Goal: Task Accomplishment & Management: Manage account settings

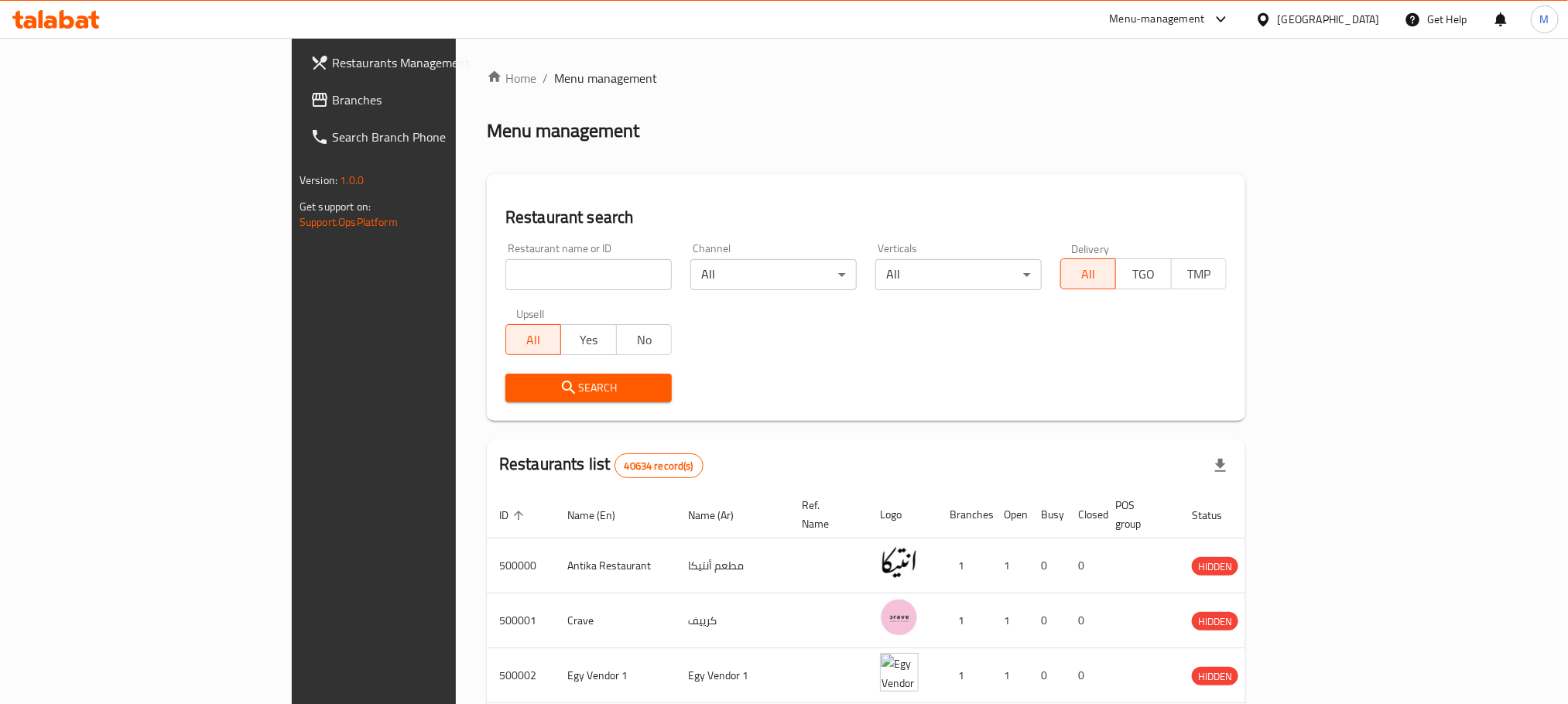
click at [332, 92] on span "Branches" at bounding box center [437, 100] width 209 height 19
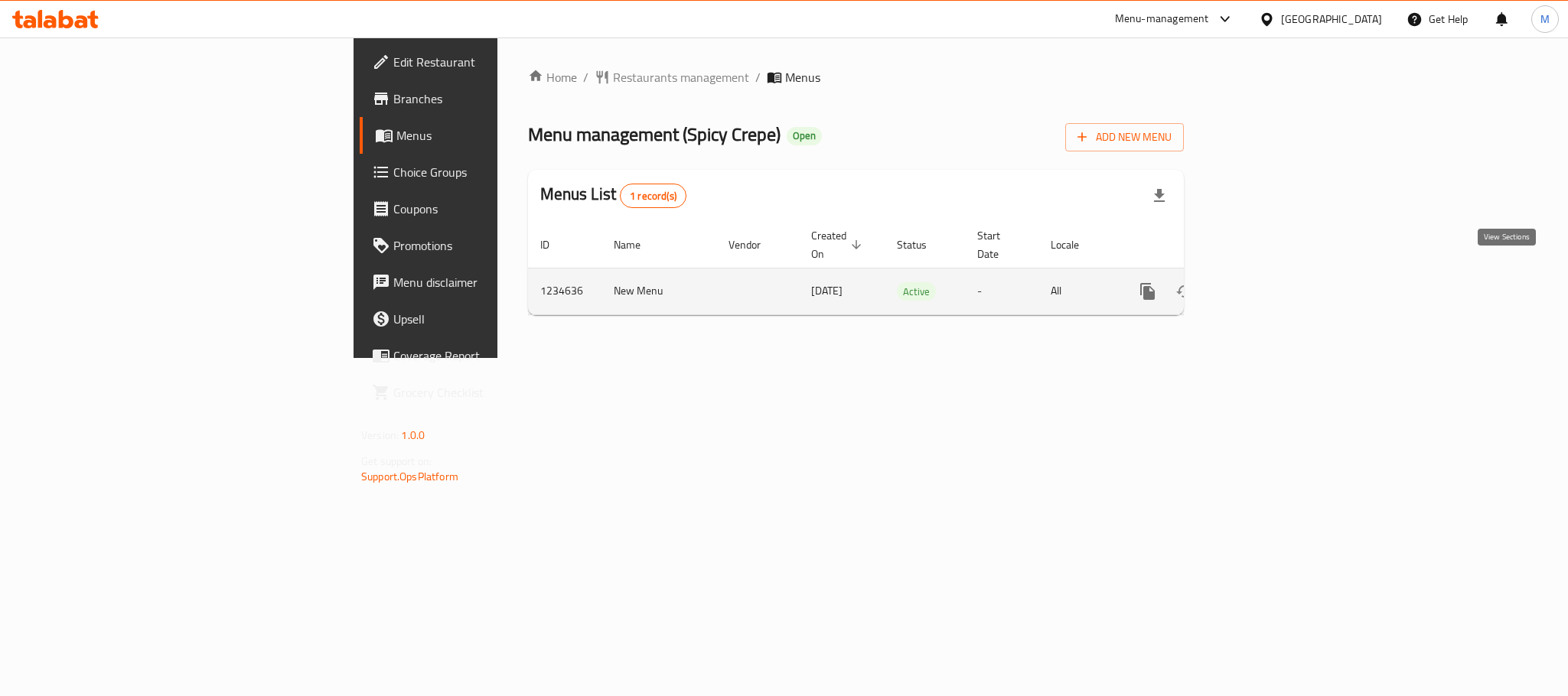
click at [1268, 282] on icon "enhanced table" at bounding box center [1258, 291] width 18 height 18
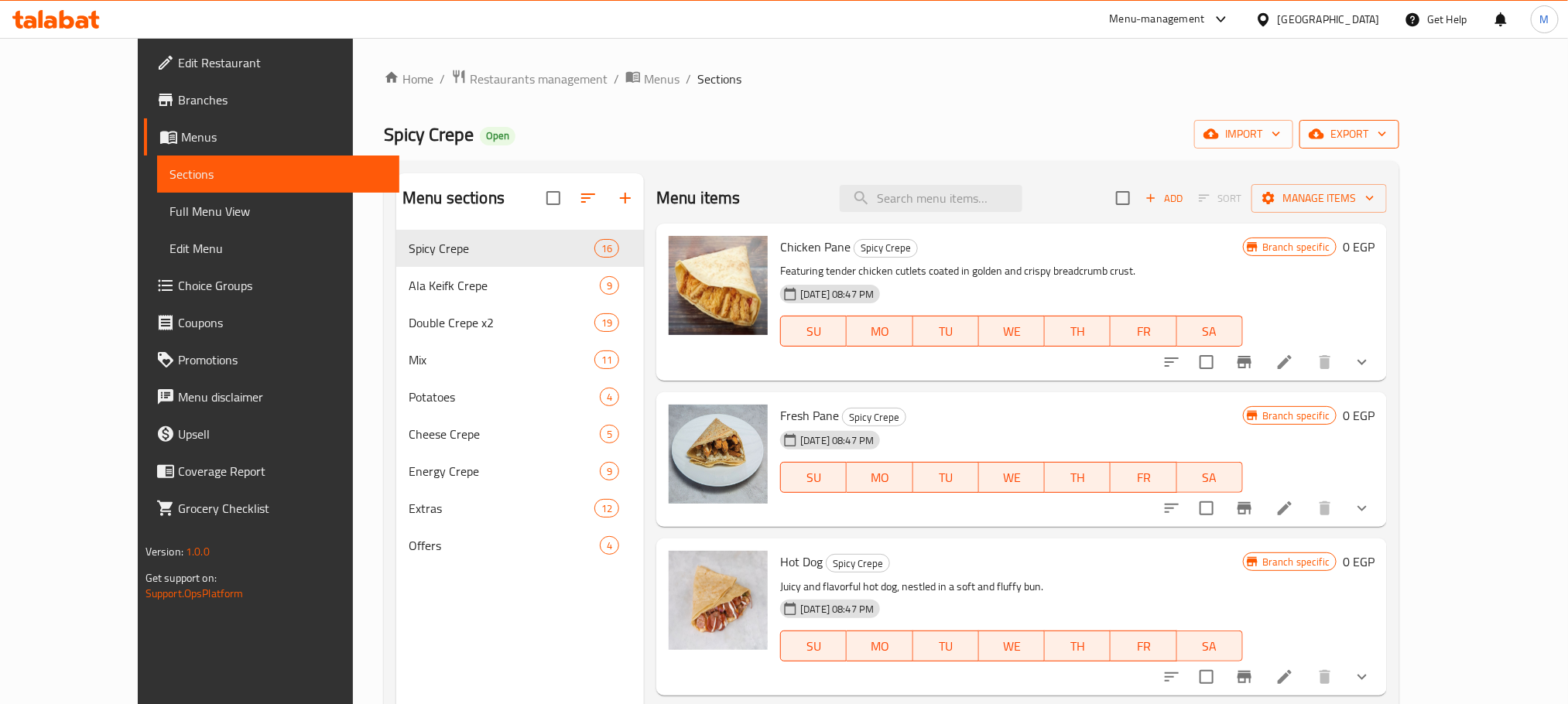
click at [1324, 133] on icon "button" at bounding box center [1316, 134] width 15 height 10
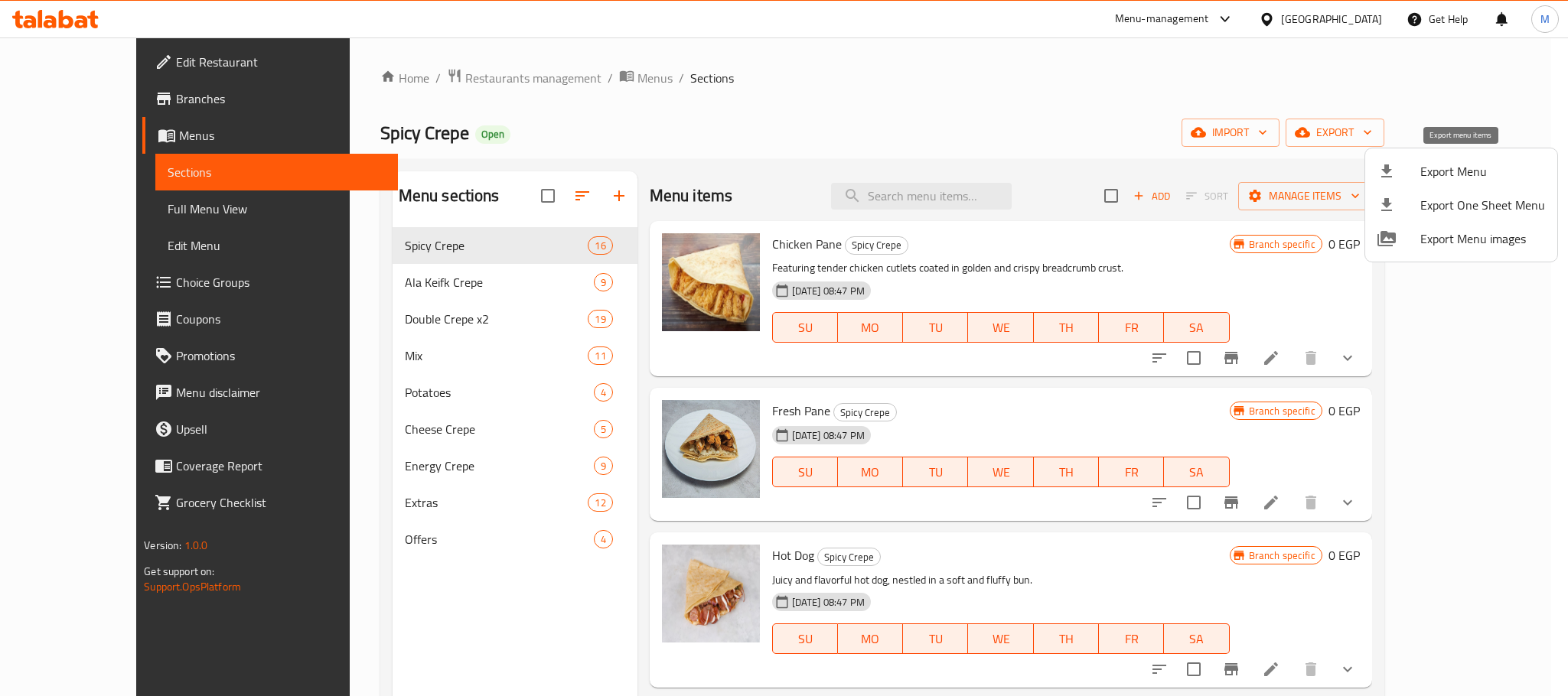
click at [1441, 171] on span "Export Menu" at bounding box center [1483, 171] width 125 height 18
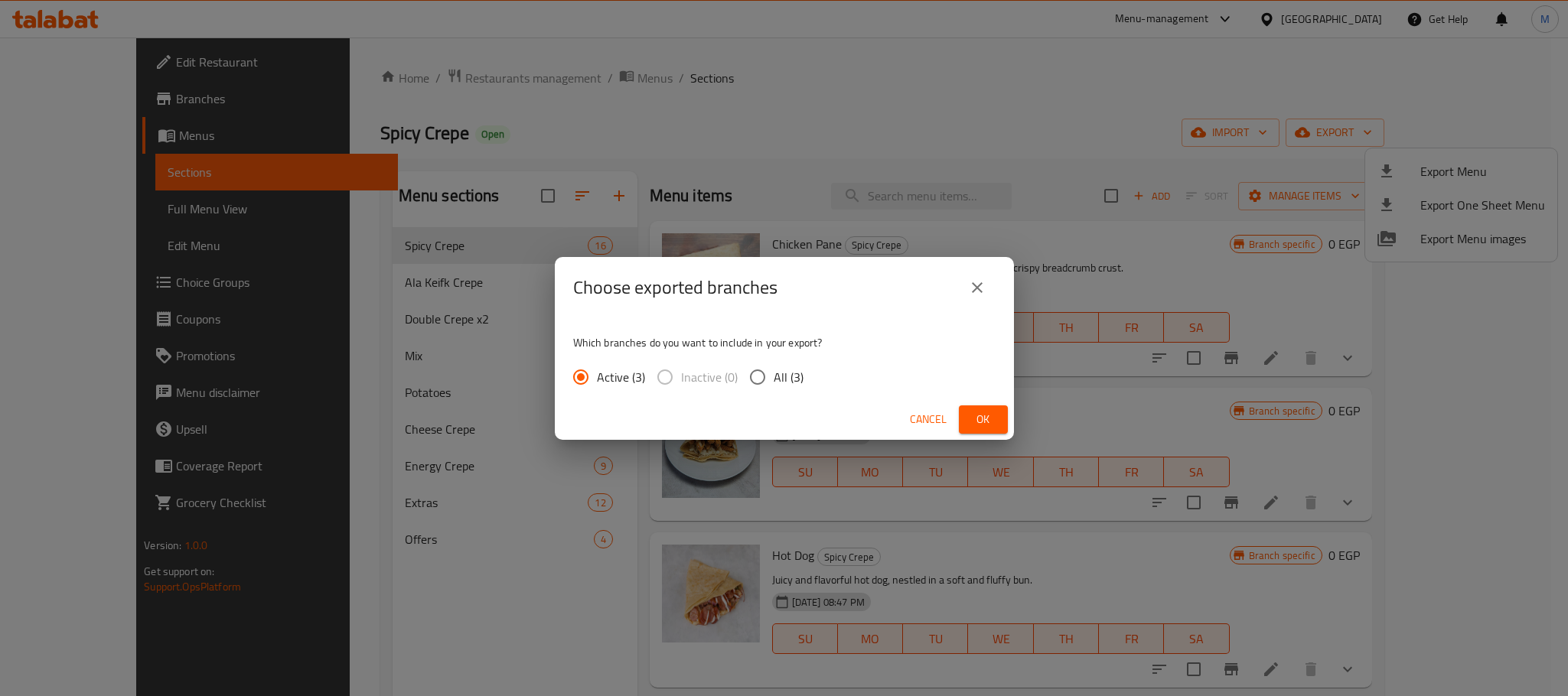
click at [972, 416] on span "Ok" at bounding box center [983, 420] width 25 height 19
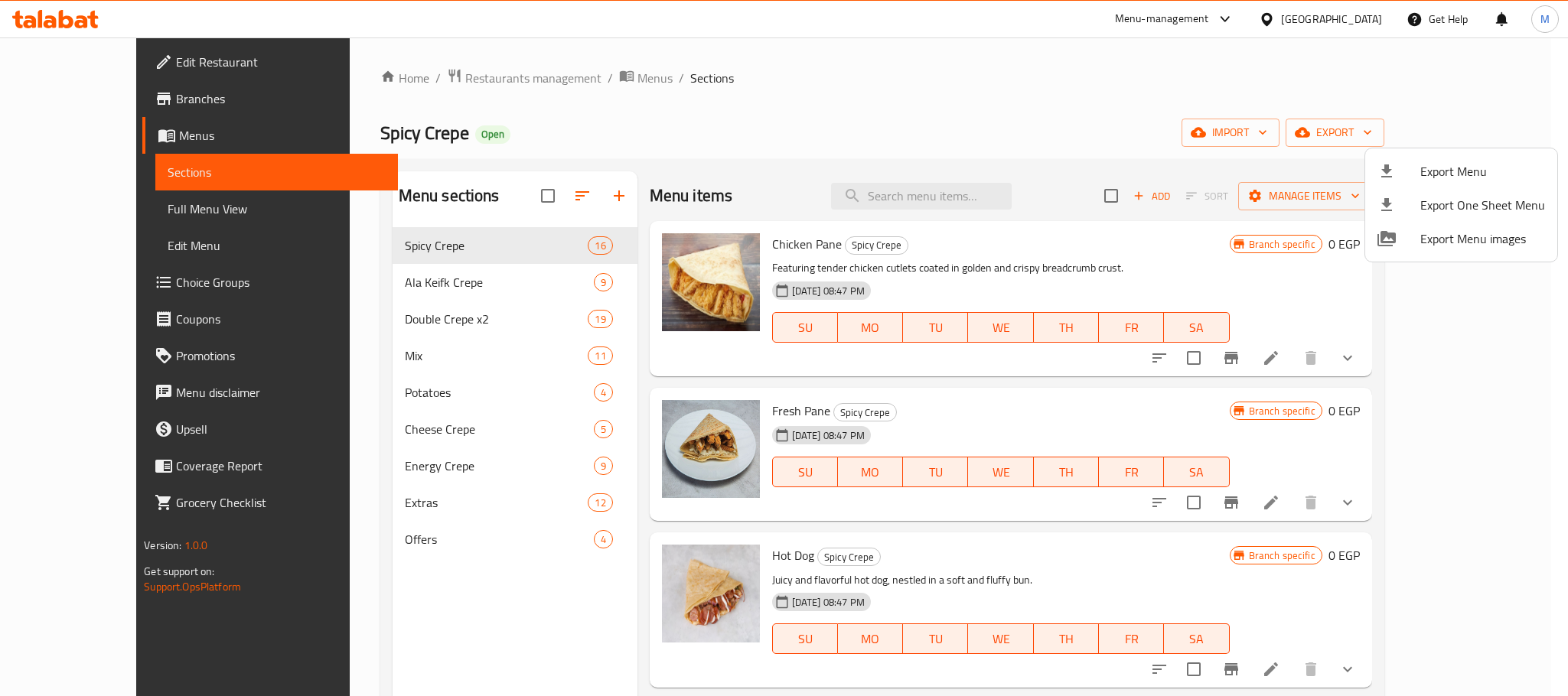
click at [368, 467] on div at bounding box center [784, 348] width 1568 height 696
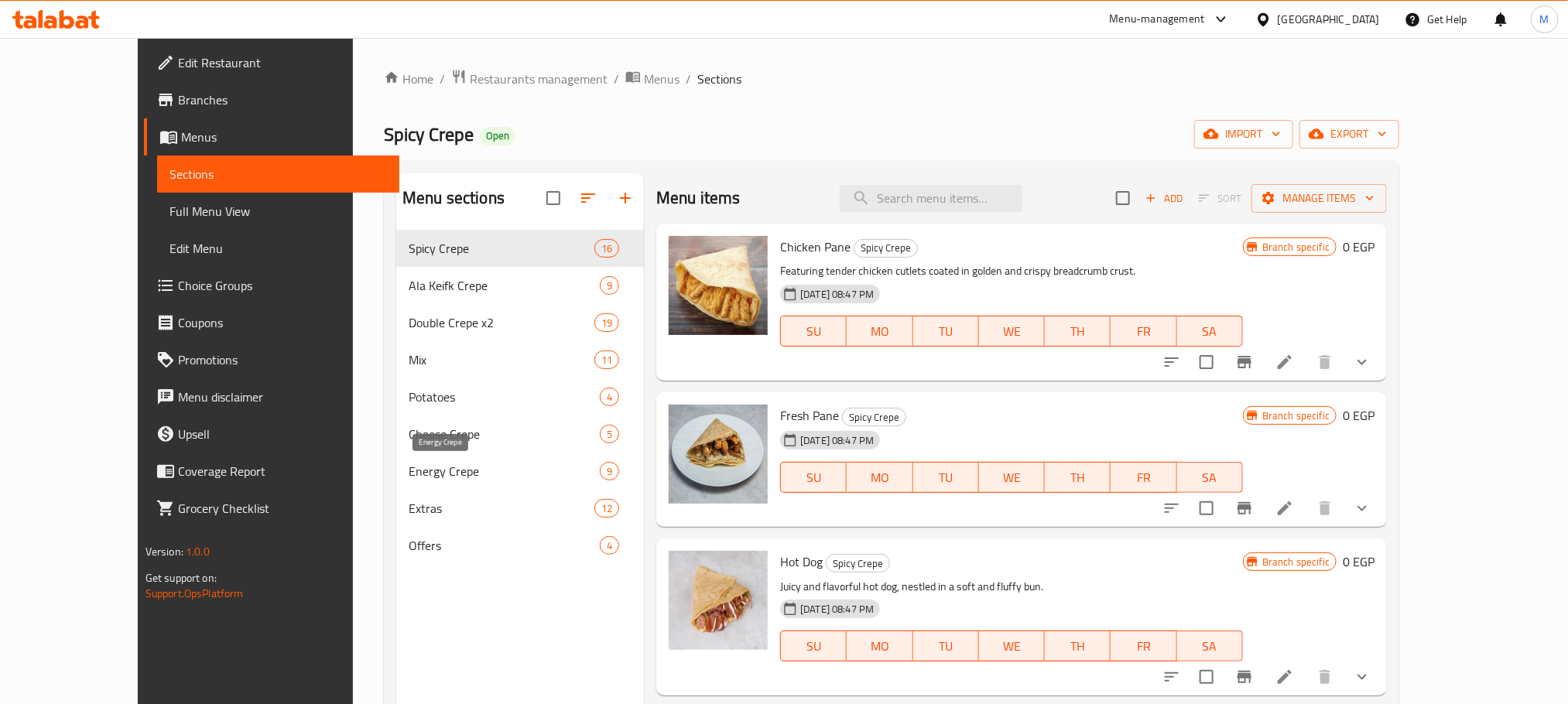
click at [408, 472] on span "Energy Crepe" at bounding box center [504, 471] width 191 height 19
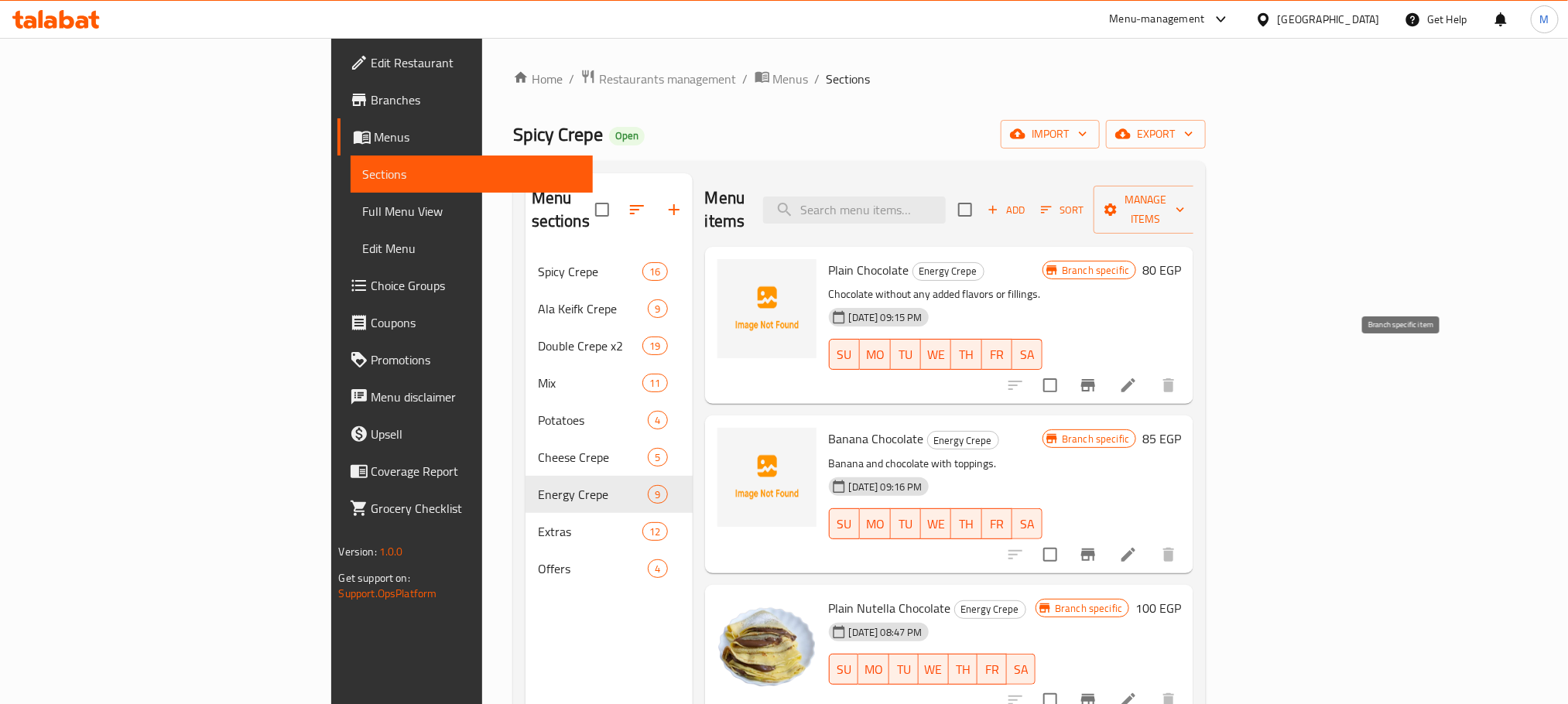
click at [1096, 379] on icon "Branch-specific-item" at bounding box center [1087, 385] width 14 height 12
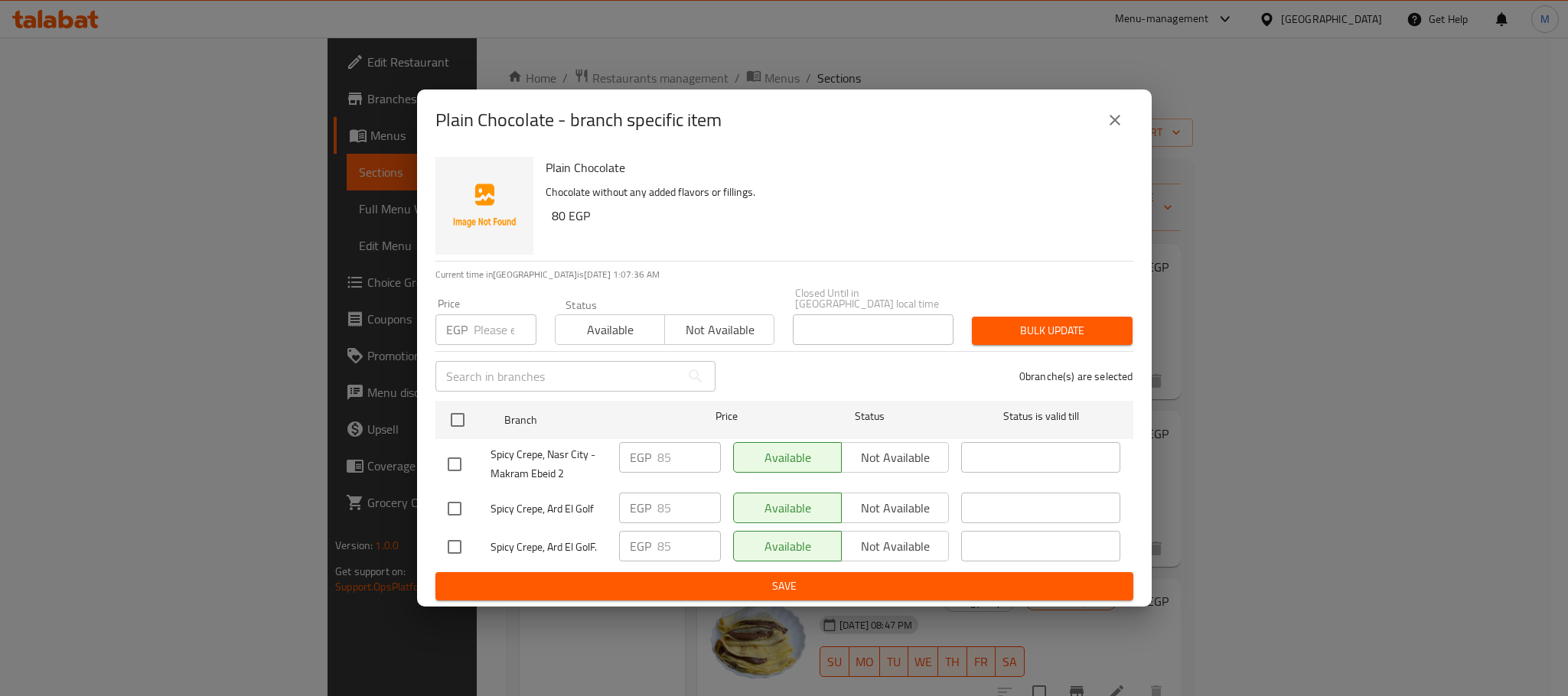
click at [1106, 117] on icon "close" at bounding box center [1115, 120] width 18 height 18
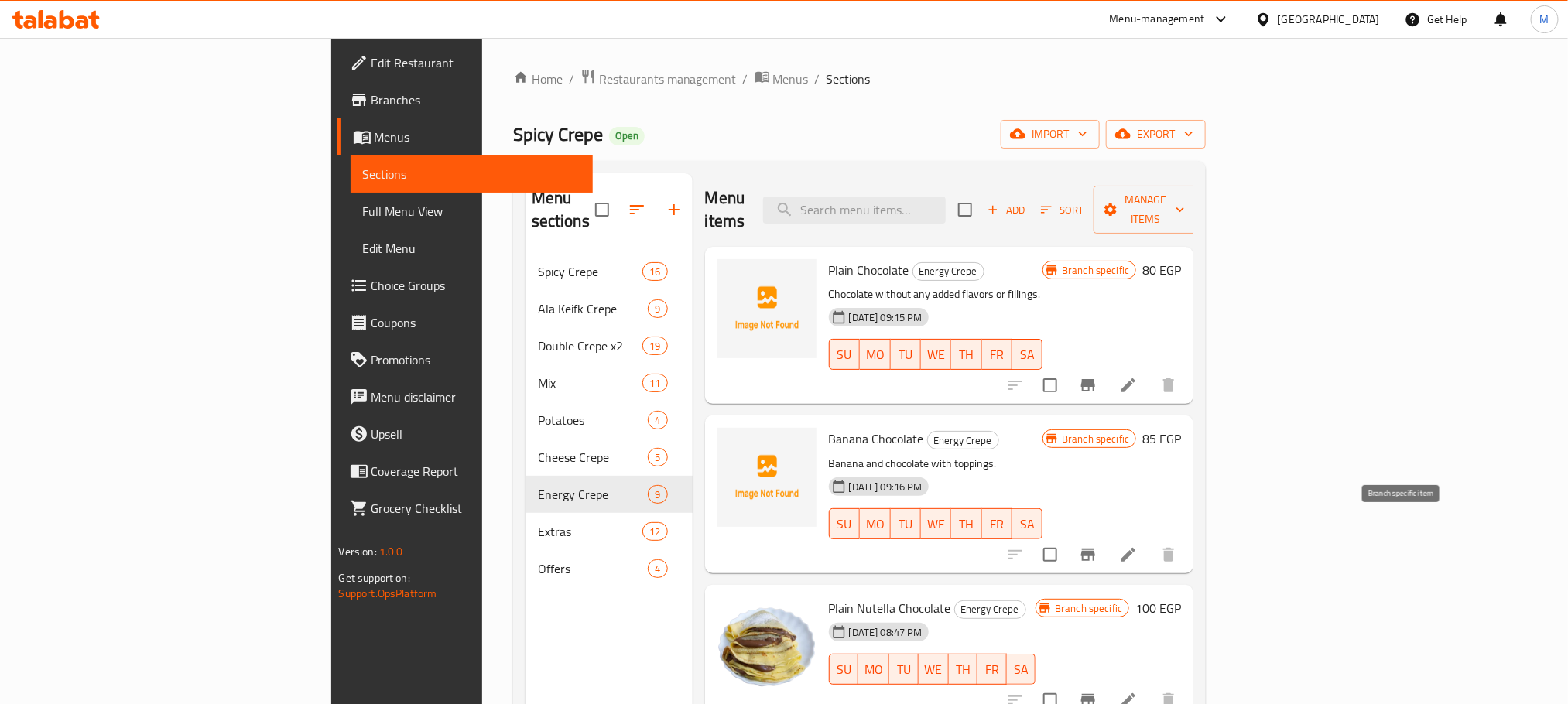
click at [1098, 545] on icon "Branch-specific-item" at bounding box center [1088, 554] width 19 height 19
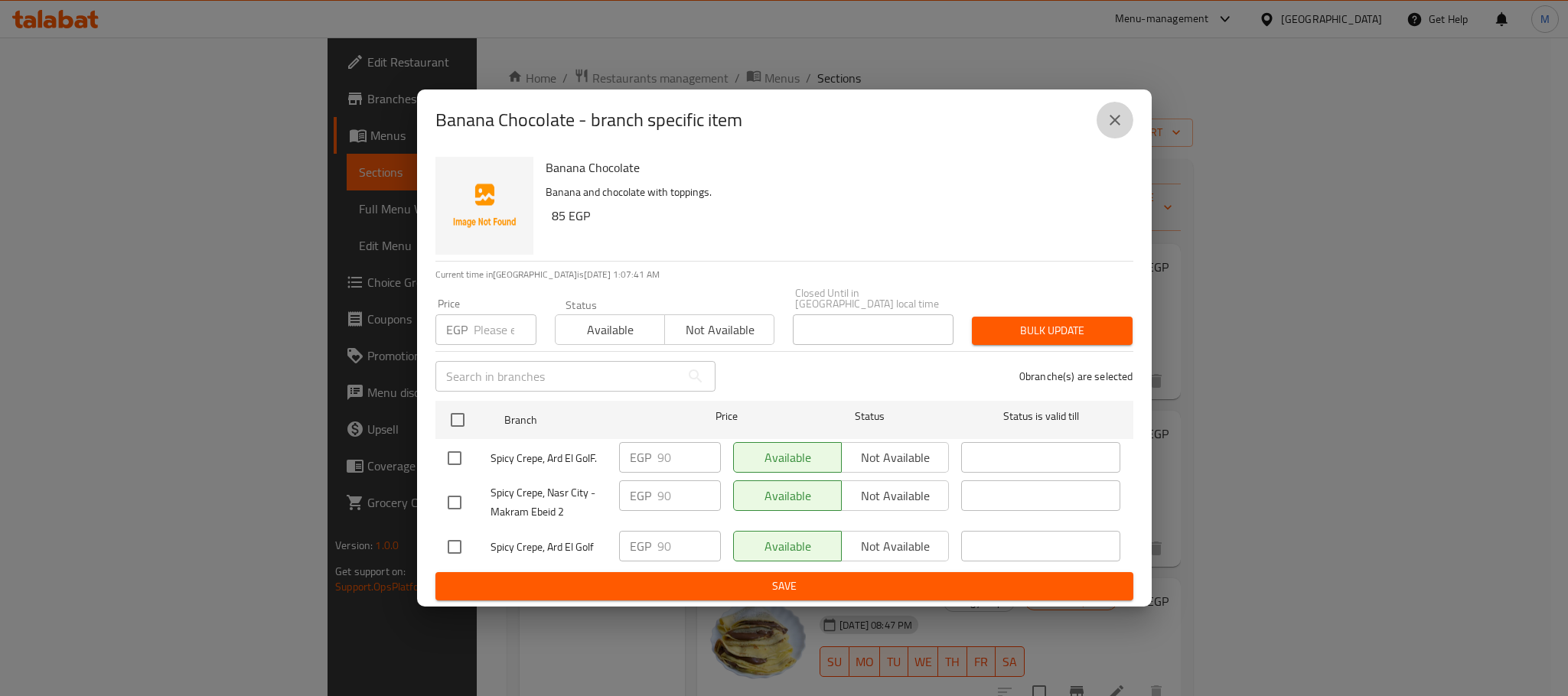
click at [1114, 126] on icon "close" at bounding box center [1115, 119] width 10 height 10
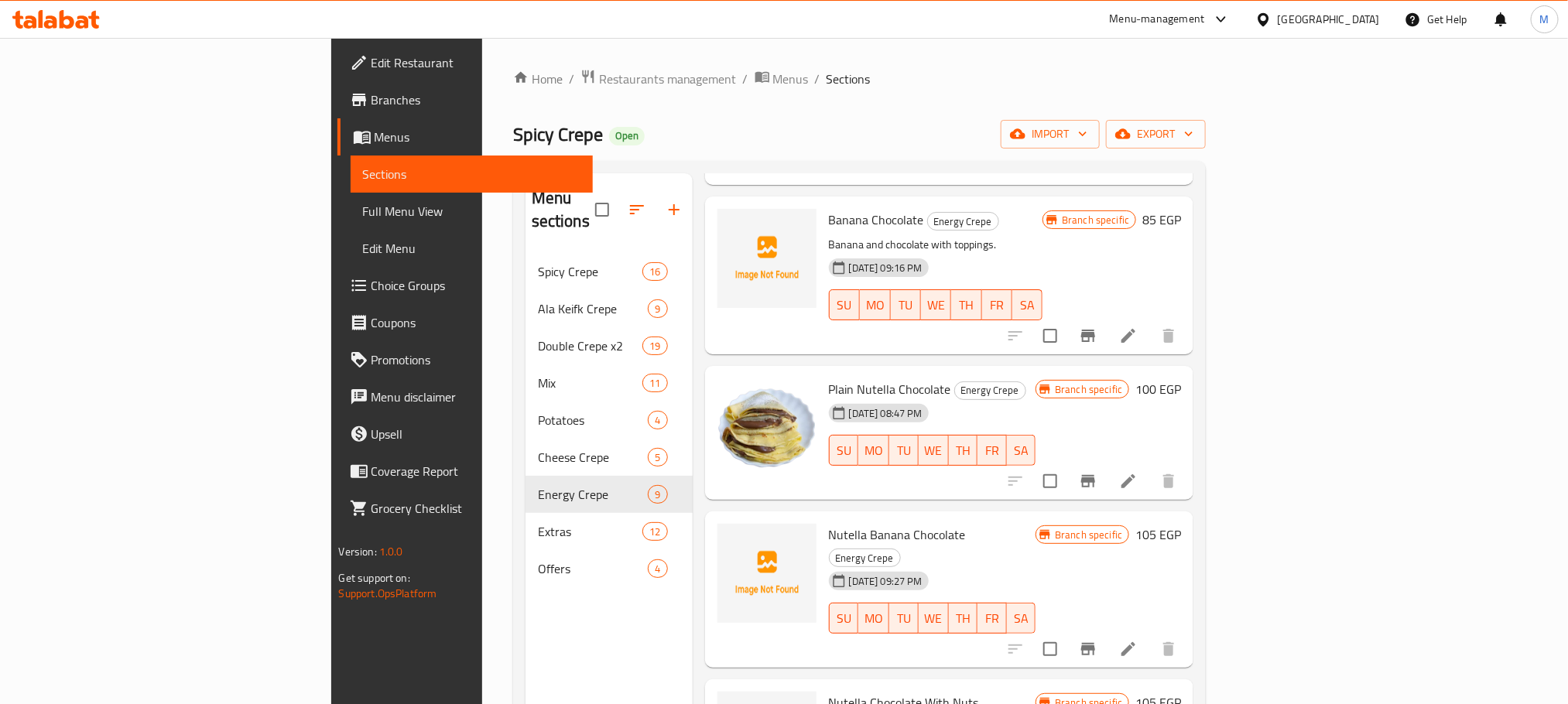
scroll to position [233, 0]
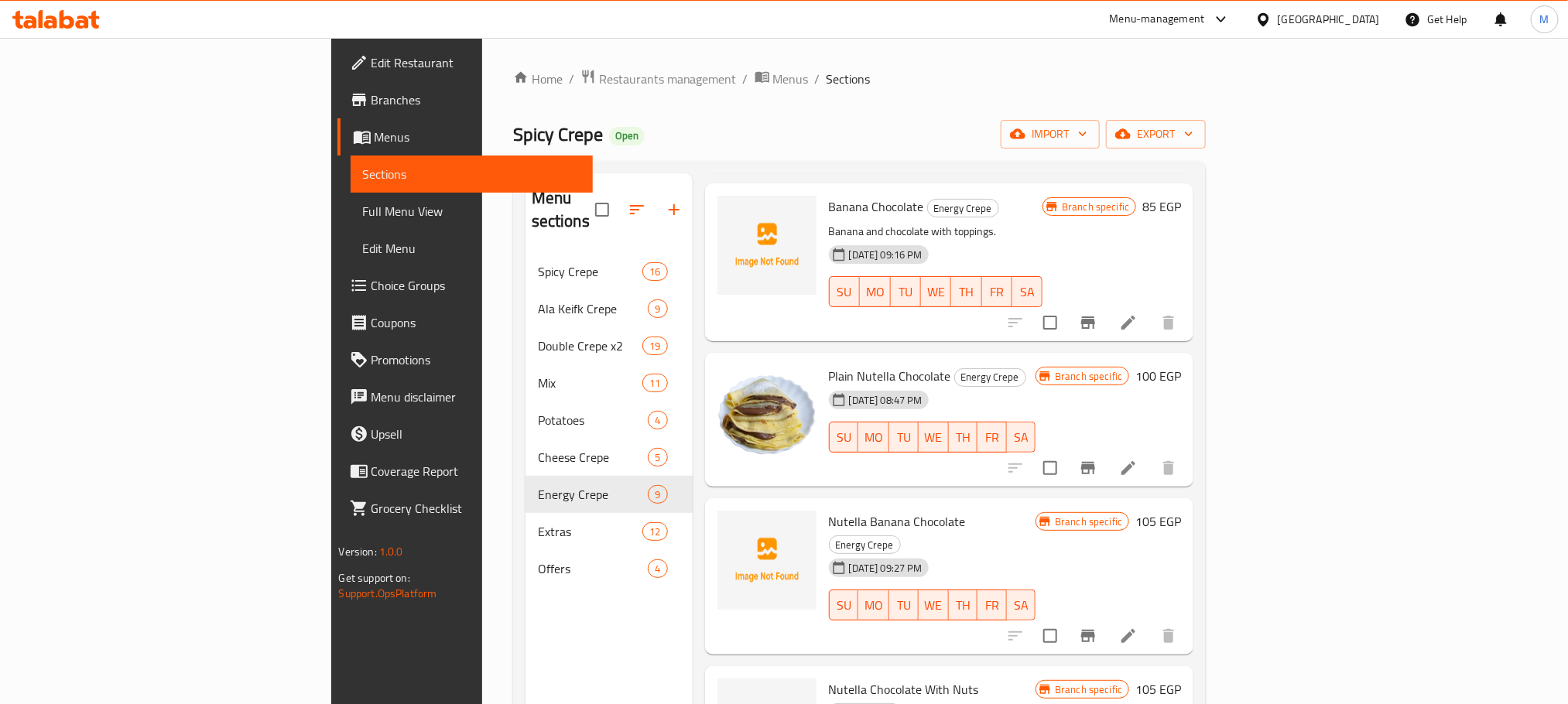
click at [1098, 459] on icon "Branch-specific-item" at bounding box center [1088, 467] width 19 height 19
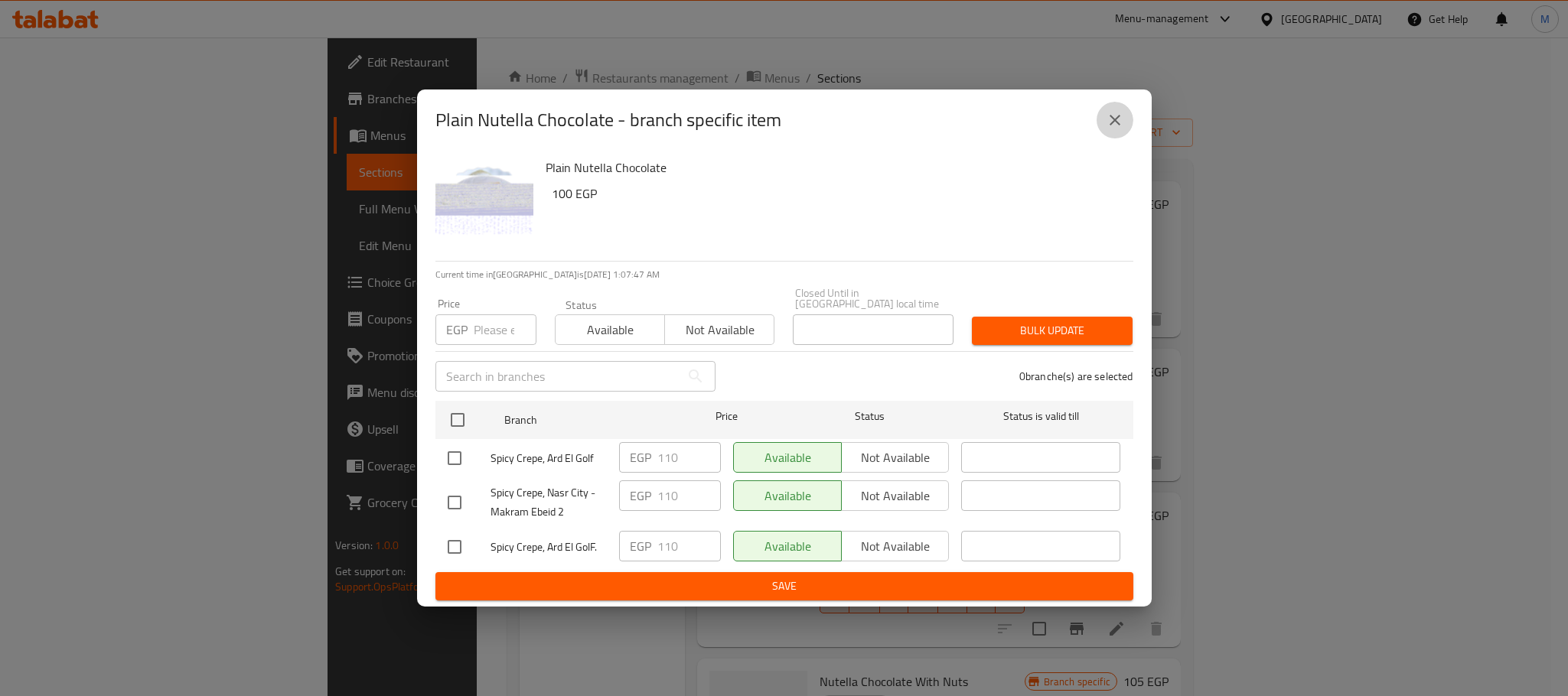
click at [1100, 123] on button "close" at bounding box center [1115, 120] width 37 height 37
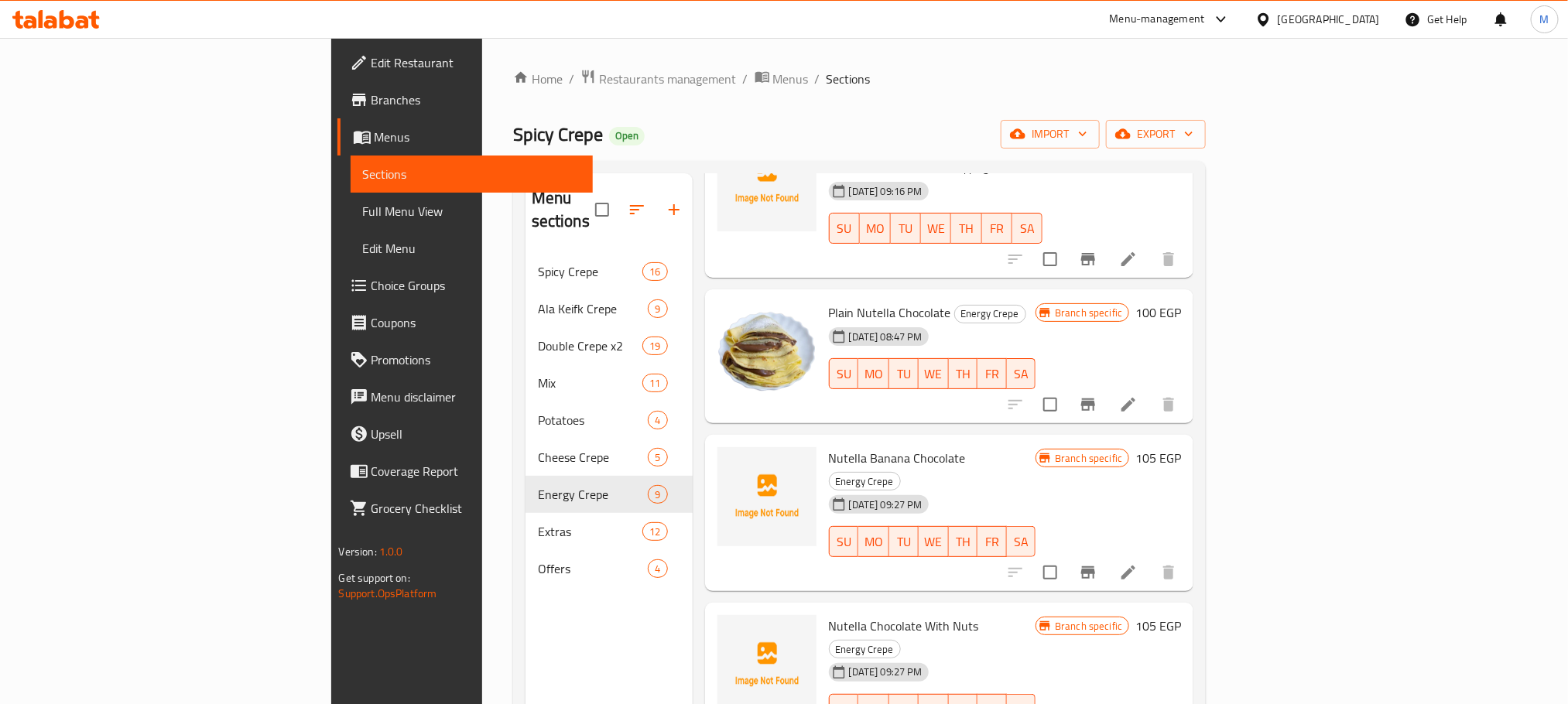
scroll to position [348, 0]
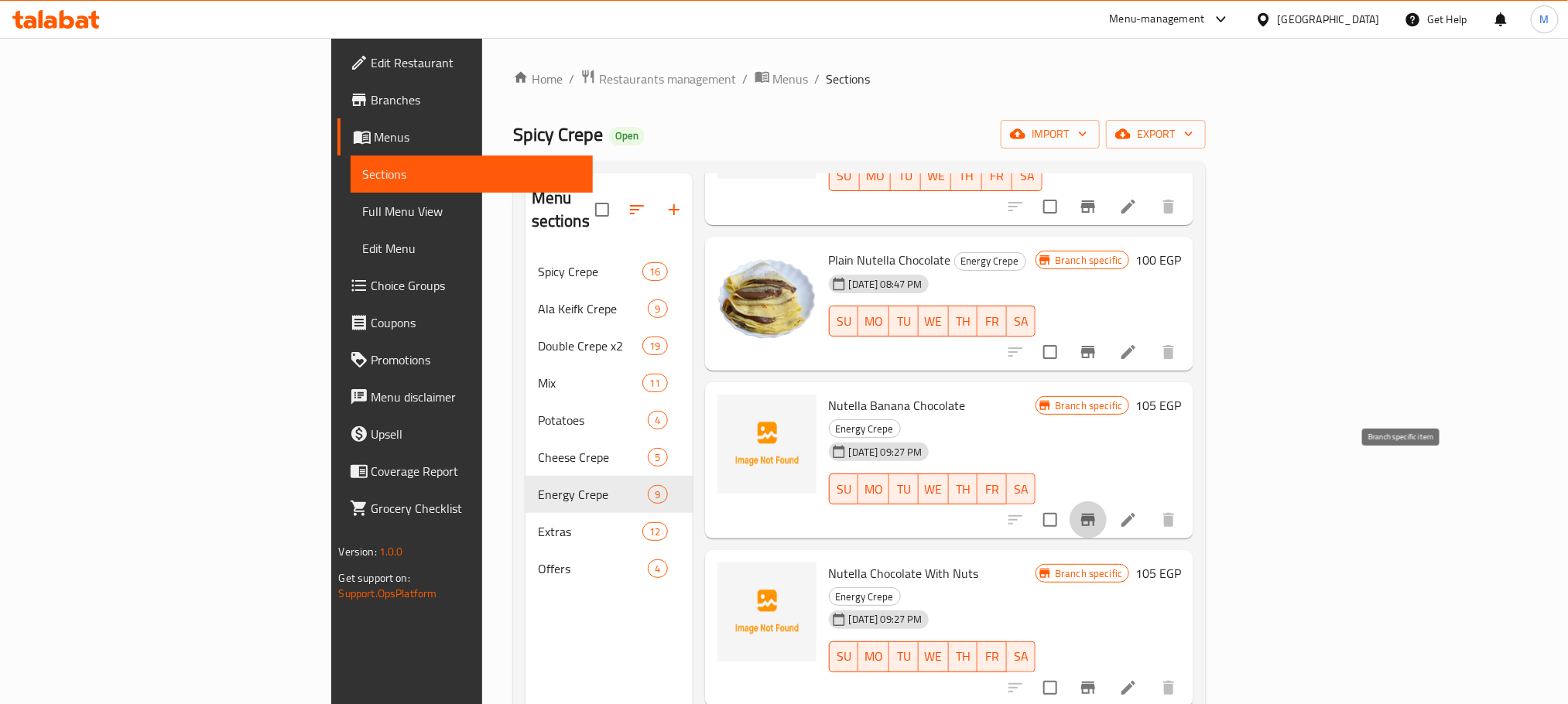
click at [1098, 510] on icon "Branch-specific-item" at bounding box center [1088, 519] width 19 height 19
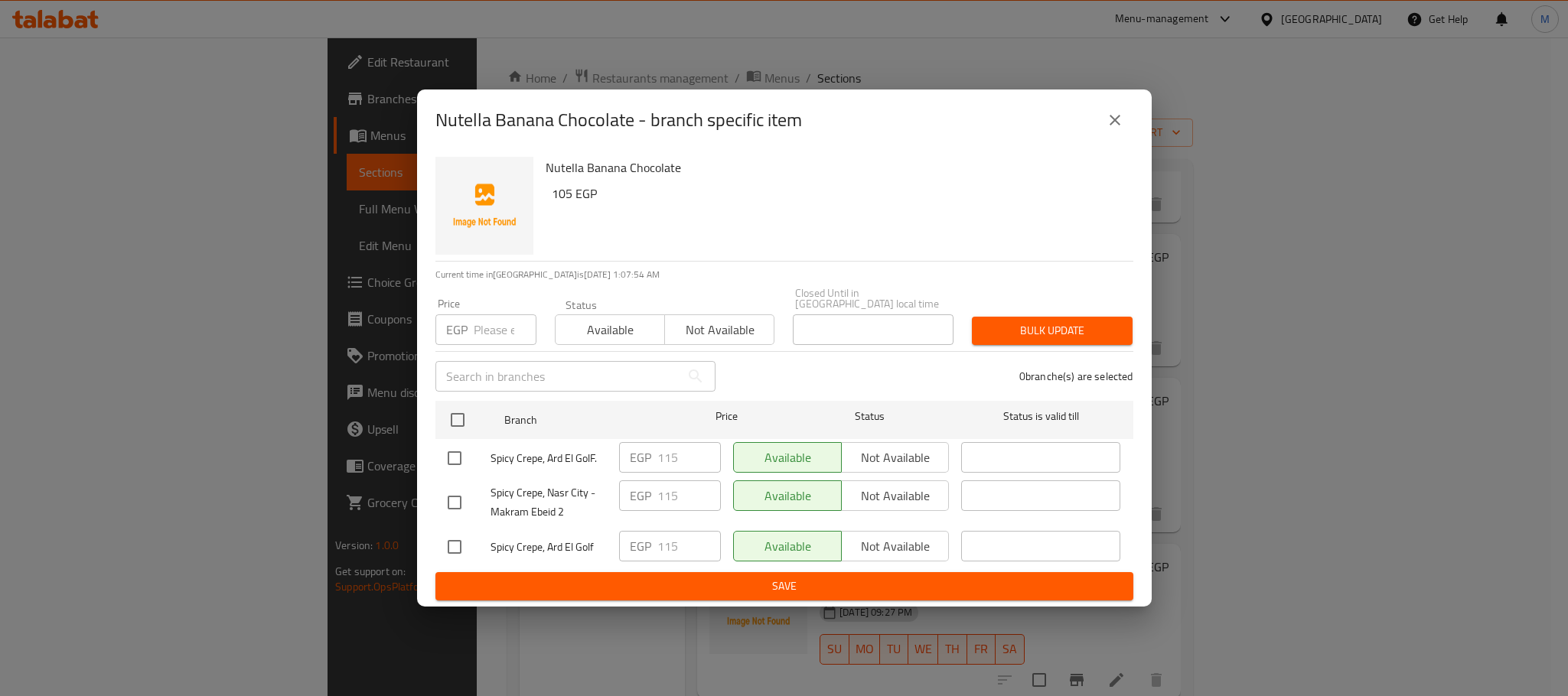
click at [1112, 109] on button "close" at bounding box center [1115, 120] width 37 height 37
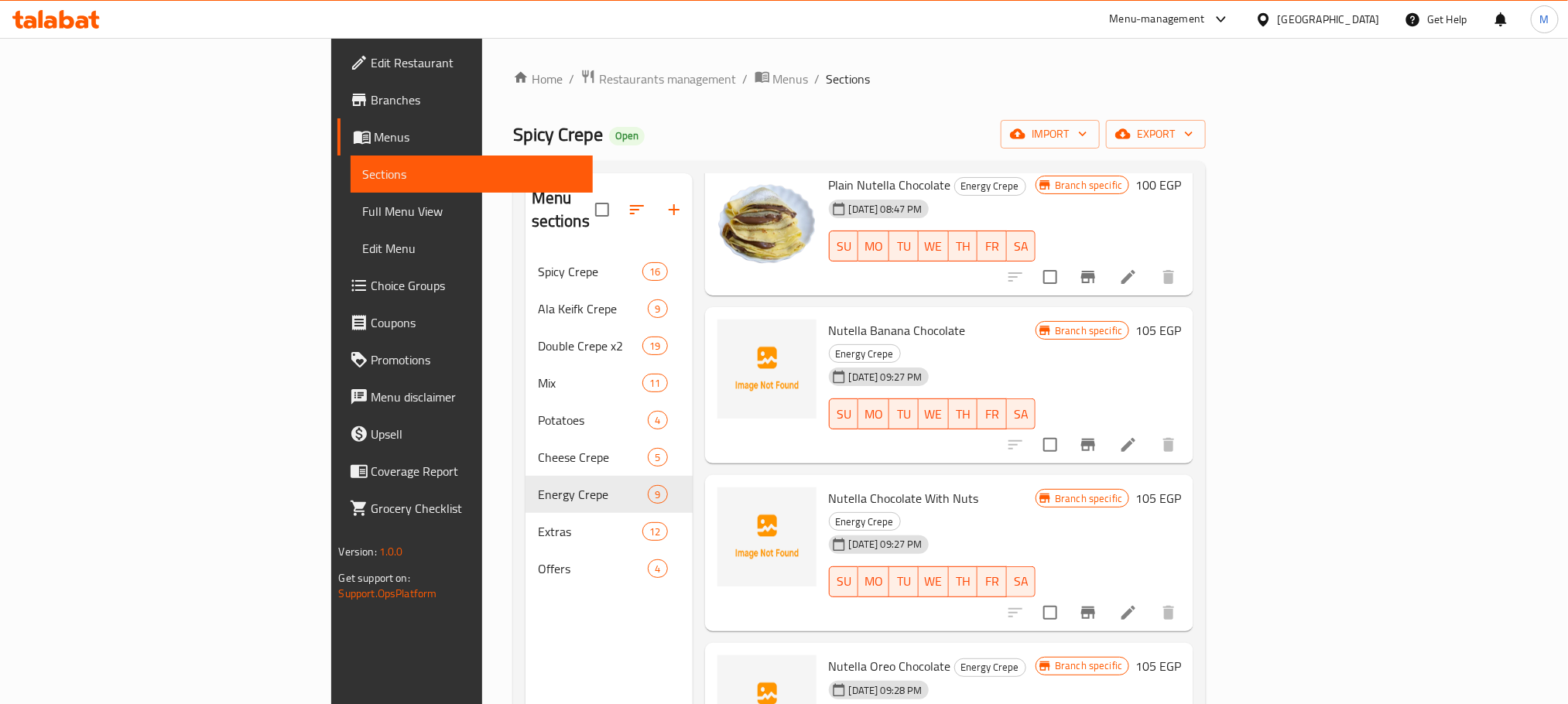
scroll to position [464, 0]
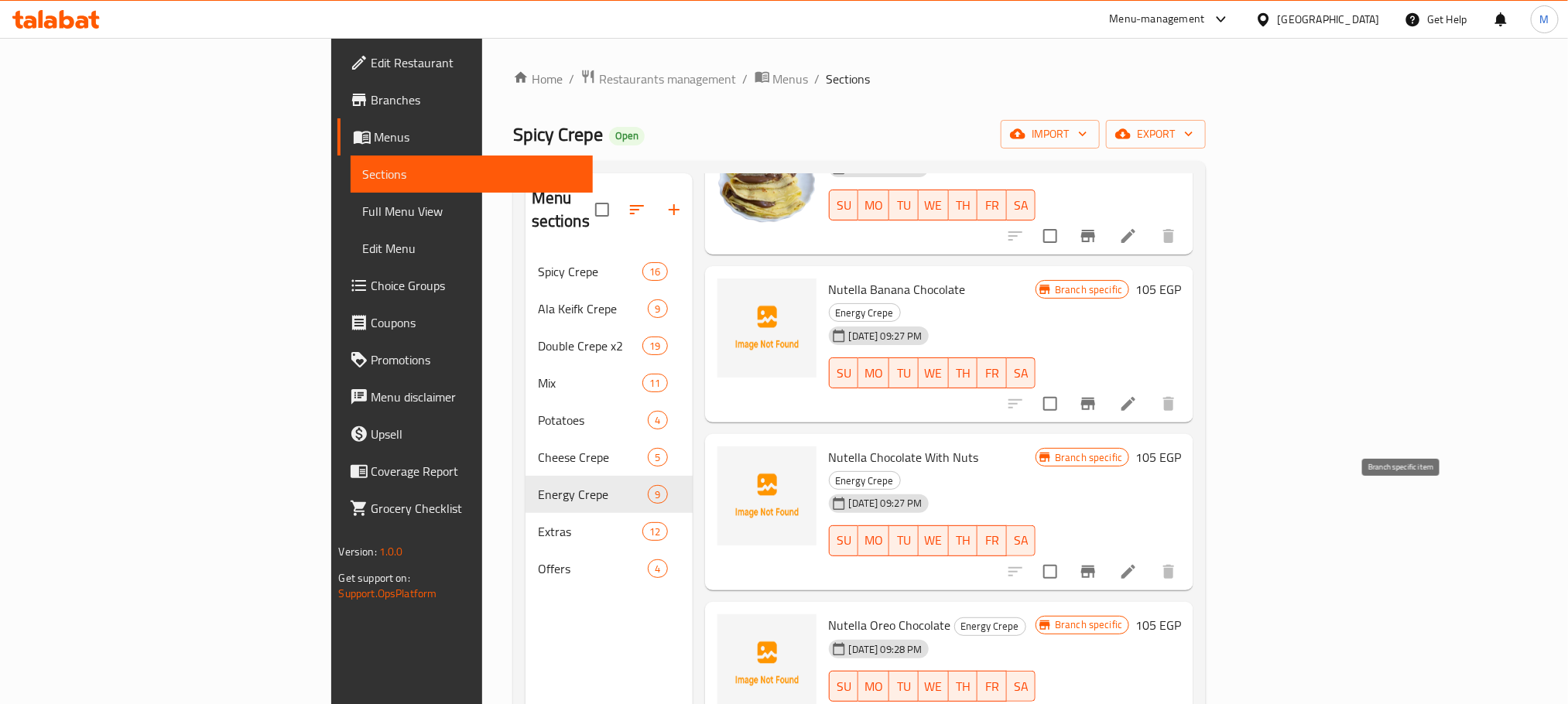
click at [1107, 553] on button "Branch-specific-item" at bounding box center [1088, 572] width 37 height 37
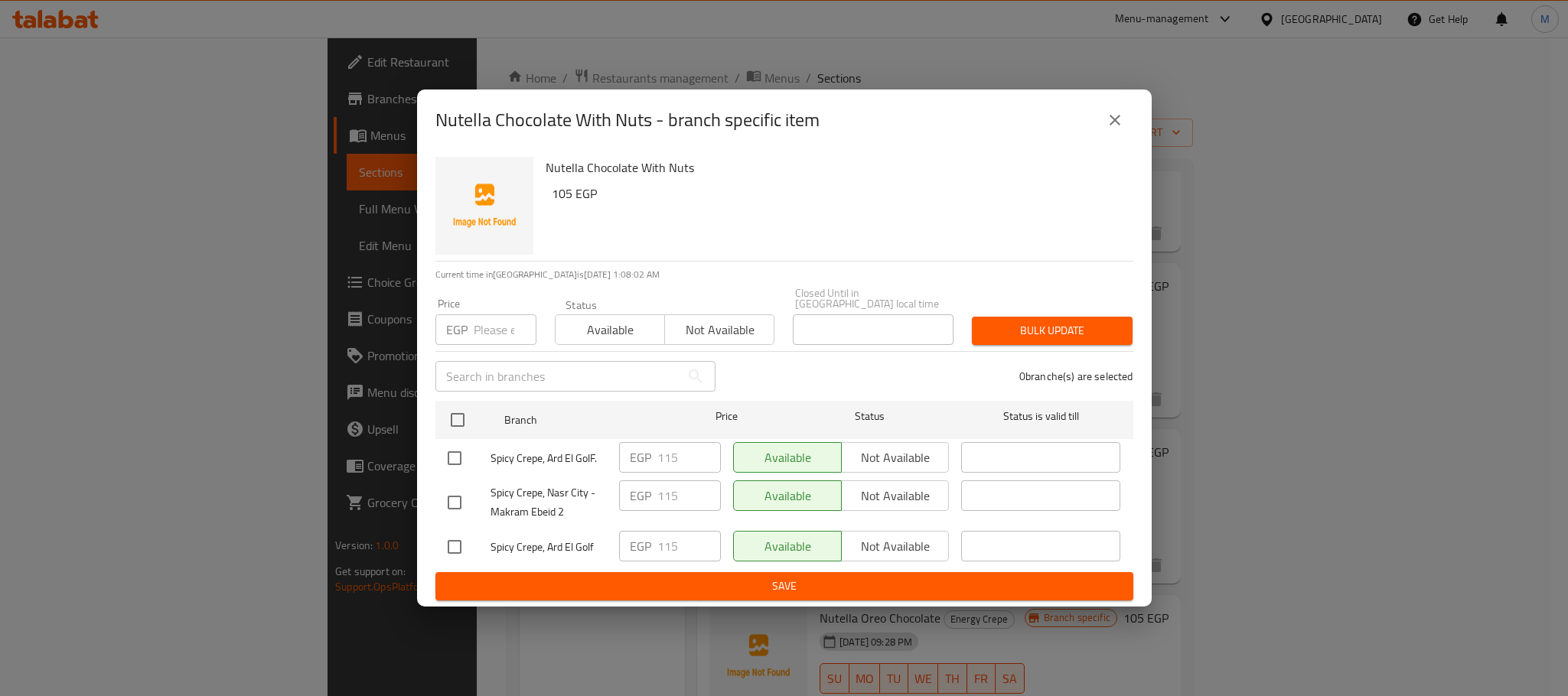
click at [1094, 151] on div "Nutella Chocolate With Nuts - branch specific item" at bounding box center [784, 120] width 735 height 61
click at [1110, 129] on icon "close" at bounding box center [1115, 120] width 18 height 18
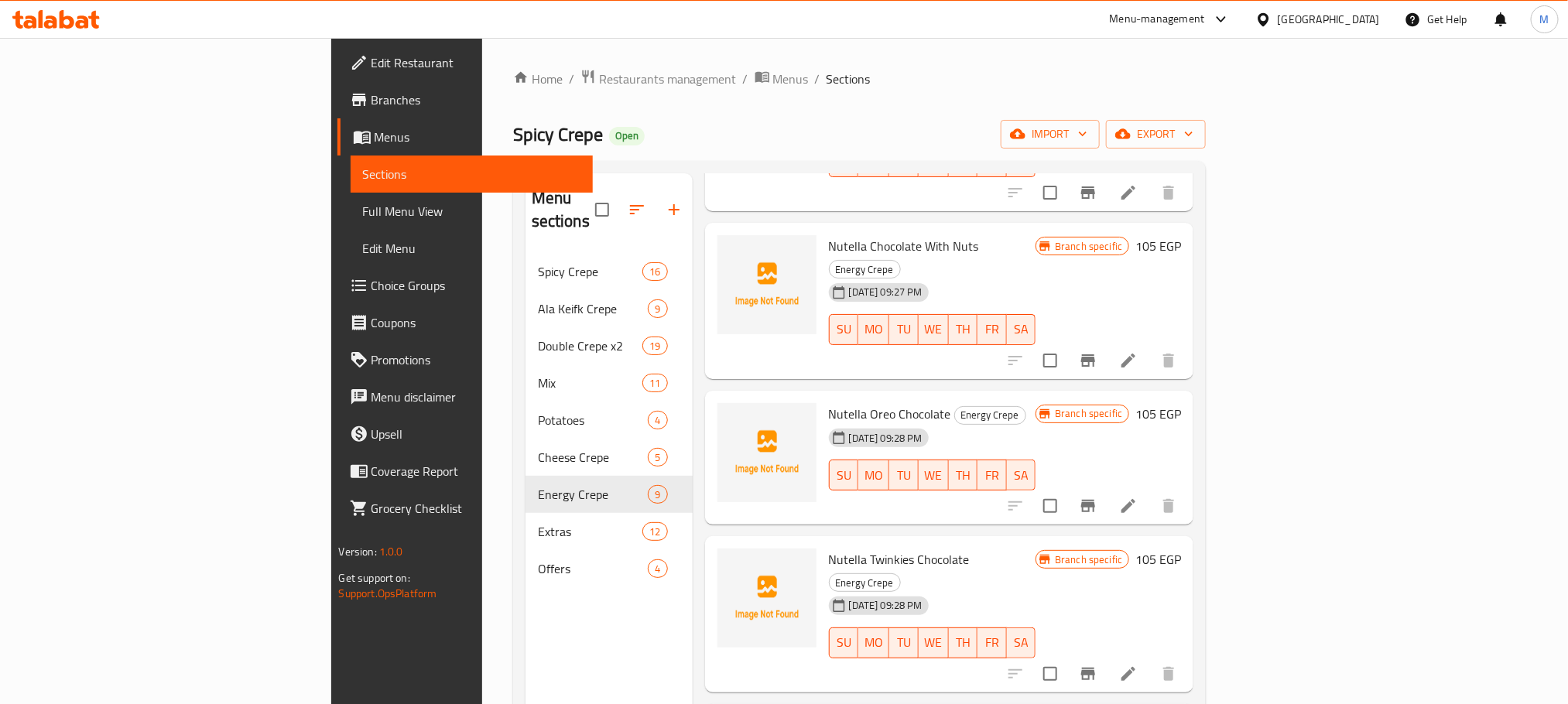
scroll to position [697, 0]
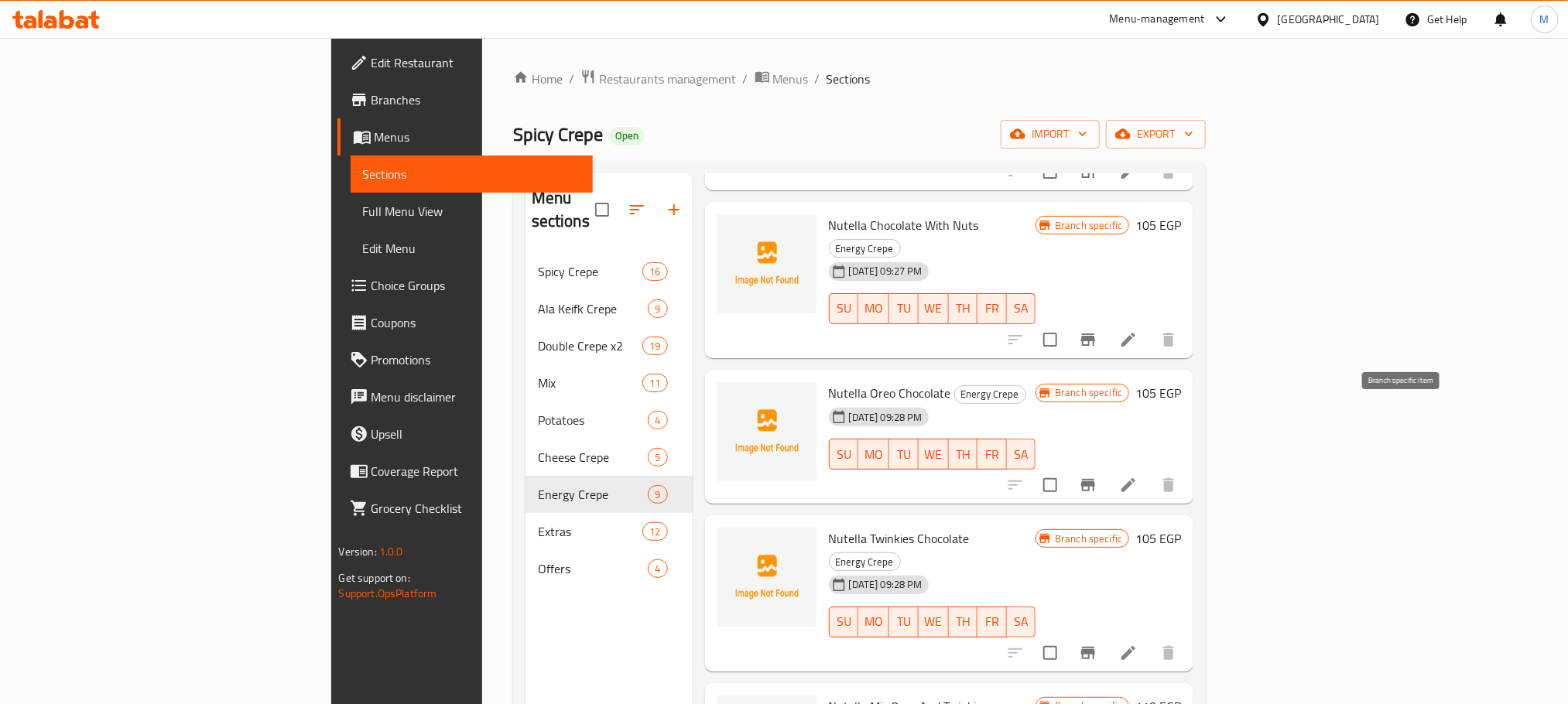
click at [1107, 467] on button "Branch-specific-item" at bounding box center [1088, 485] width 37 height 37
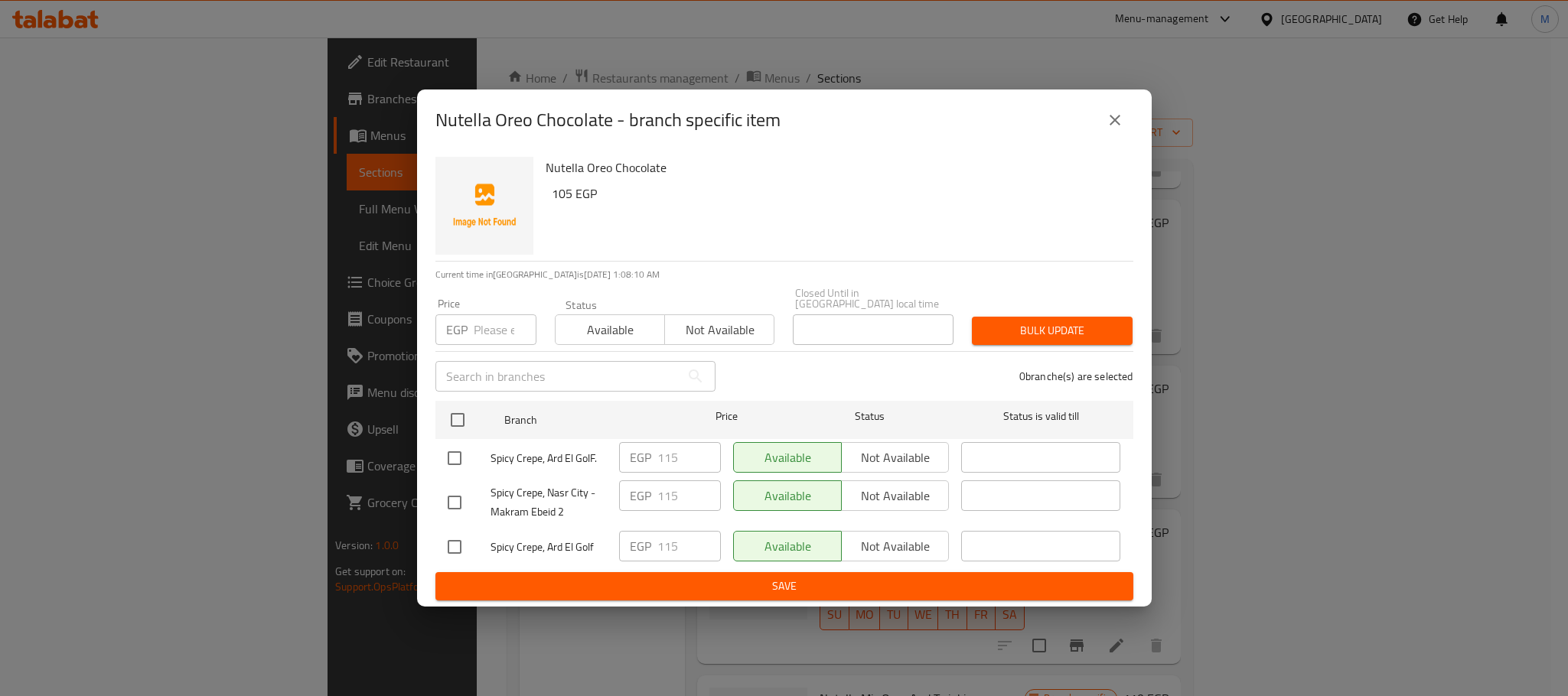
click at [1095, 127] on div "Nutella Oreo Chocolate - branch specific item" at bounding box center [784, 120] width 698 height 37
click at [1111, 127] on icon "close" at bounding box center [1115, 120] width 18 height 18
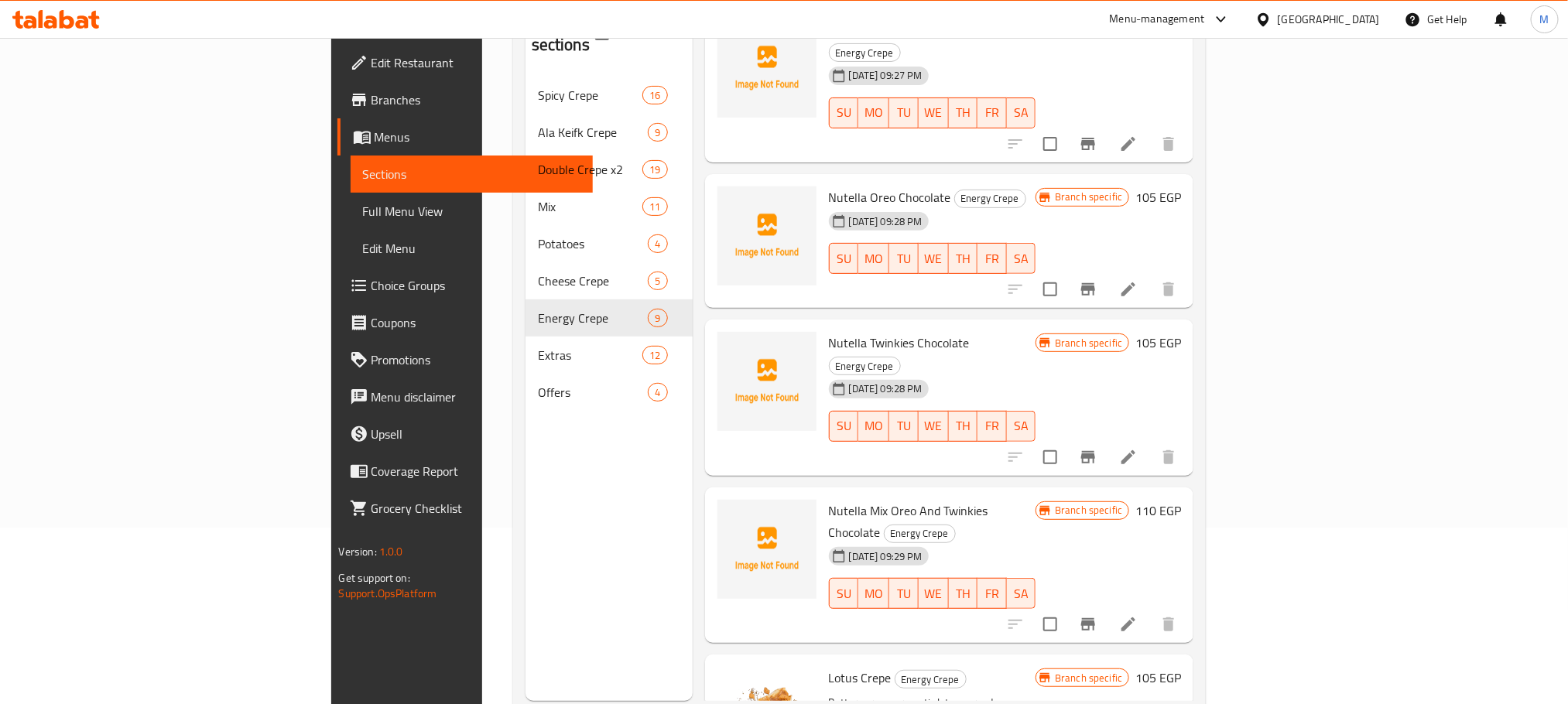
scroll to position [216, 0]
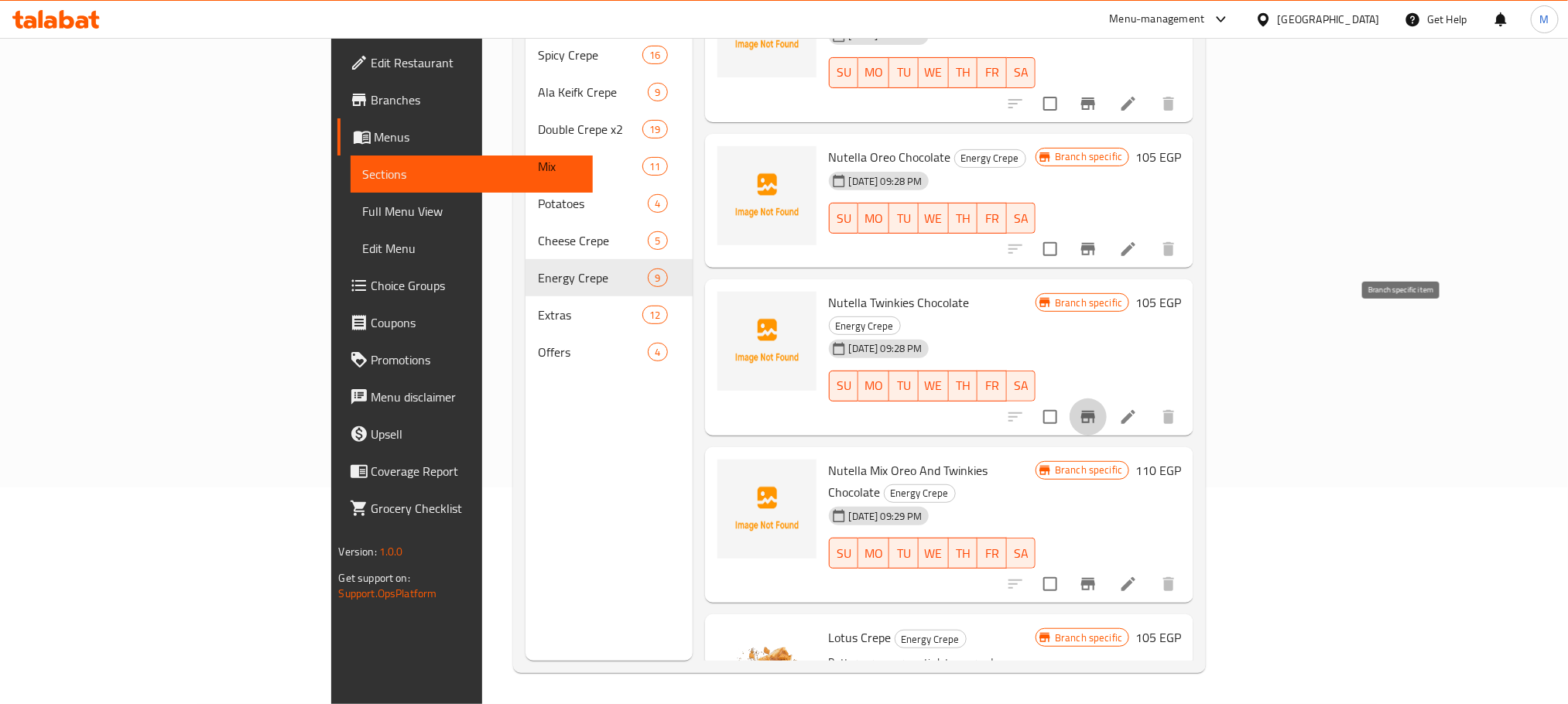
click at [1096, 411] on icon "Branch-specific-item" at bounding box center [1087, 416] width 14 height 12
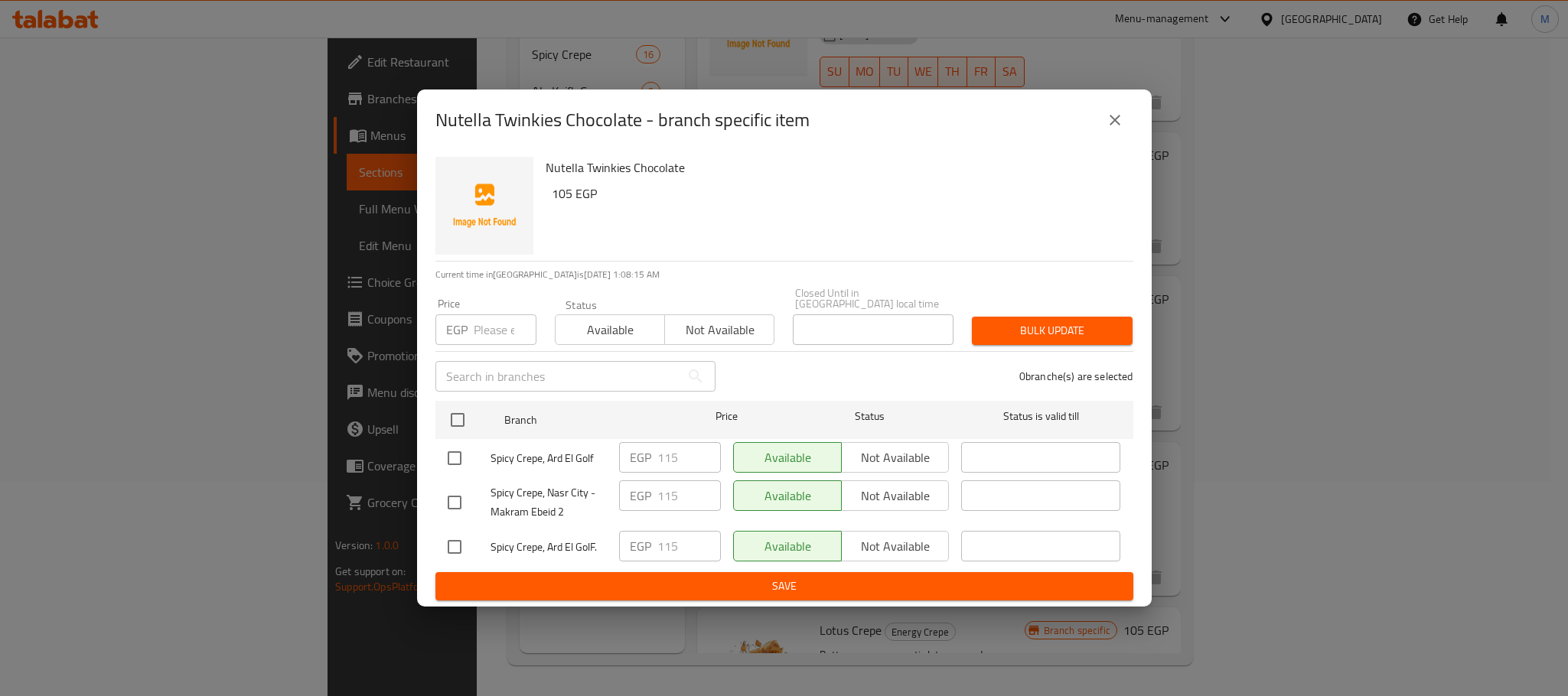
click at [1101, 125] on button "close" at bounding box center [1115, 120] width 37 height 37
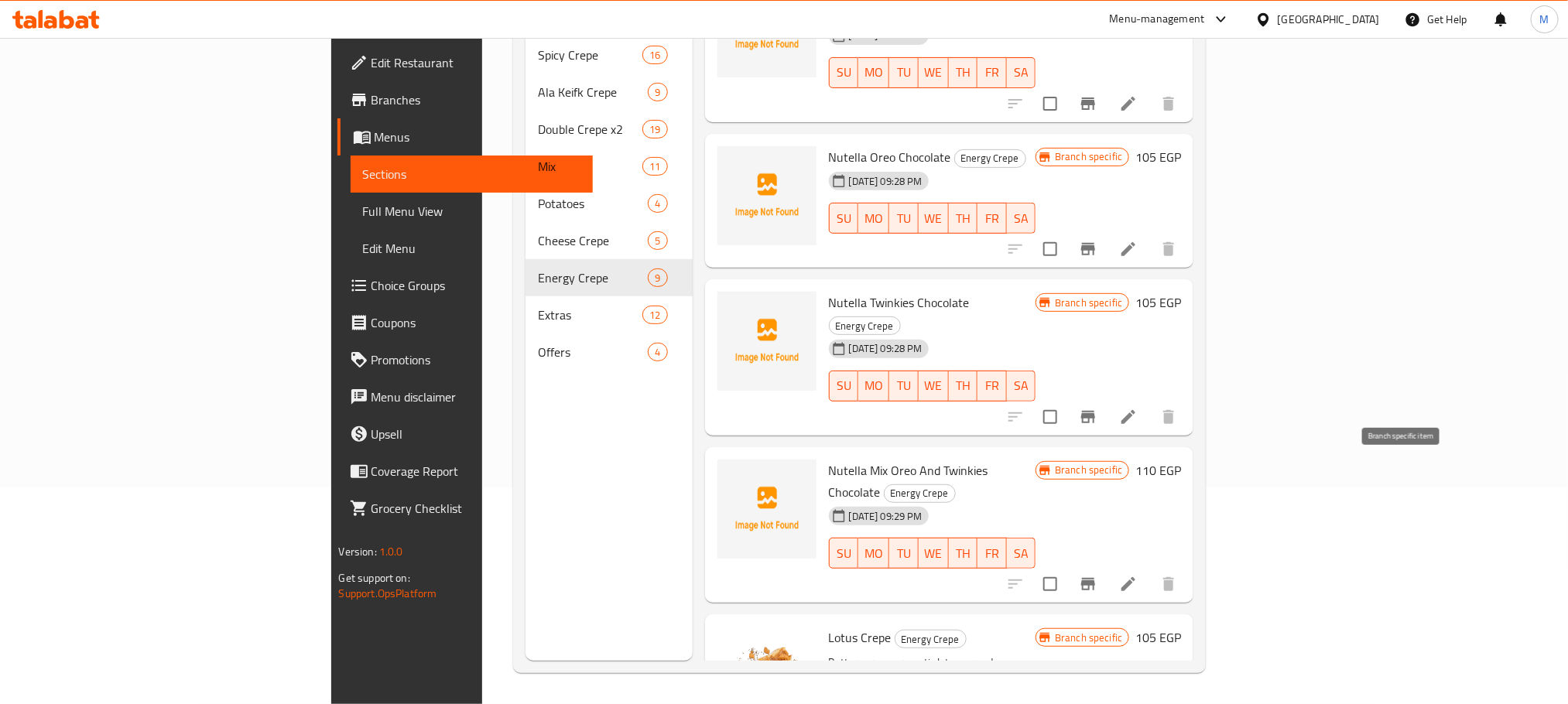
click at [1107, 565] on button "Branch-specific-item" at bounding box center [1088, 584] width 37 height 37
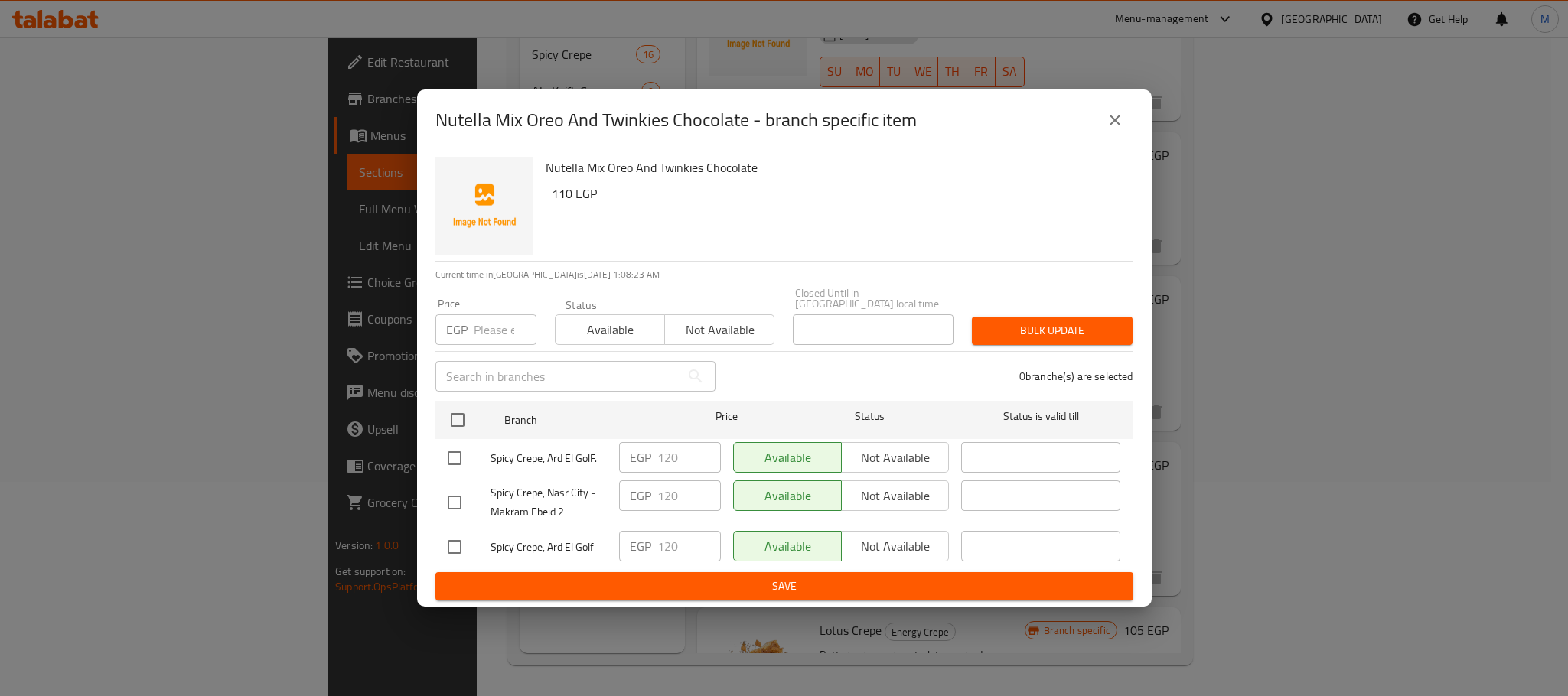
click at [1104, 103] on div "Nutella Mix Oreo And Twinkies Chocolate - branch specific item" at bounding box center [784, 120] width 735 height 61
click at [1128, 128] on button "close" at bounding box center [1115, 120] width 37 height 37
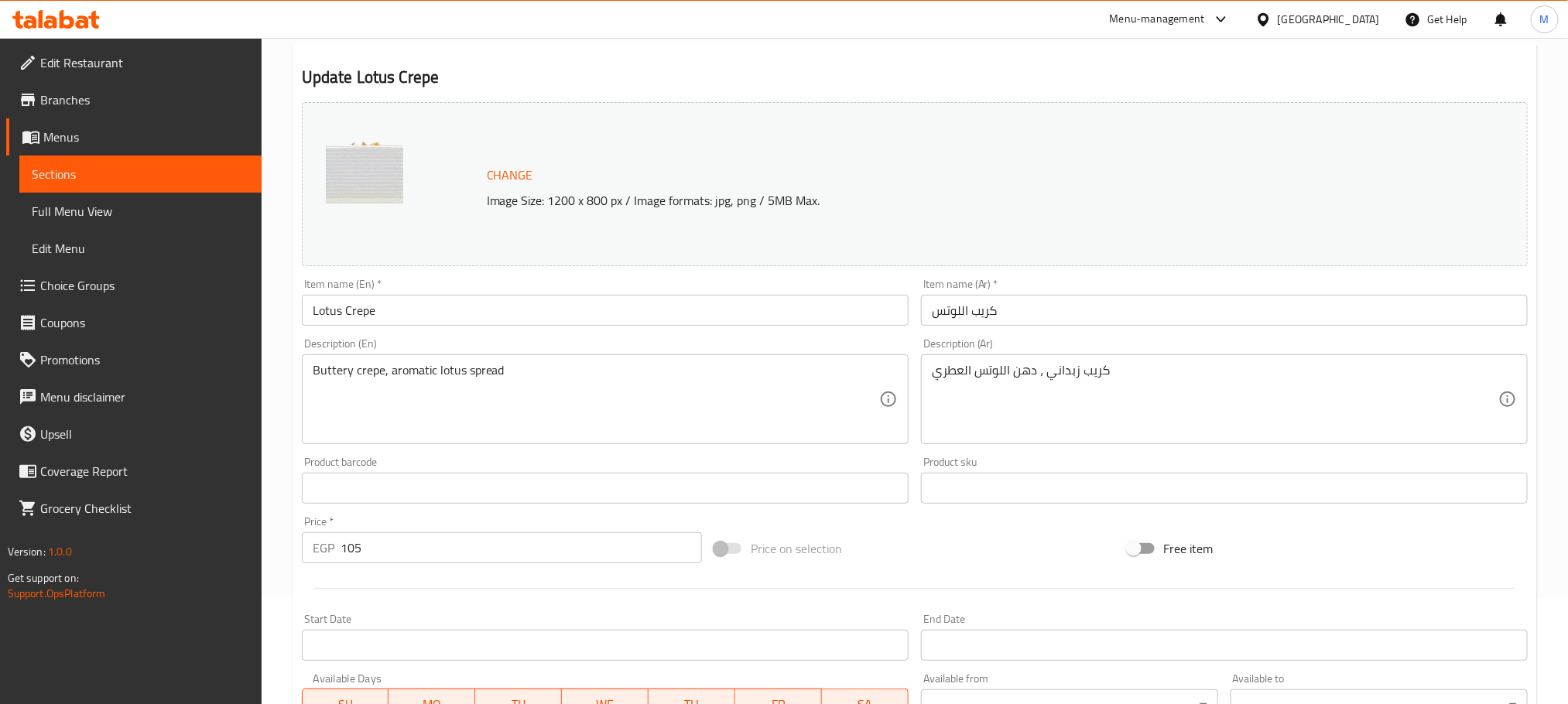
scroll to position [409, 0]
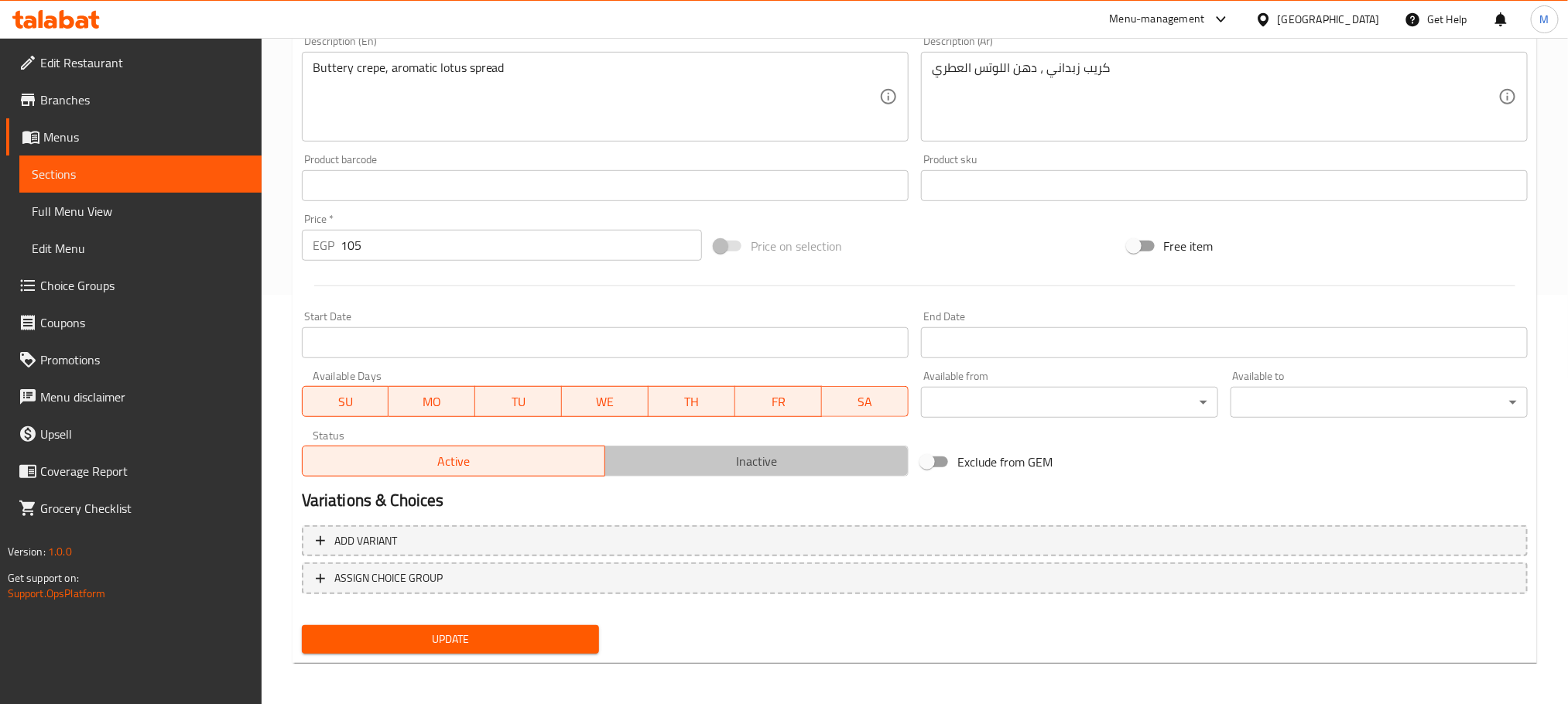
click at [824, 475] on button "Inactive" at bounding box center [756, 461] width 304 height 31
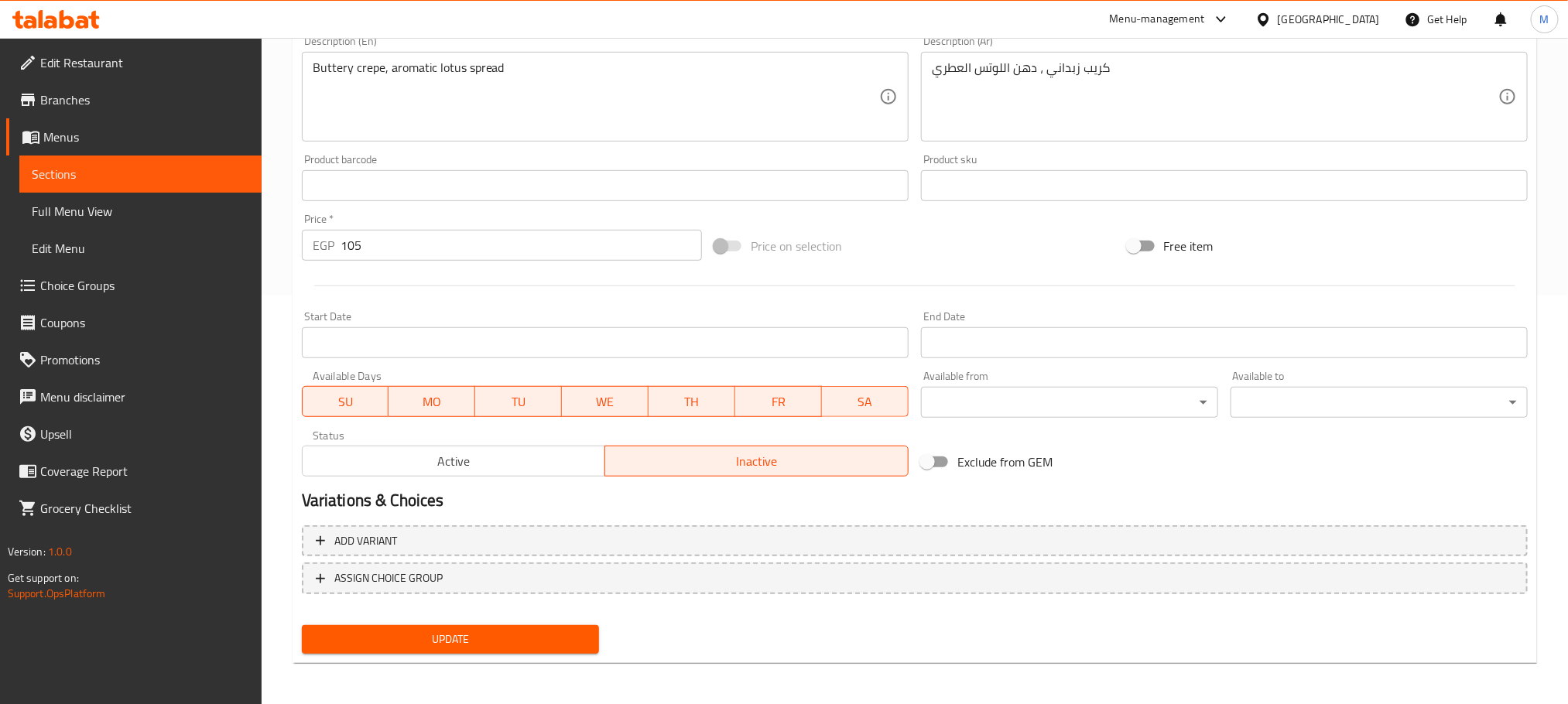
drag, startPoint x: 544, startPoint y: 615, endPoint x: 541, endPoint y: 634, distance: 19.2
click at [542, 618] on div "Change Image Size: 1200 x 800 px / Image formats: jpg, png / 5MB Max. Item name…" at bounding box center [915, 227] width 1238 height 867
click at [541, 634] on span "Update" at bounding box center [451, 640] width 272 height 19
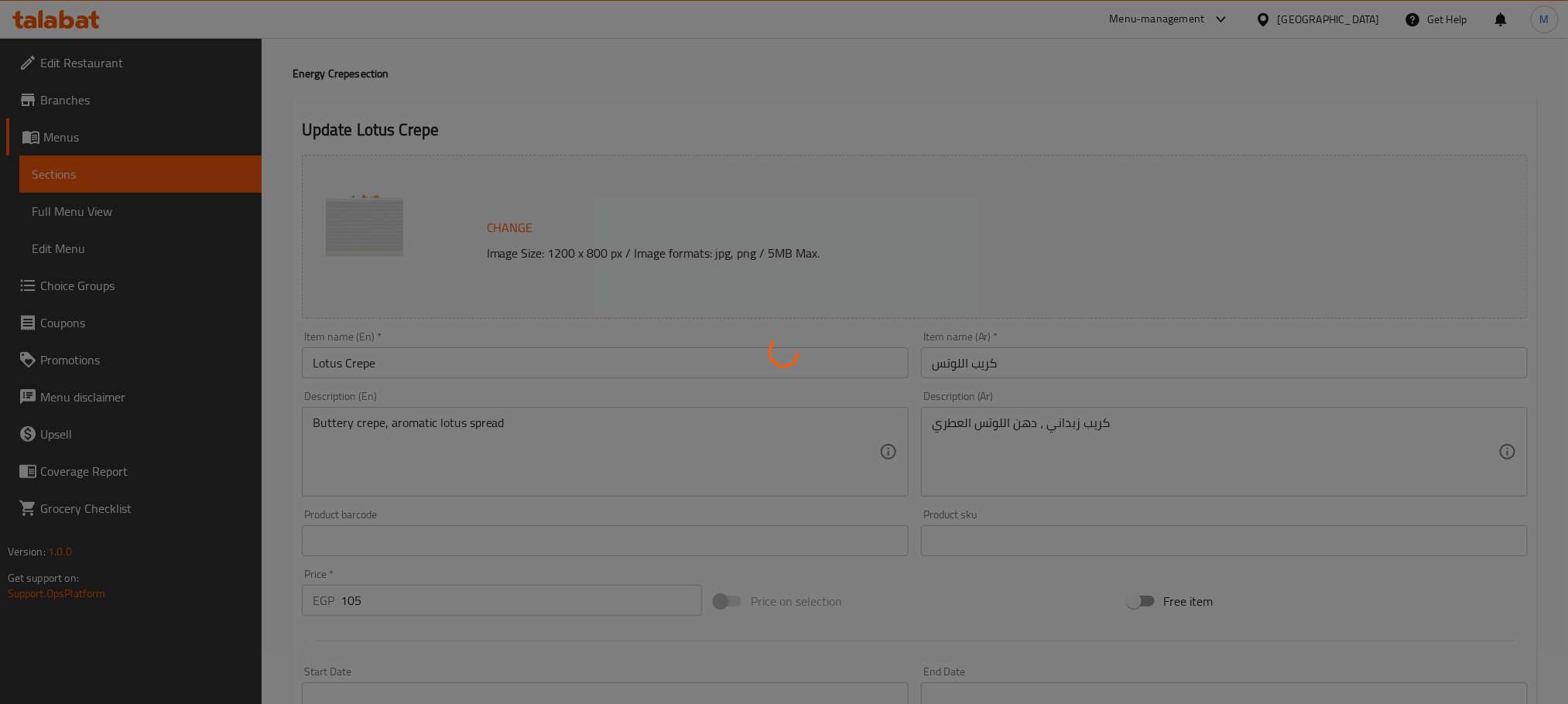
scroll to position [0, 0]
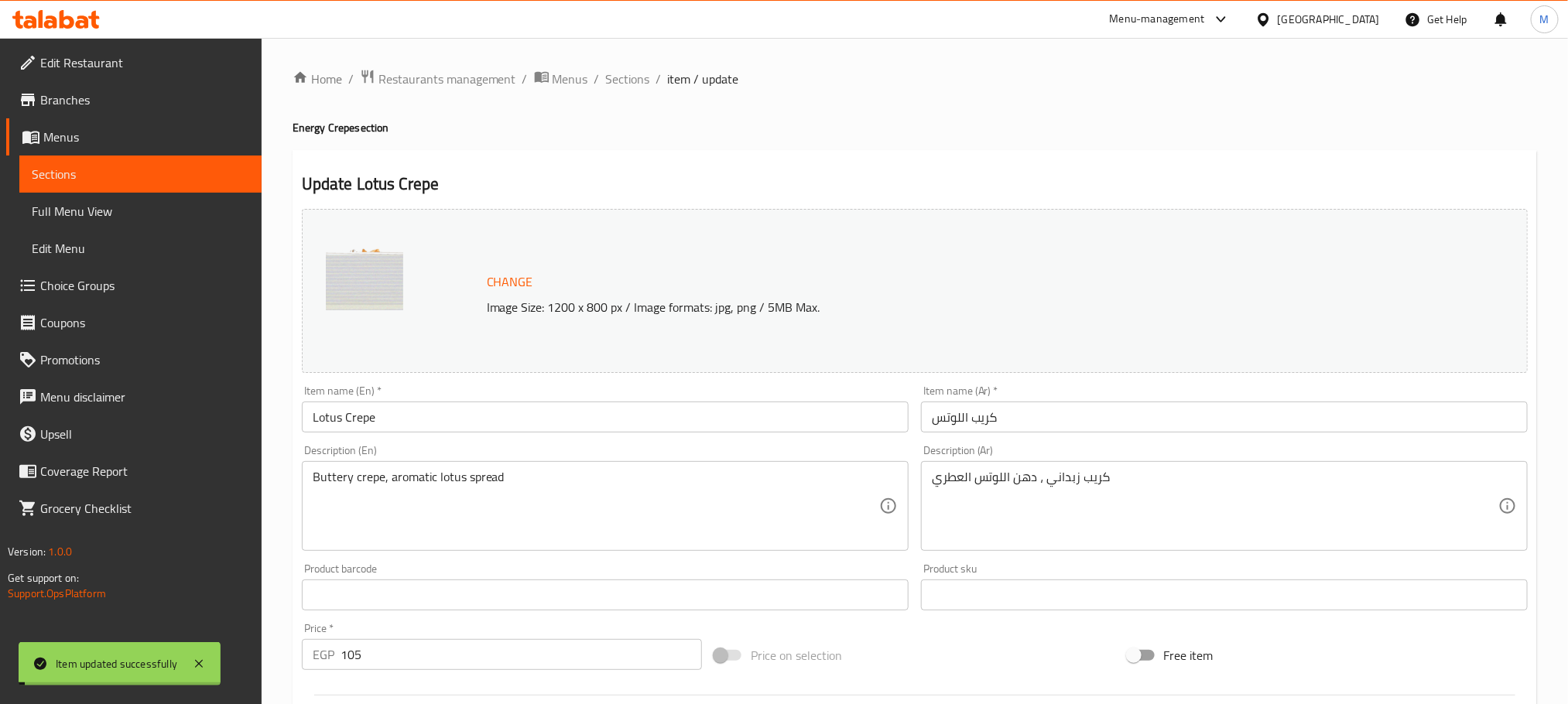
click at [628, 75] on span "Sections" at bounding box center [628, 79] width 44 height 19
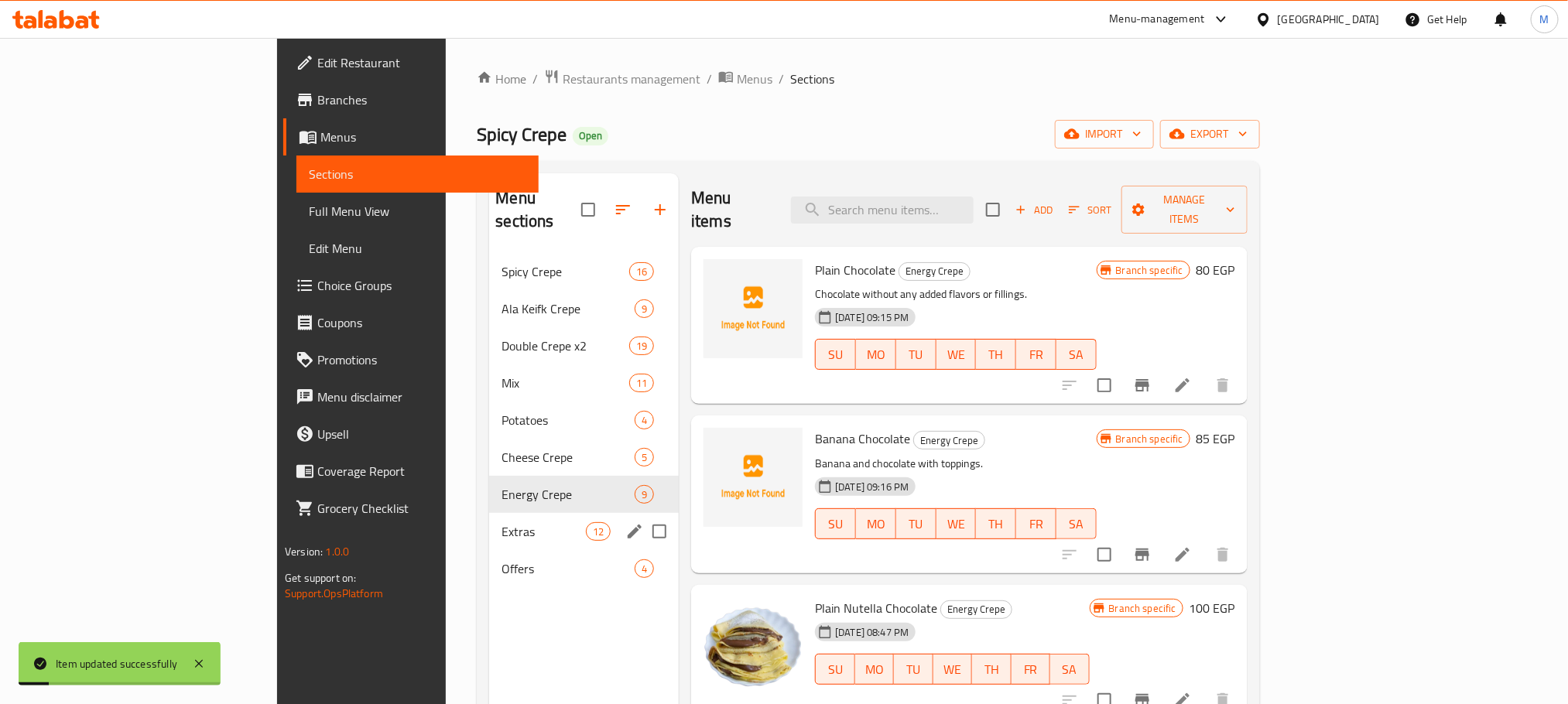
click at [502, 523] on span "Extras" at bounding box center [544, 531] width 84 height 19
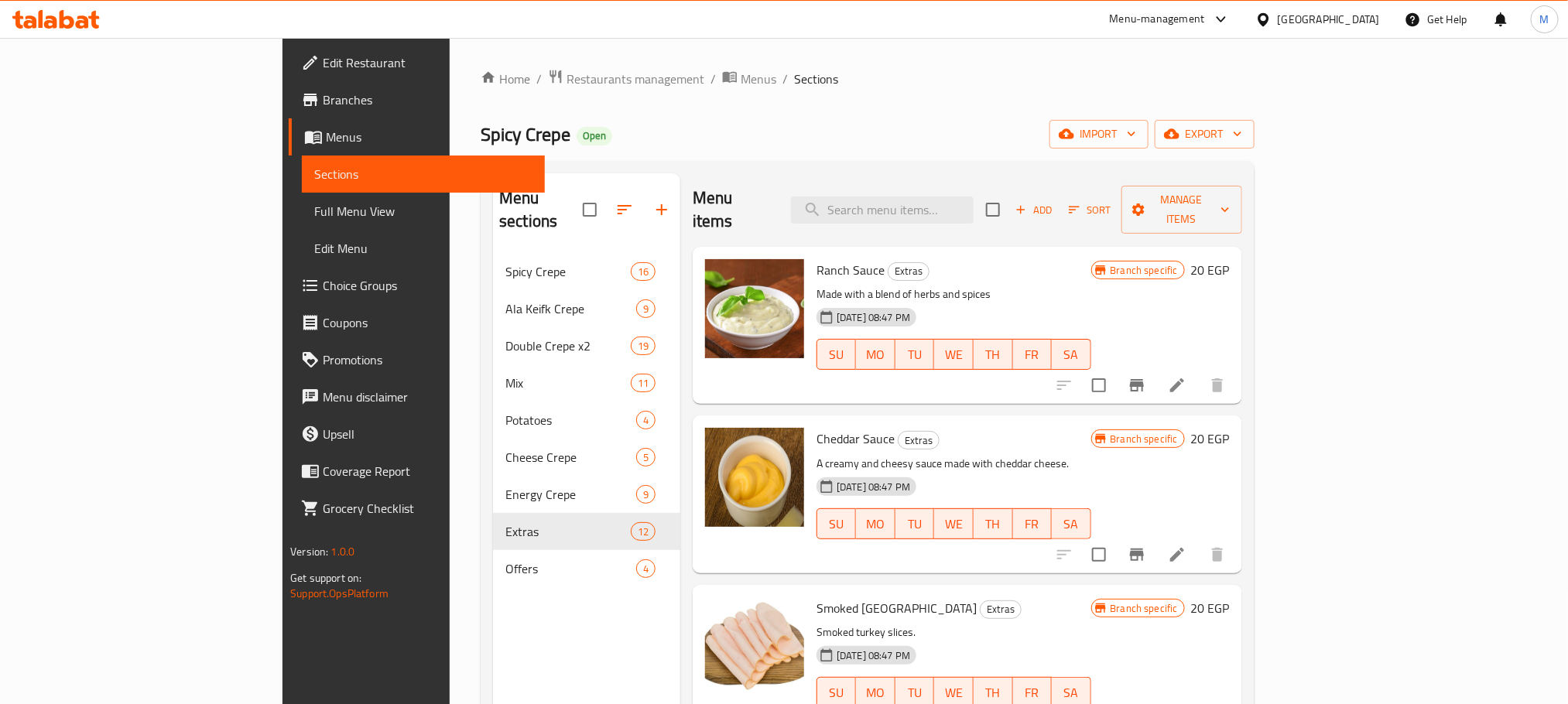
click at [1147, 376] on icon "Branch-specific-item" at bounding box center [1137, 385] width 19 height 19
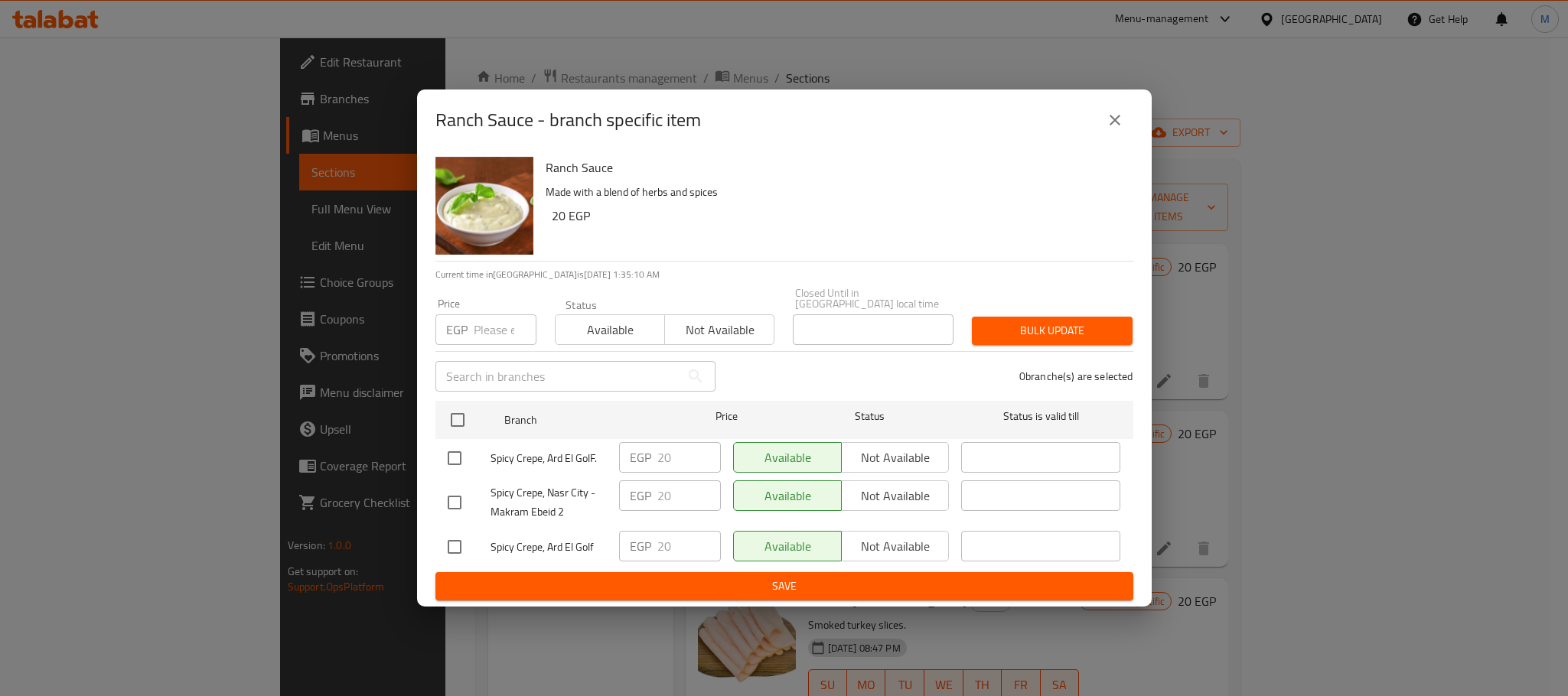
click at [1119, 129] on icon "close" at bounding box center [1115, 120] width 18 height 18
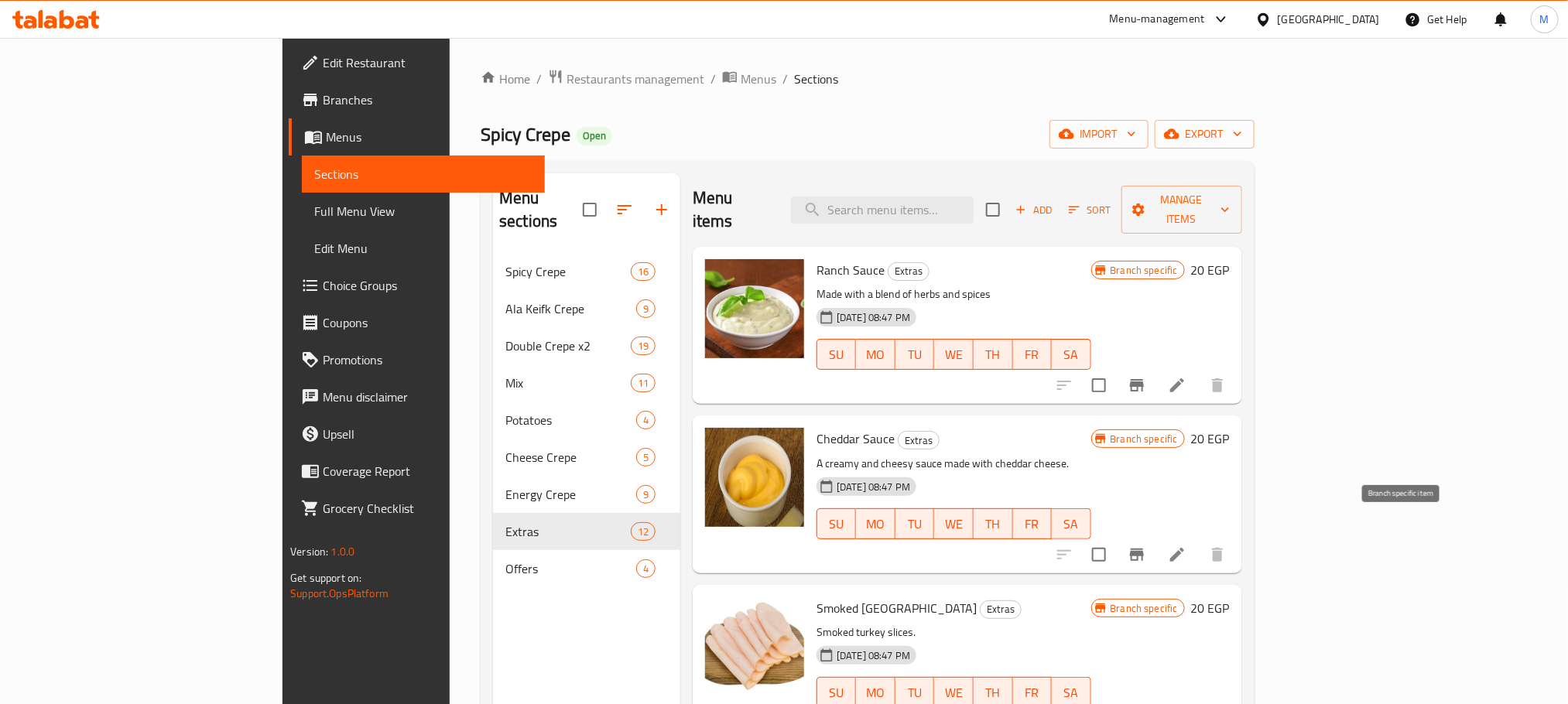
click at [1147, 545] on icon "Branch-specific-item" at bounding box center [1137, 554] width 19 height 19
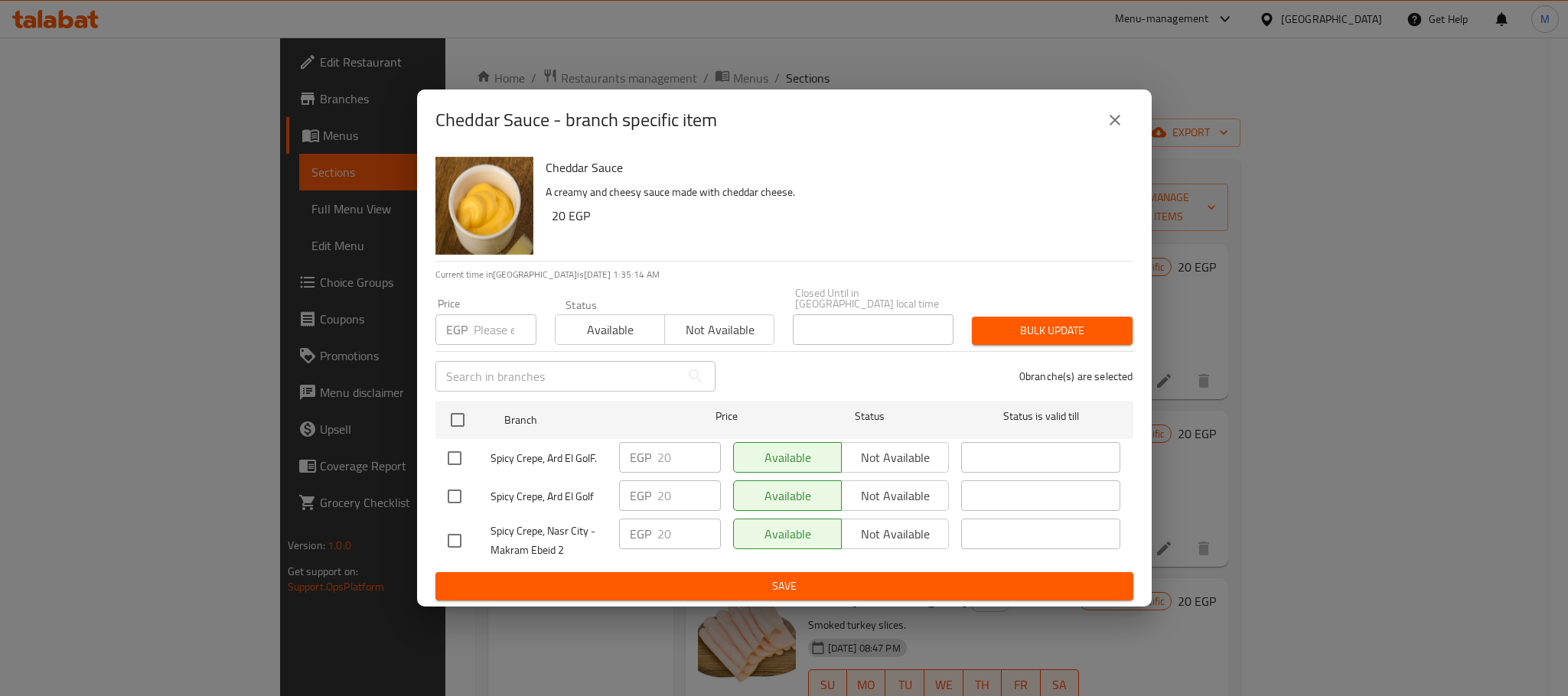
click at [1126, 131] on button "close" at bounding box center [1115, 120] width 37 height 37
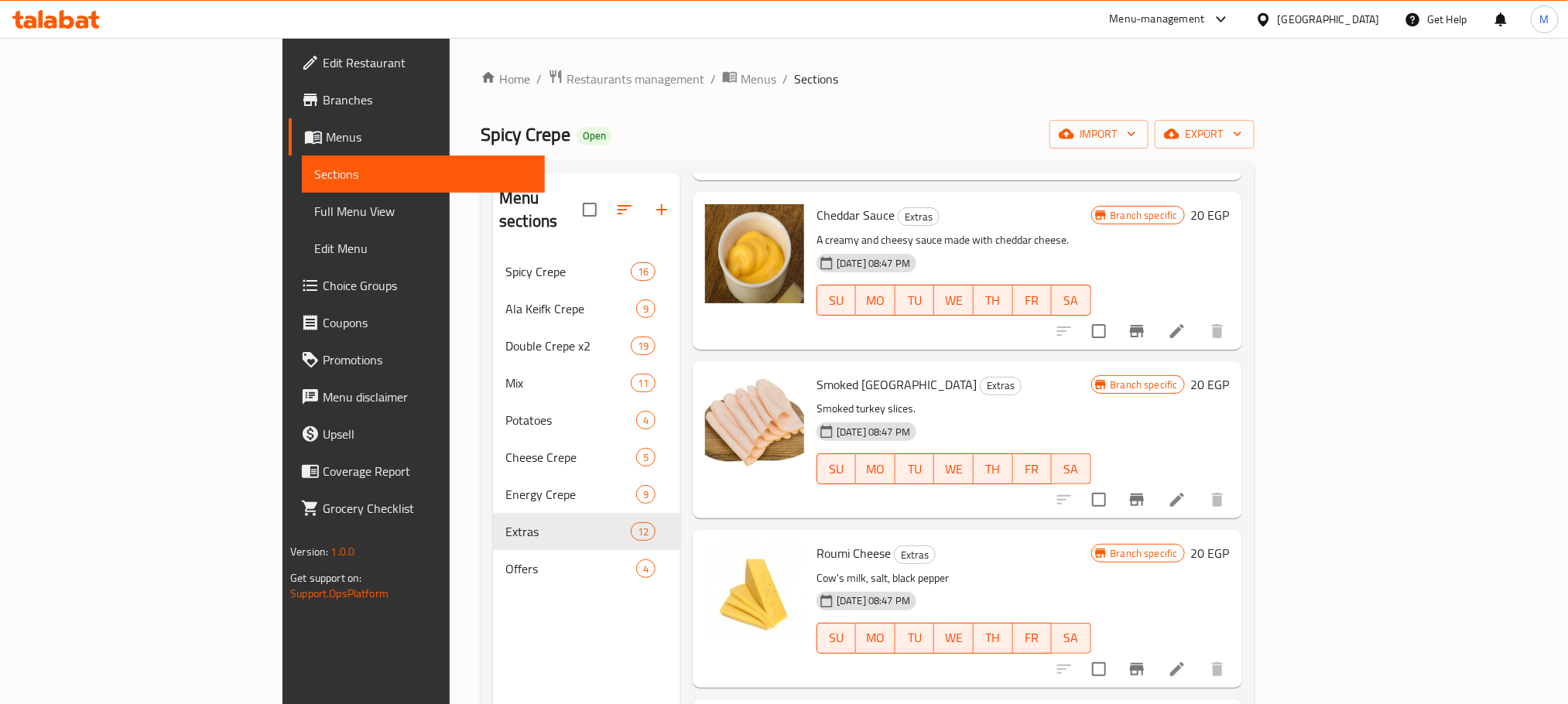
scroll to position [348, 0]
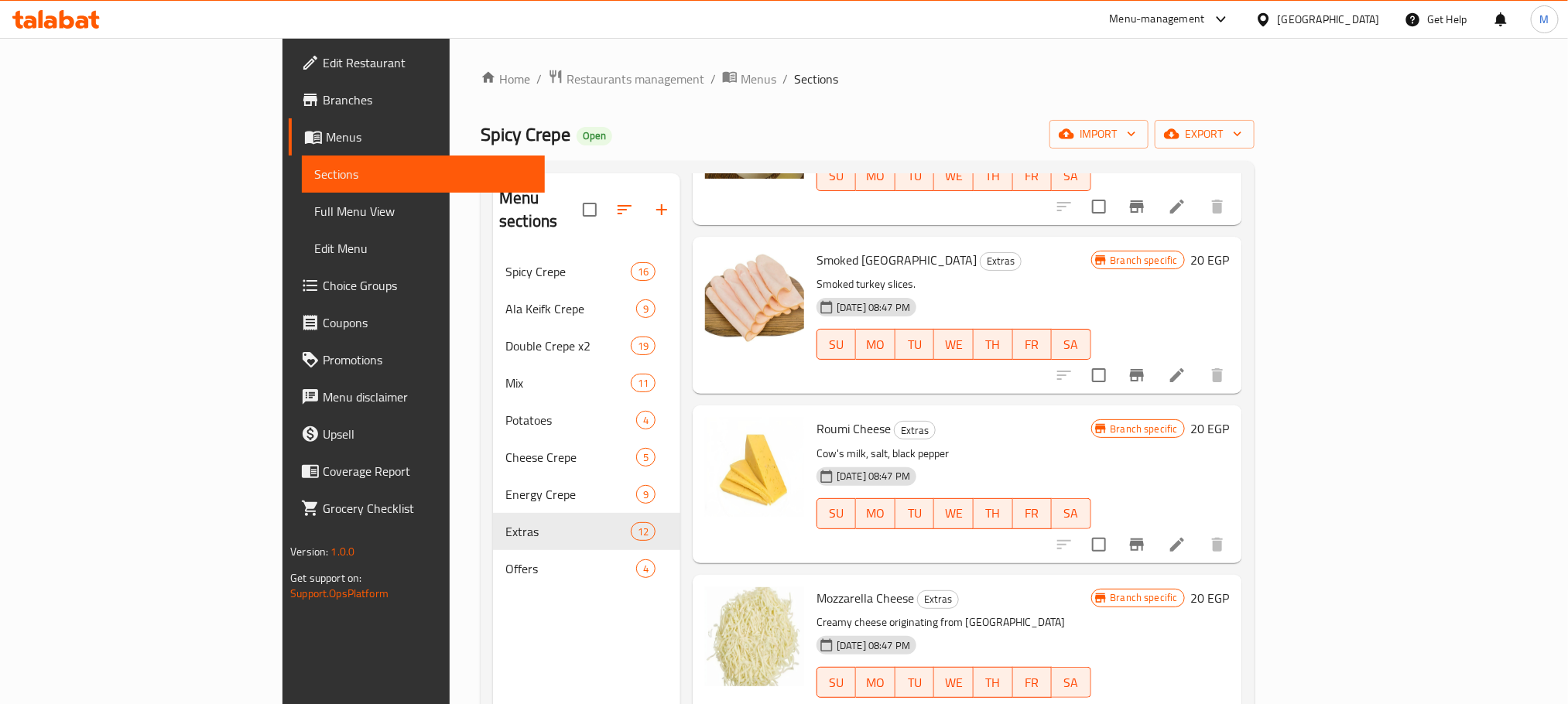
click at [1144, 369] on icon "Branch-specific-item" at bounding box center [1137, 375] width 14 height 12
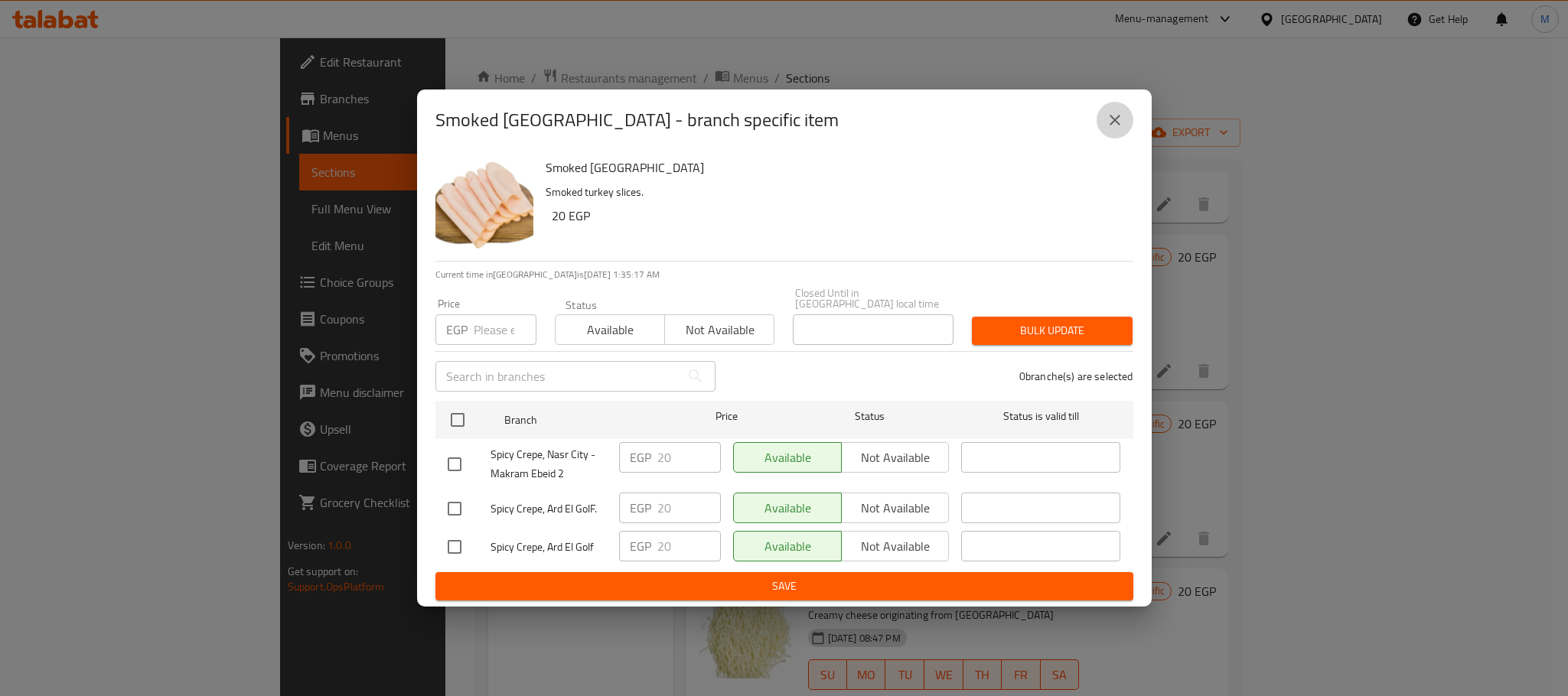
click at [1123, 123] on icon "close" at bounding box center [1115, 120] width 18 height 18
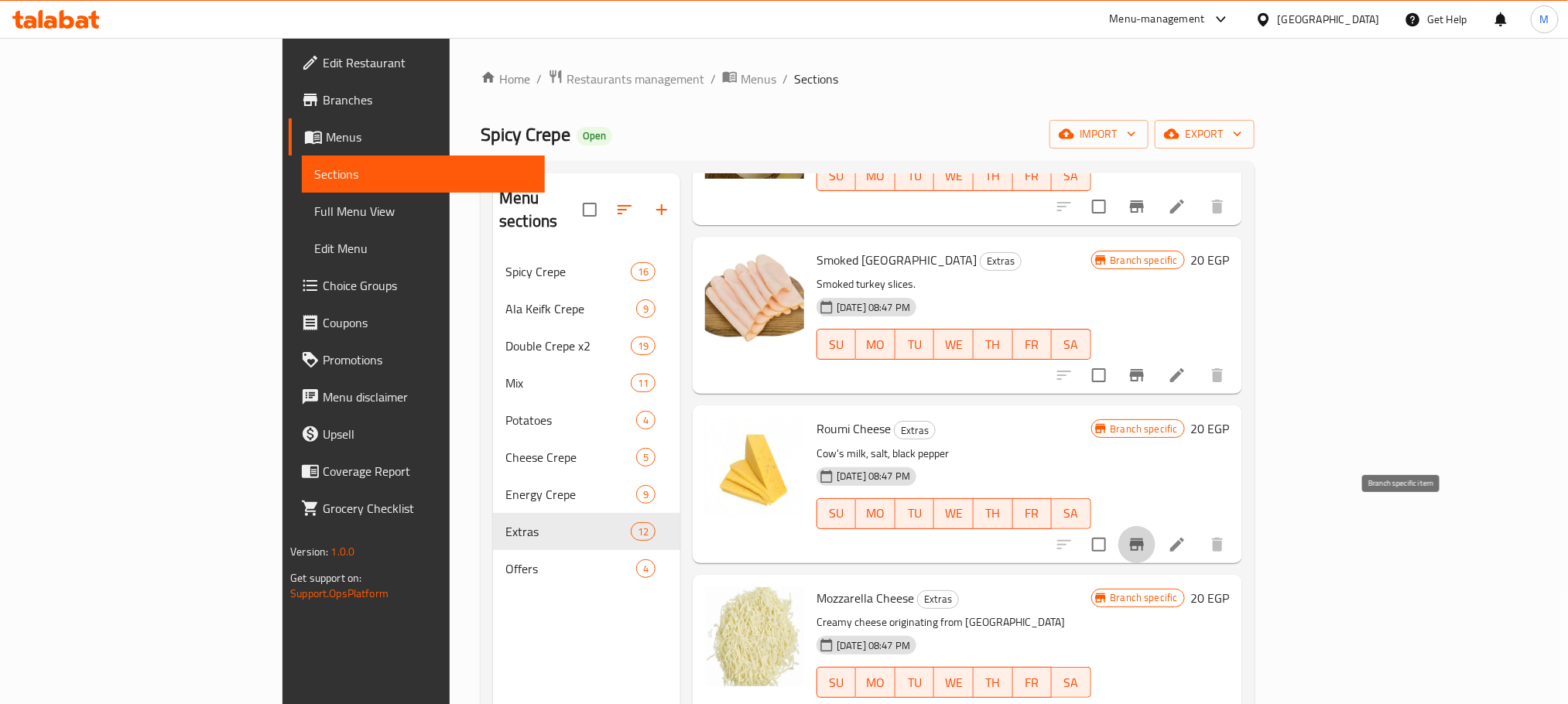
click at [1147, 535] on icon "Branch-specific-item" at bounding box center [1137, 544] width 19 height 19
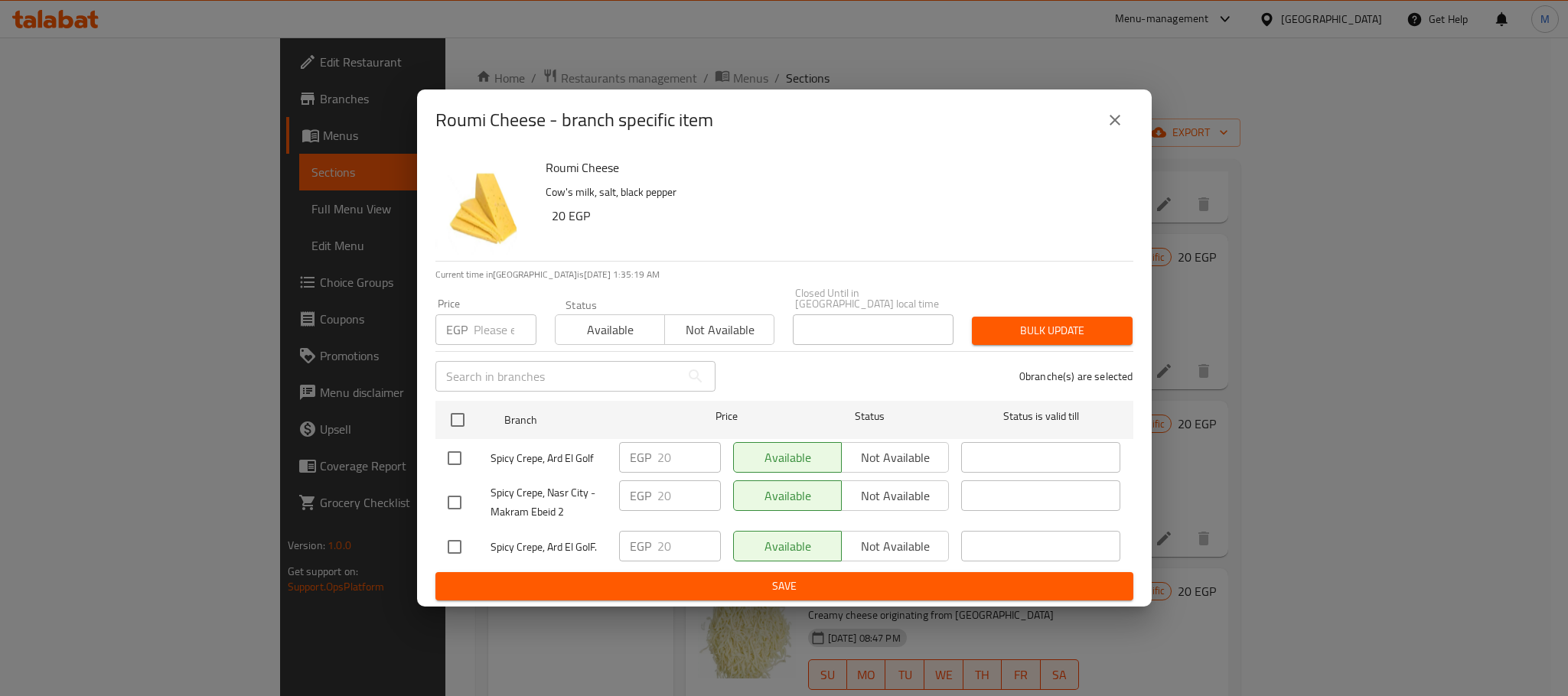
click at [1116, 125] on icon "close" at bounding box center [1115, 119] width 10 height 10
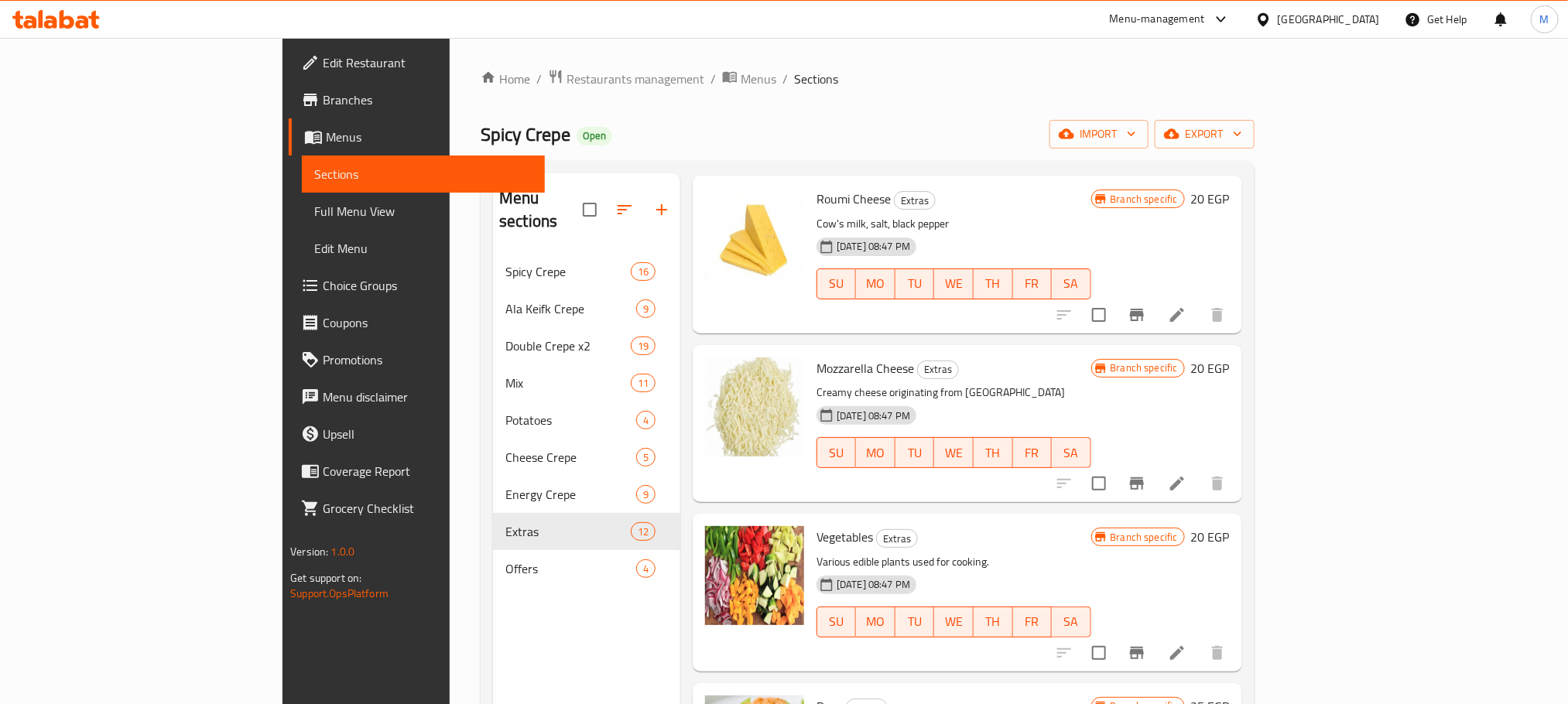
scroll to position [580, 0]
click at [1147, 472] on icon "Branch-specific-item" at bounding box center [1137, 481] width 19 height 19
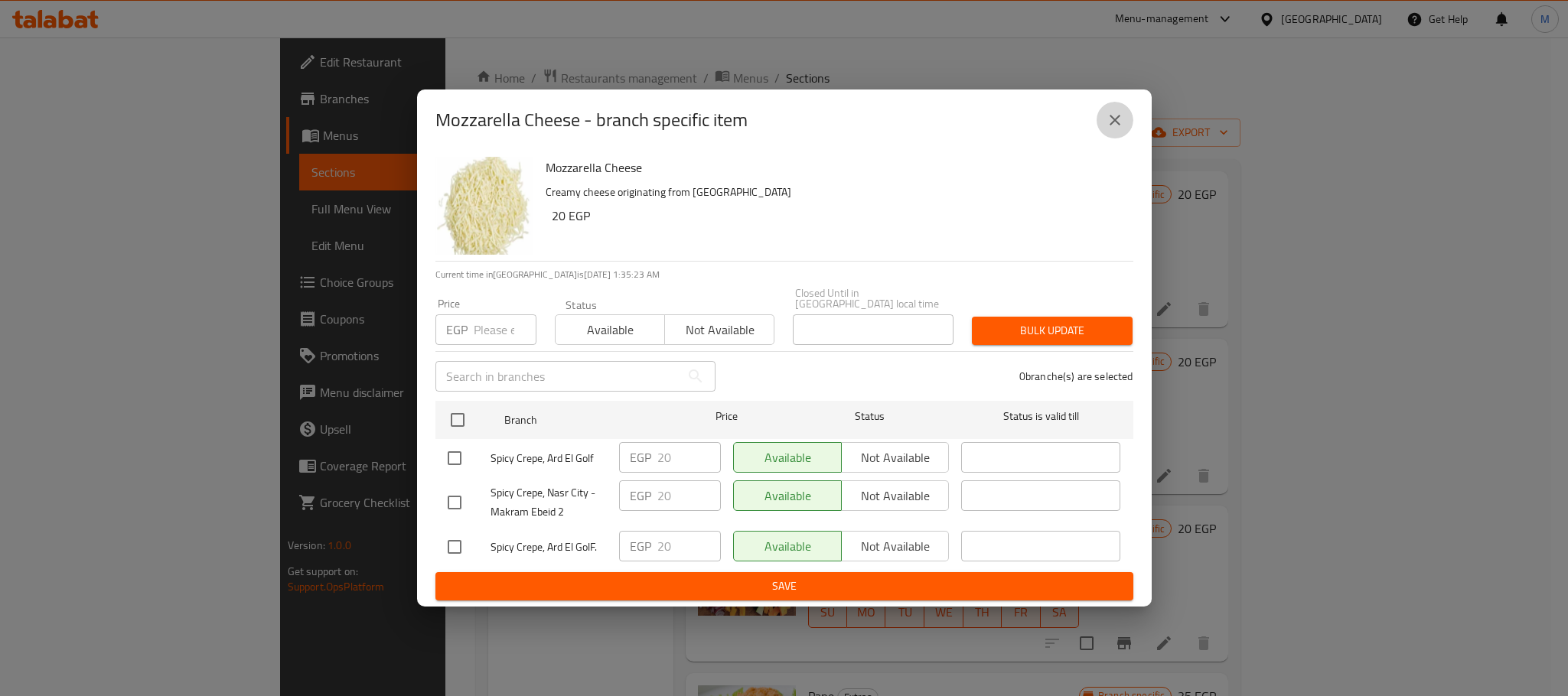
click at [1119, 112] on button "close" at bounding box center [1115, 120] width 37 height 37
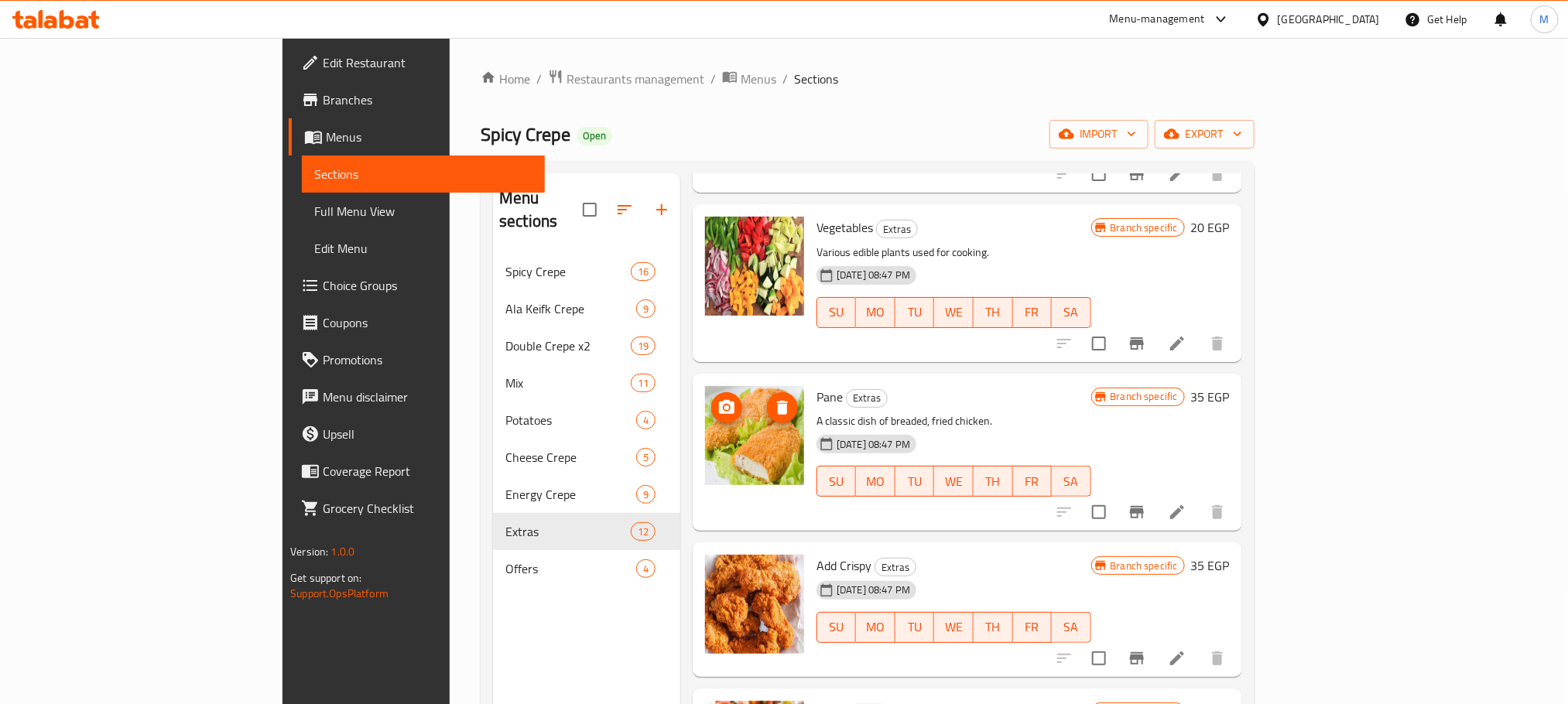
scroll to position [928, 0]
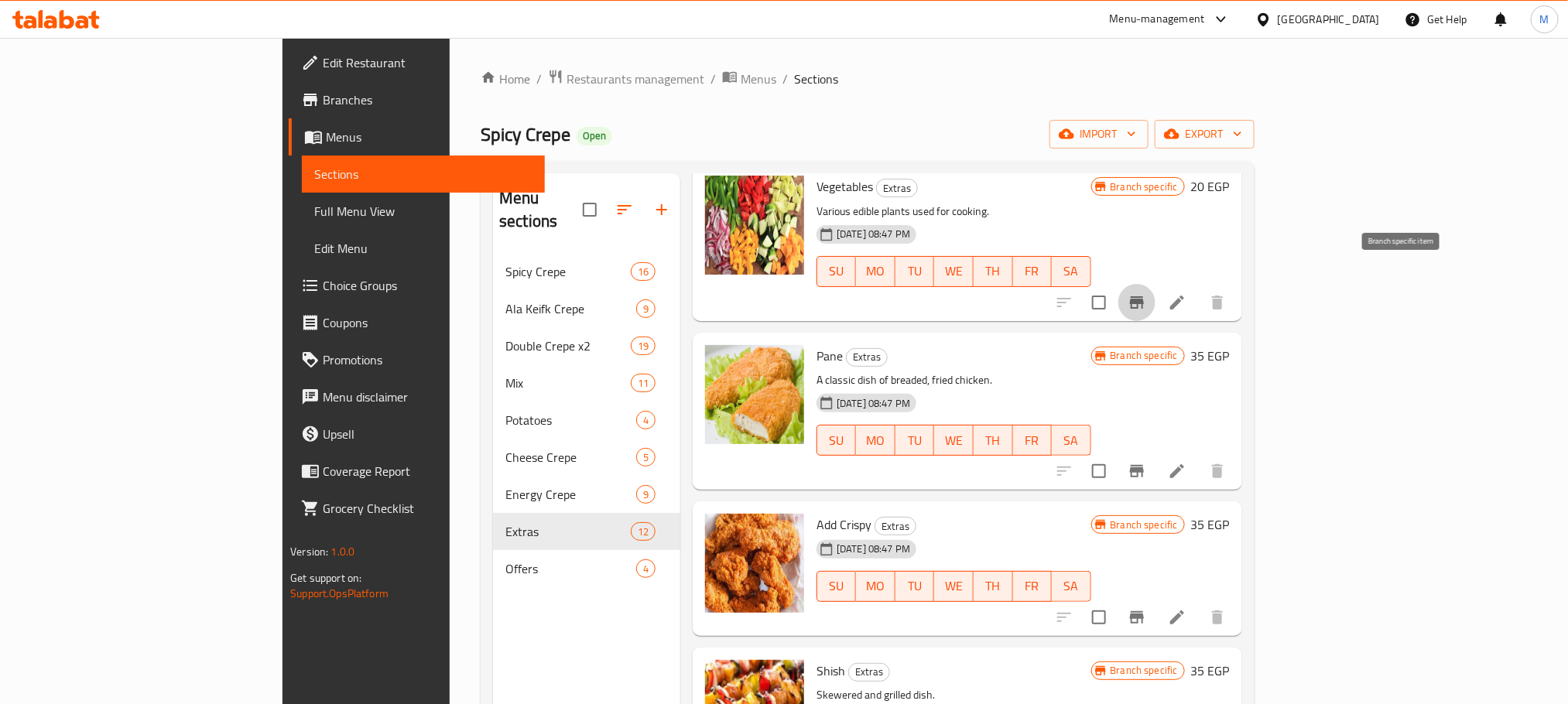
click at [1144, 297] on icon "Branch-specific-item" at bounding box center [1137, 302] width 14 height 12
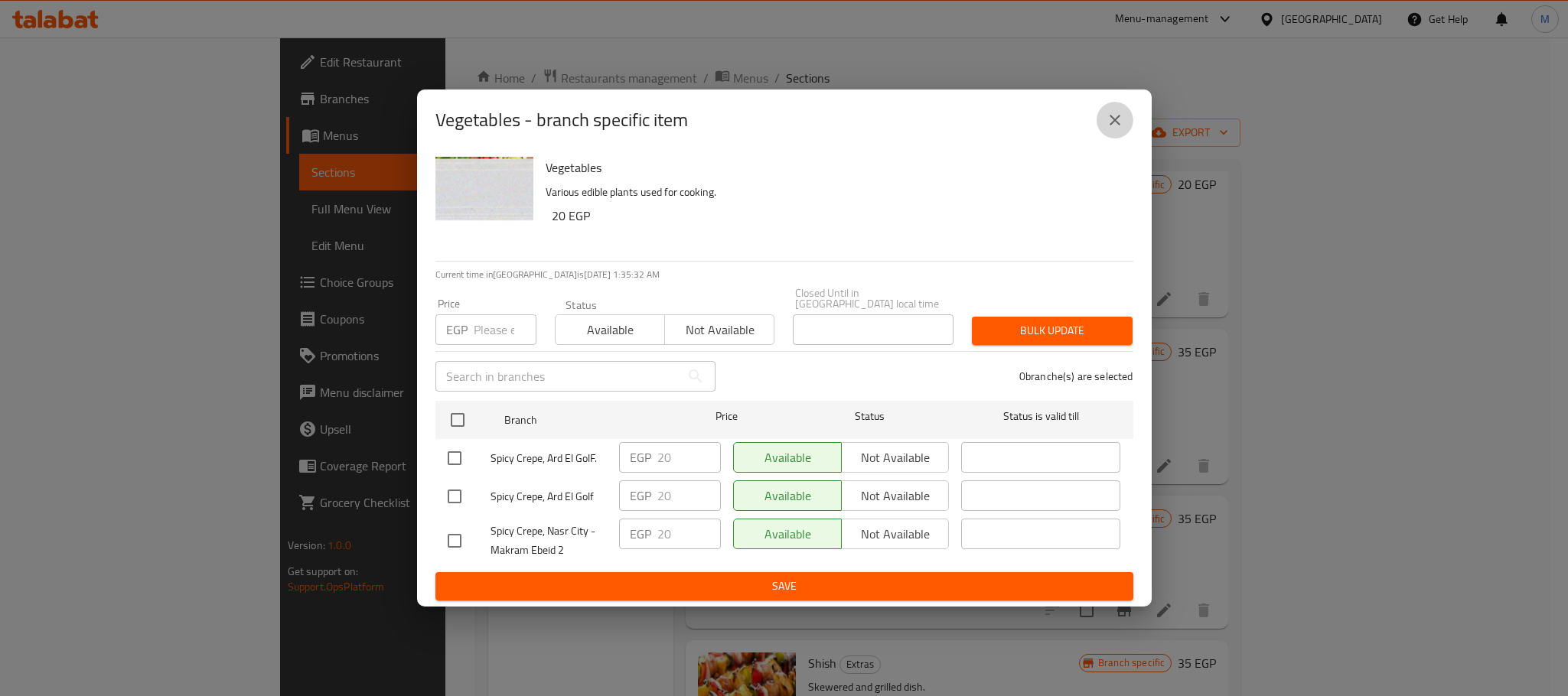
click at [1126, 128] on button "close" at bounding box center [1115, 120] width 37 height 37
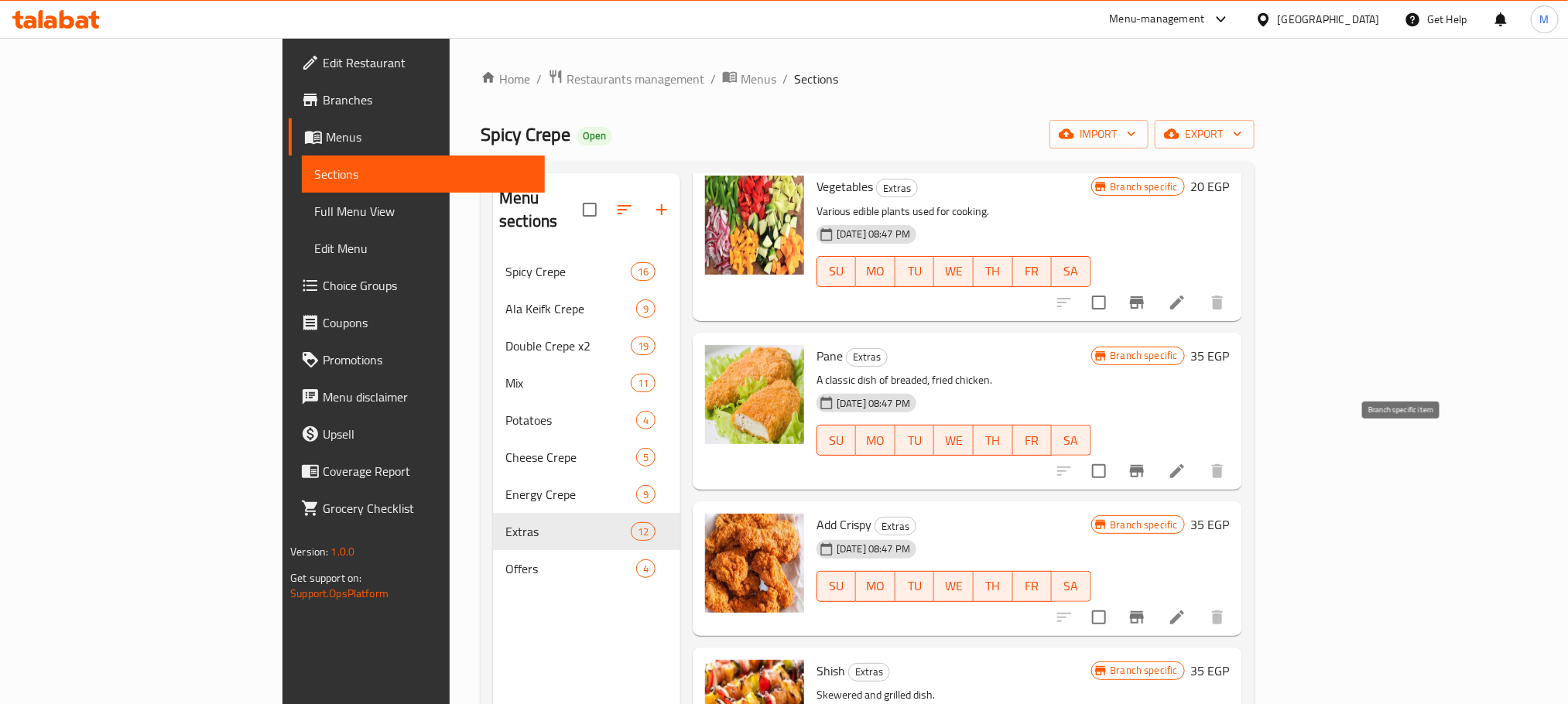
click at [1144, 465] on icon "Branch-specific-item" at bounding box center [1137, 471] width 14 height 12
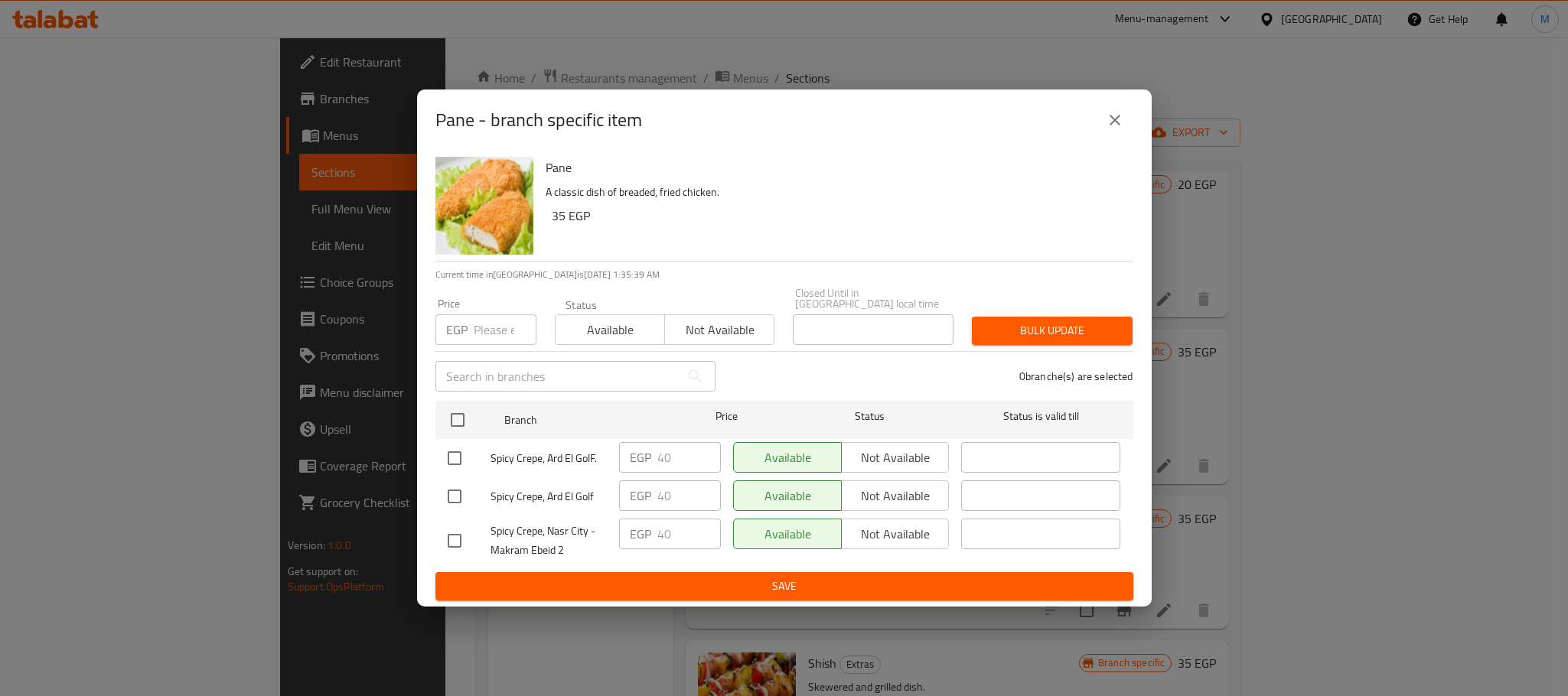
click at [1107, 128] on icon "close" at bounding box center [1115, 120] width 18 height 18
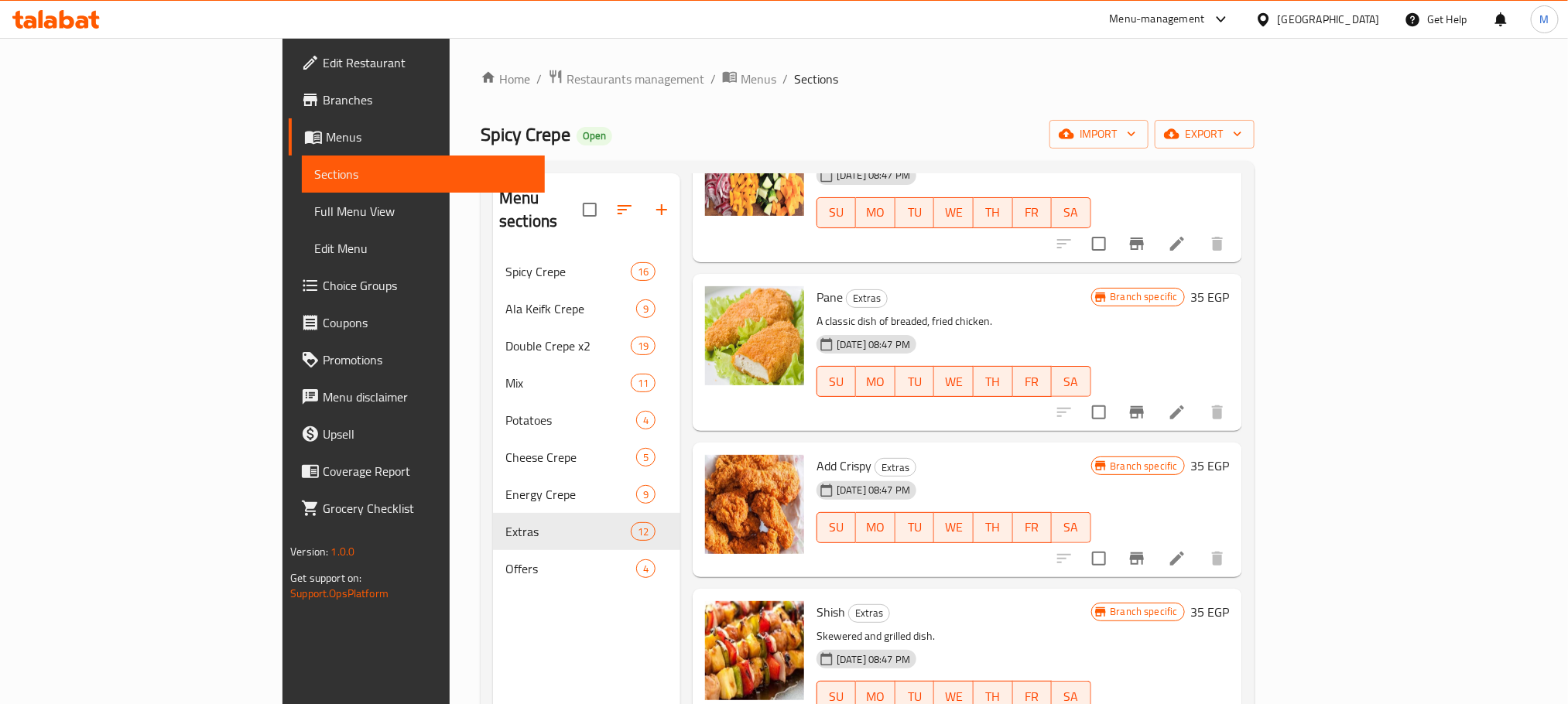
scroll to position [1045, 0]
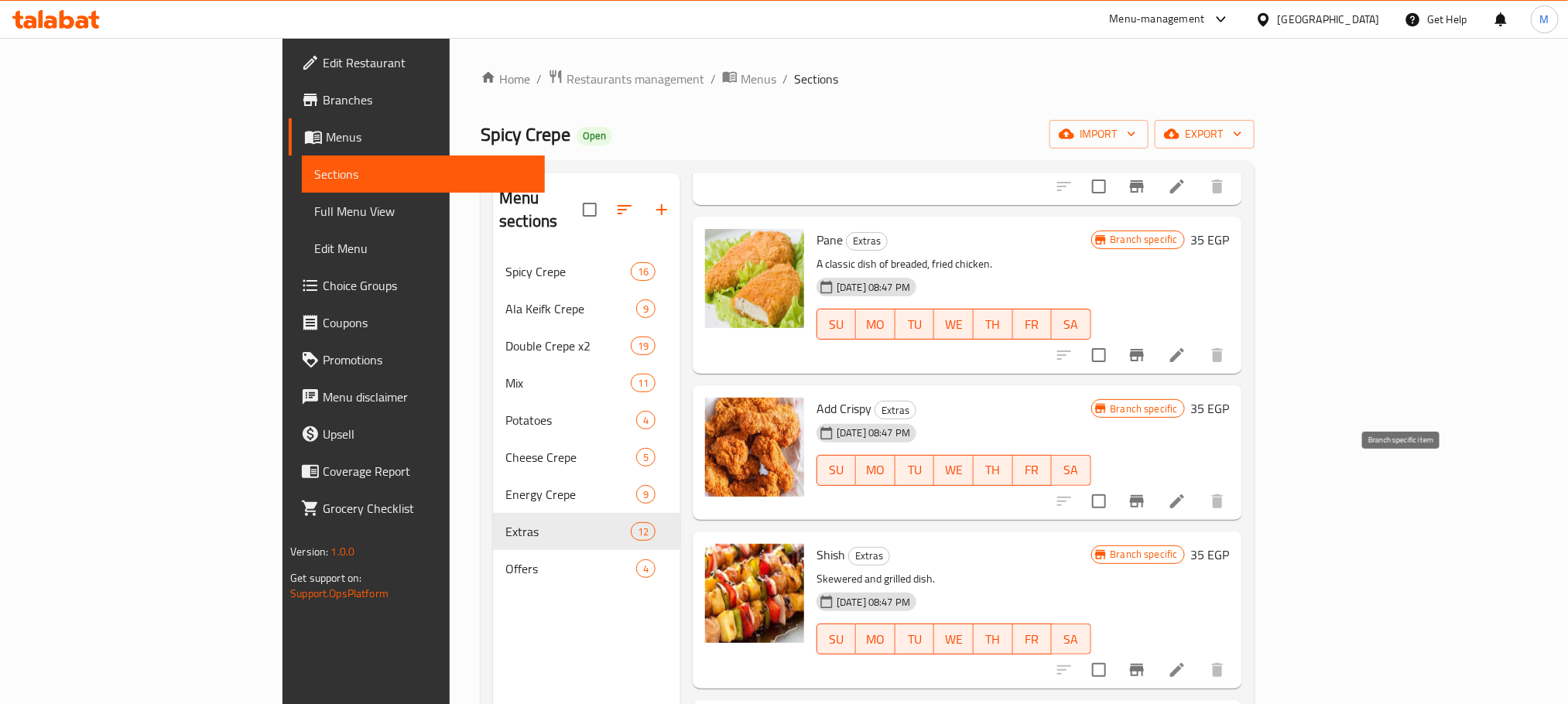
click at [1147, 493] on icon "Branch-specific-item" at bounding box center [1137, 501] width 19 height 19
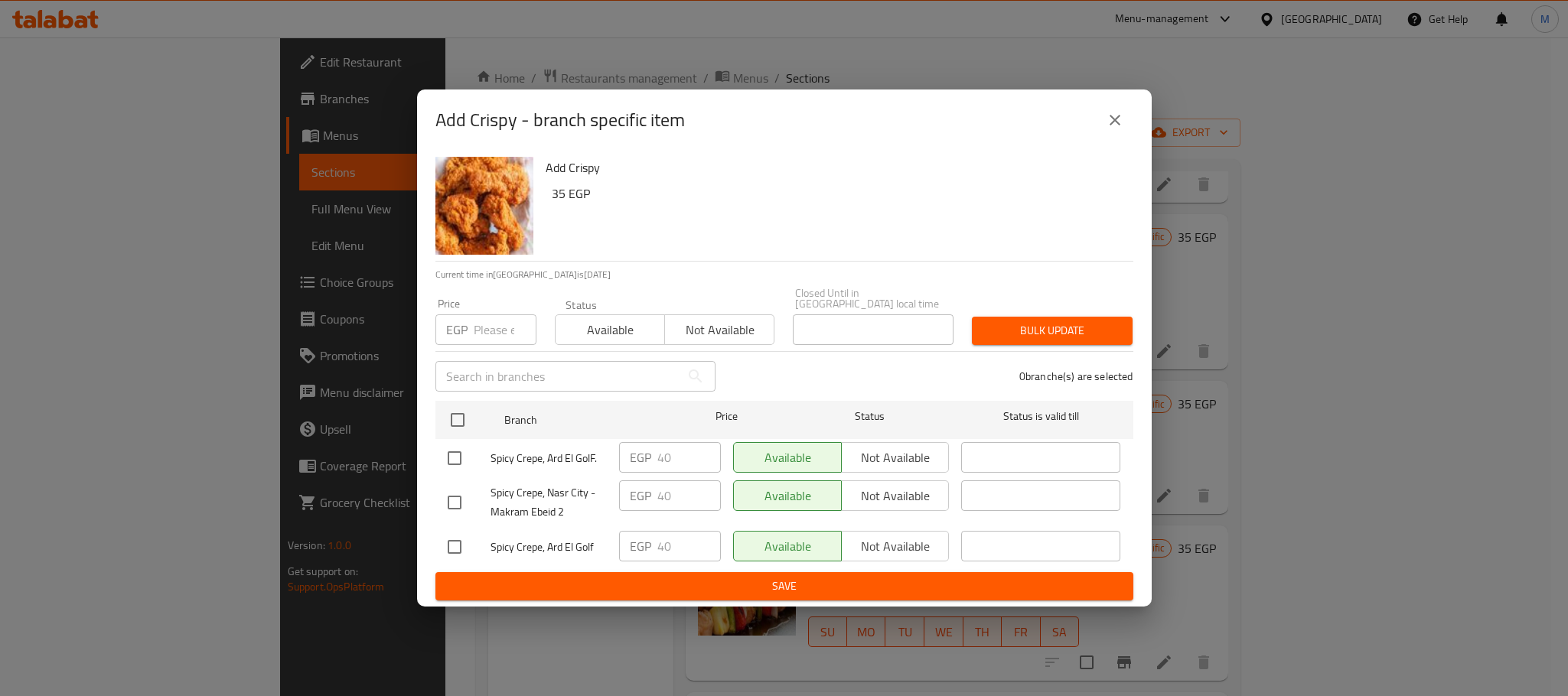
click at [1111, 118] on icon "close" at bounding box center [1115, 120] width 18 height 18
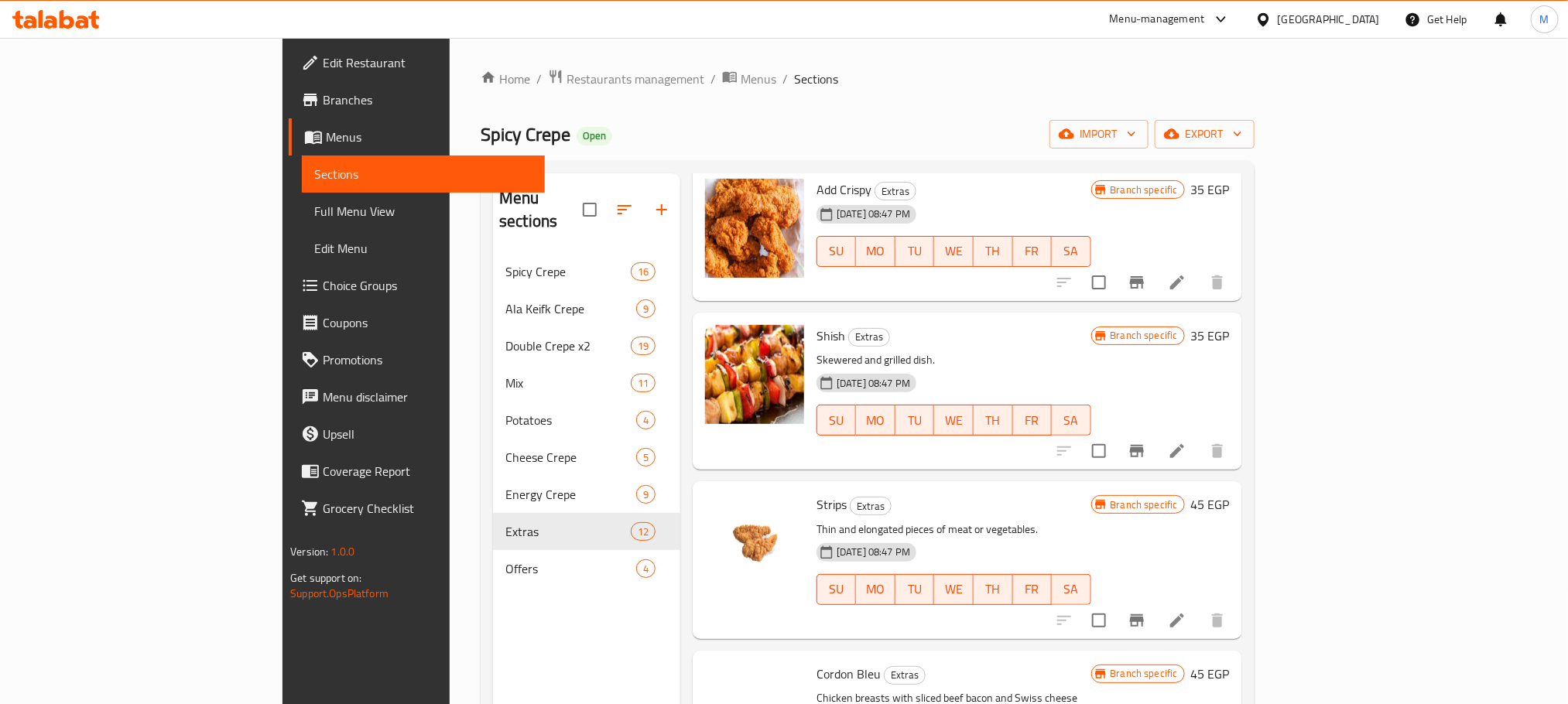
scroll to position [1277, 0]
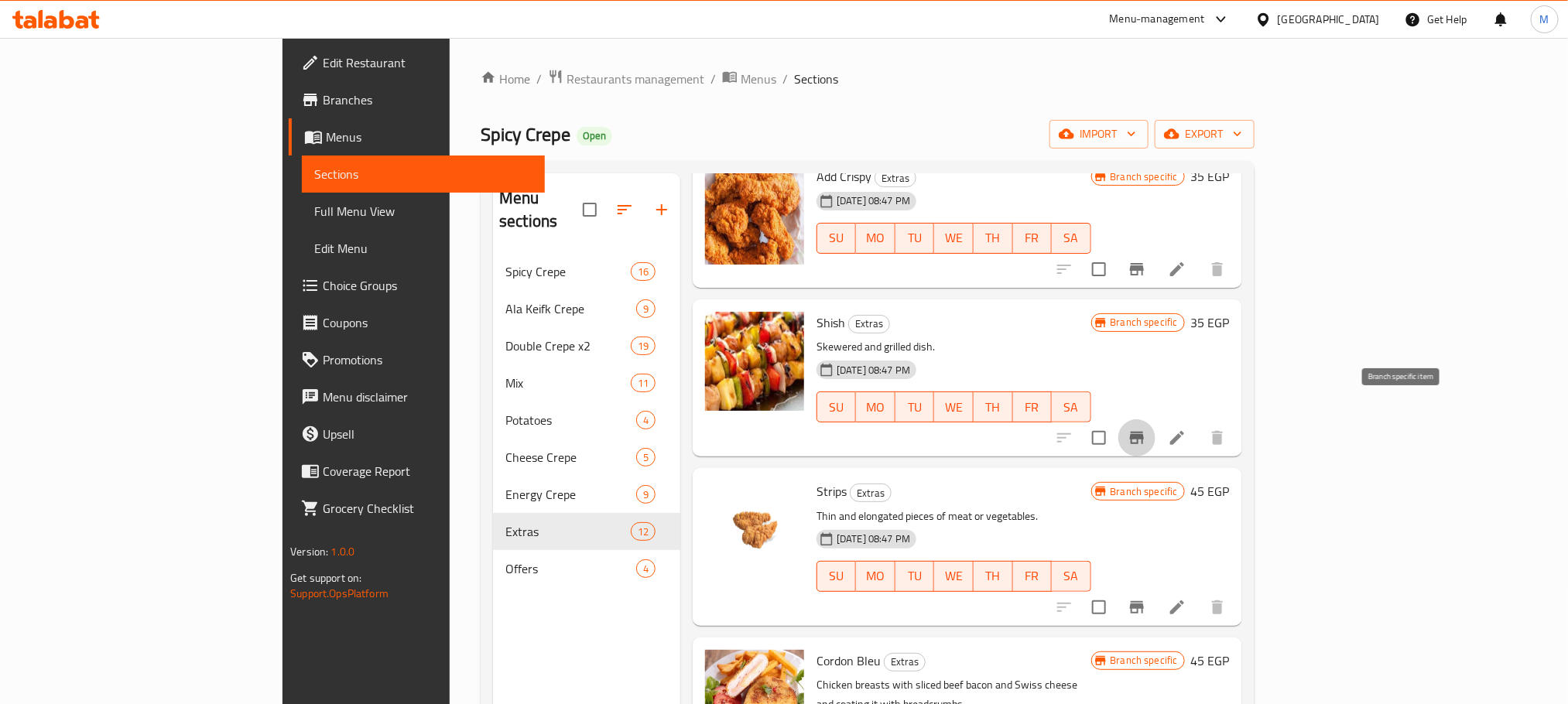
click at [1156, 420] on button "Branch-specific-item" at bounding box center [1137, 438] width 37 height 37
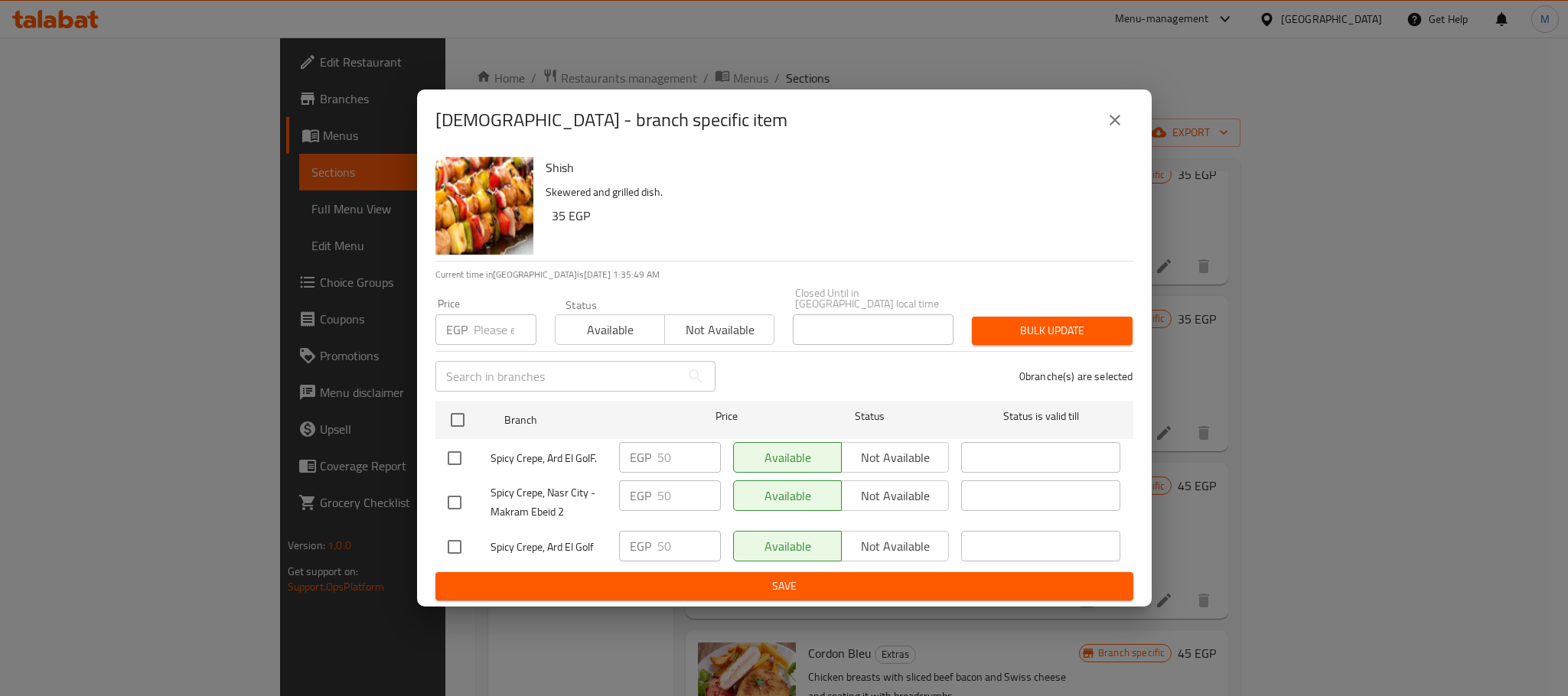
click at [1102, 115] on button "close" at bounding box center [1115, 120] width 37 height 37
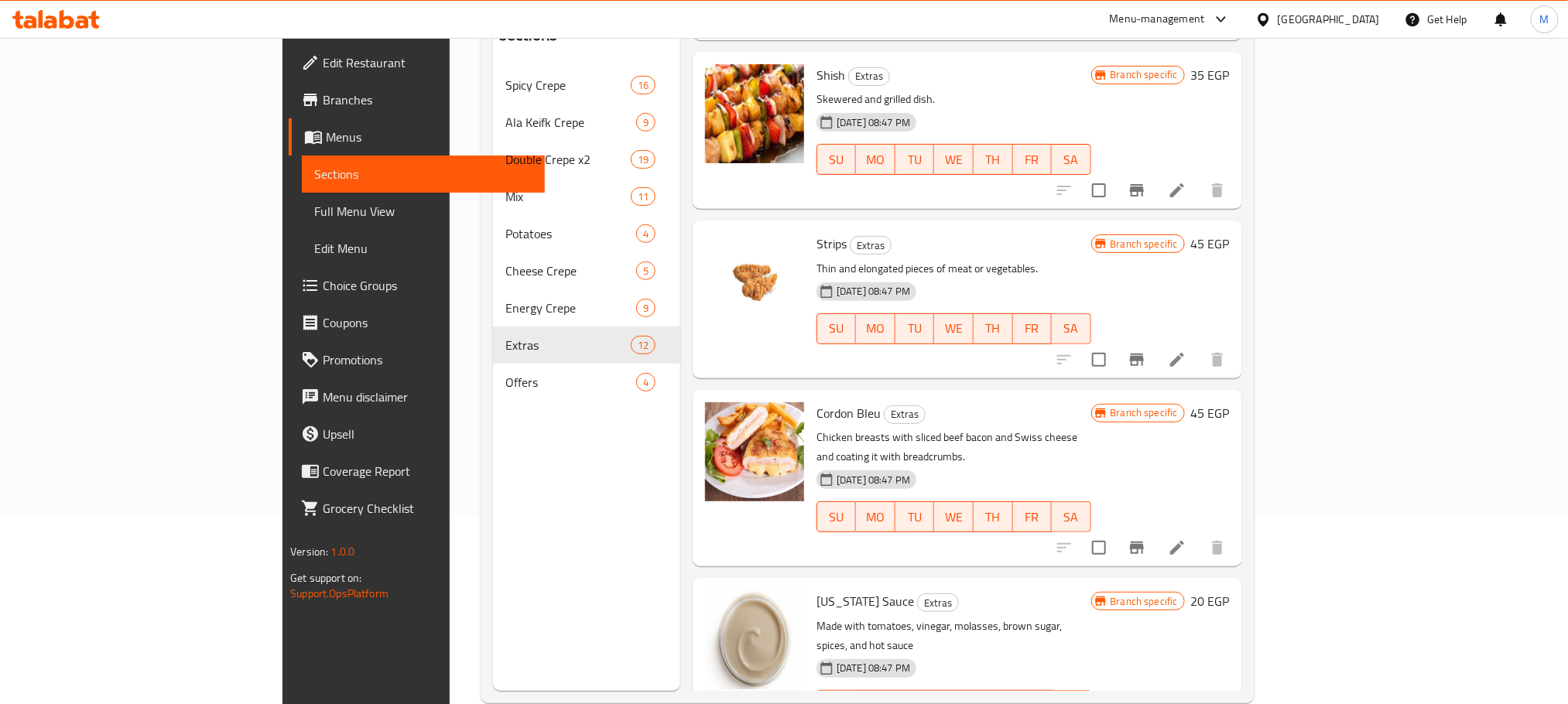
scroll to position [216, 0]
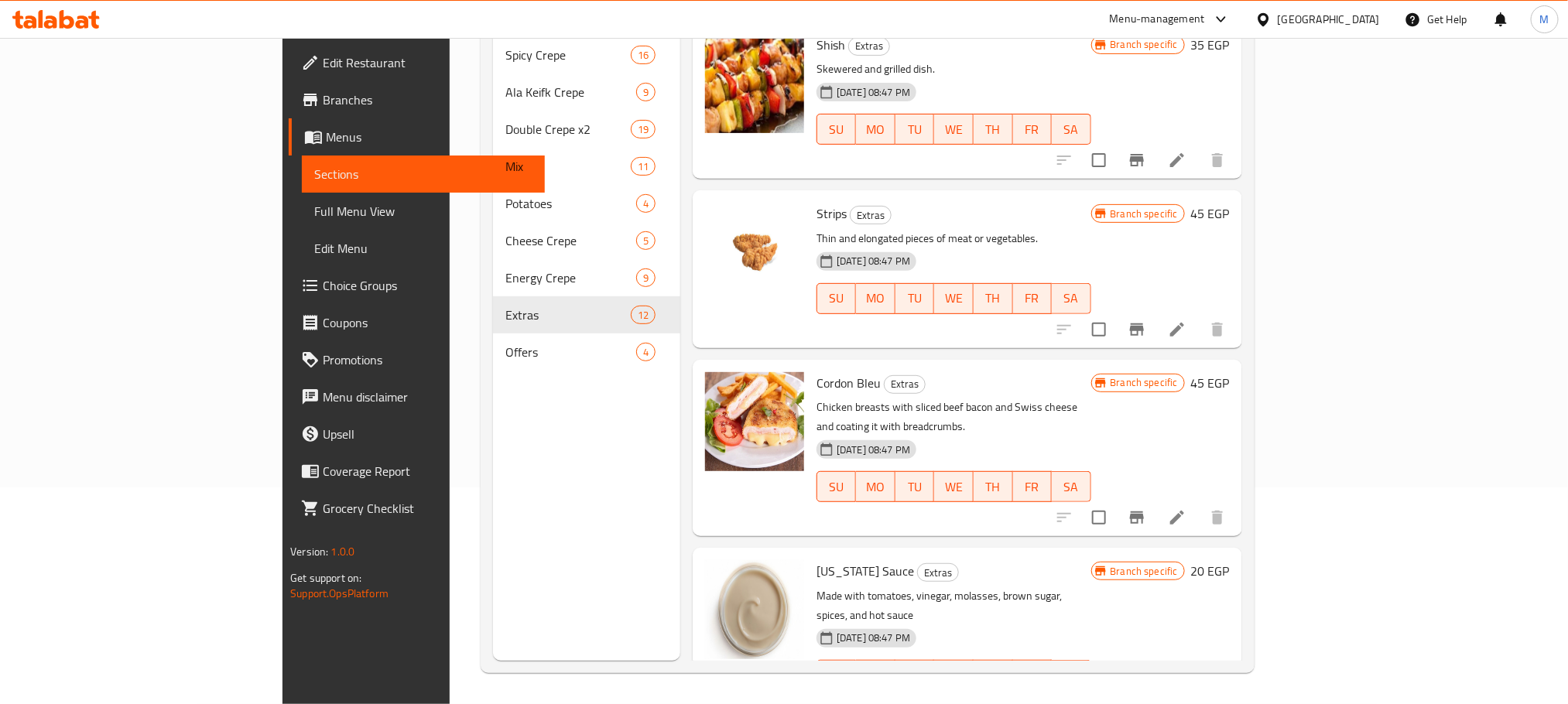
click at [1147, 320] on icon "Branch-specific-item" at bounding box center [1137, 329] width 19 height 19
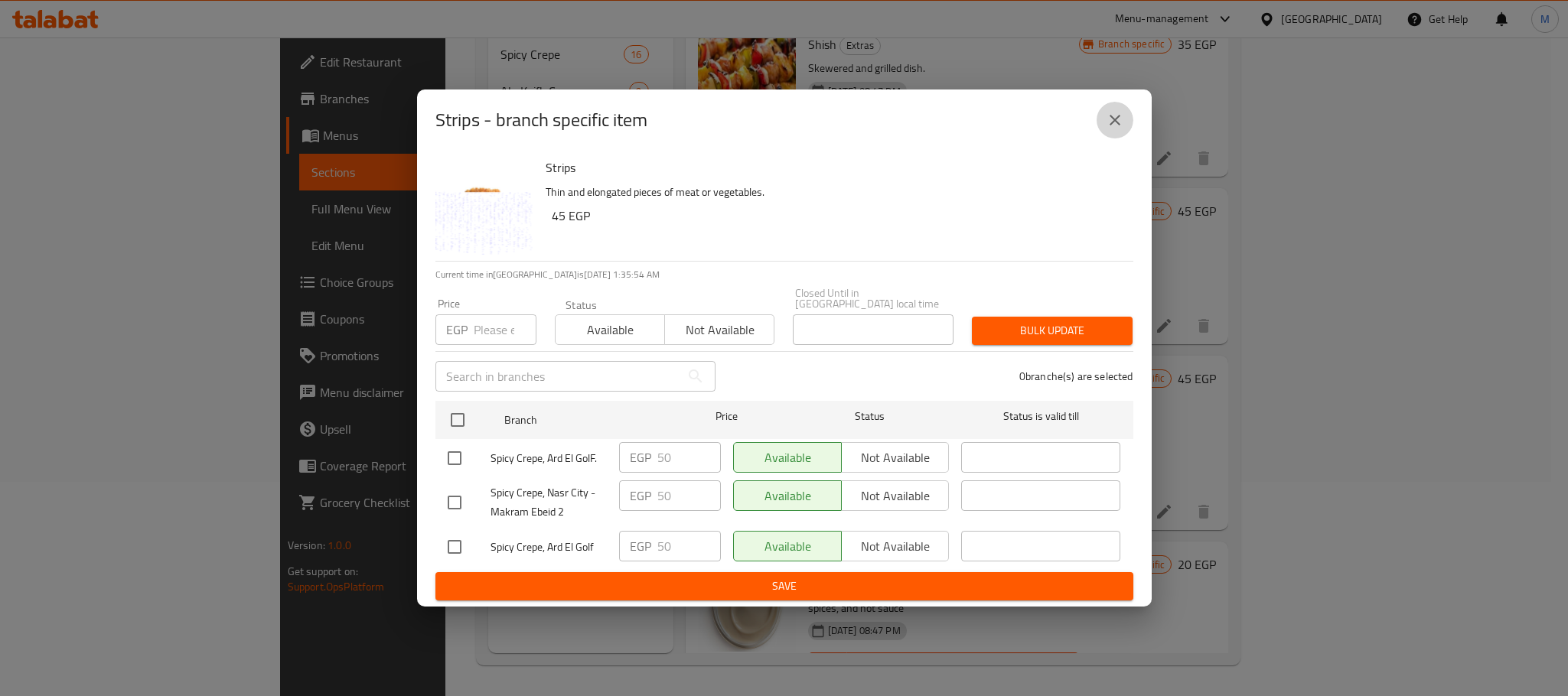
click at [1126, 118] on button "close" at bounding box center [1115, 120] width 37 height 37
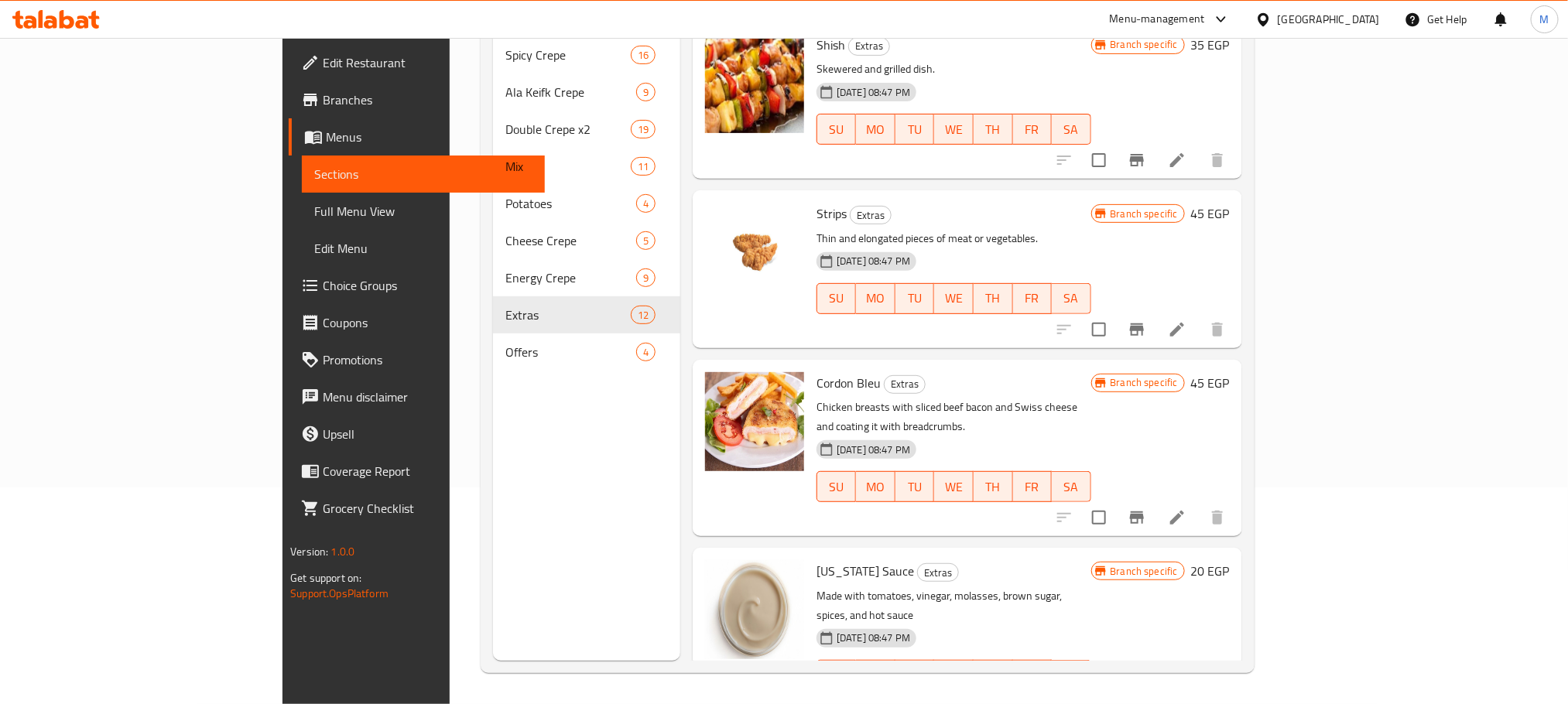
click at [1147, 509] on icon "Branch-specific-item" at bounding box center [1137, 518] width 19 height 19
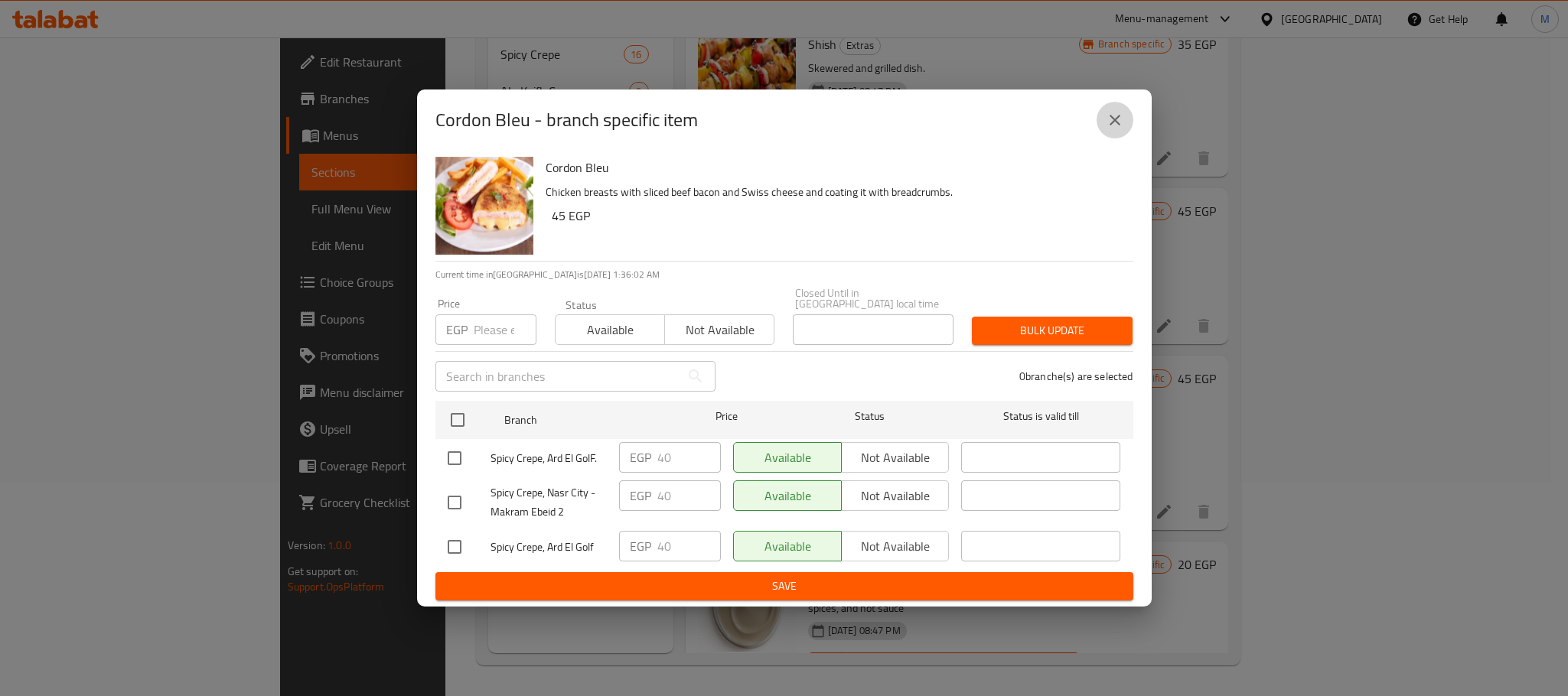
click at [1109, 128] on icon "close" at bounding box center [1115, 120] width 18 height 18
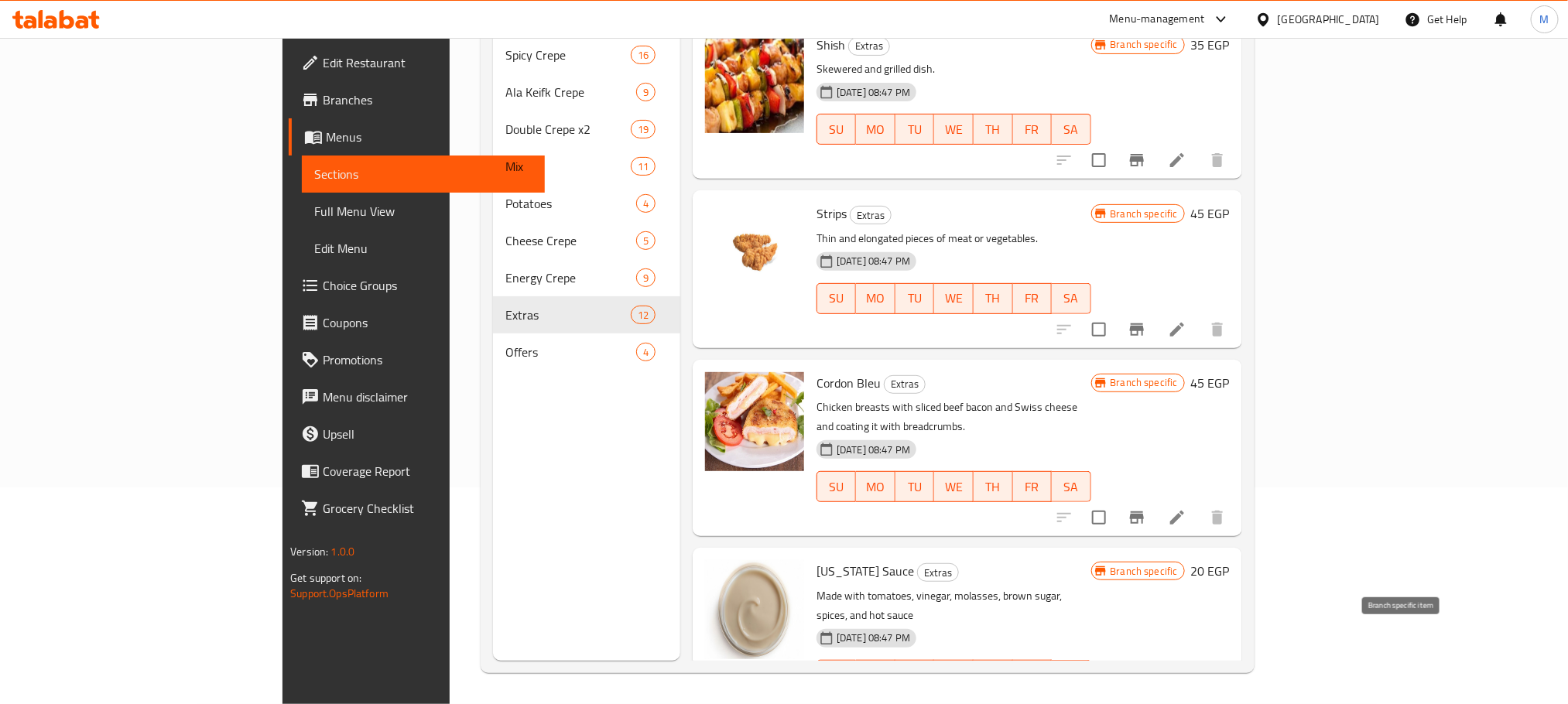
click at [1156, 688] on button "Branch-specific-item" at bounding box center [1137, 706] width 37 height 37
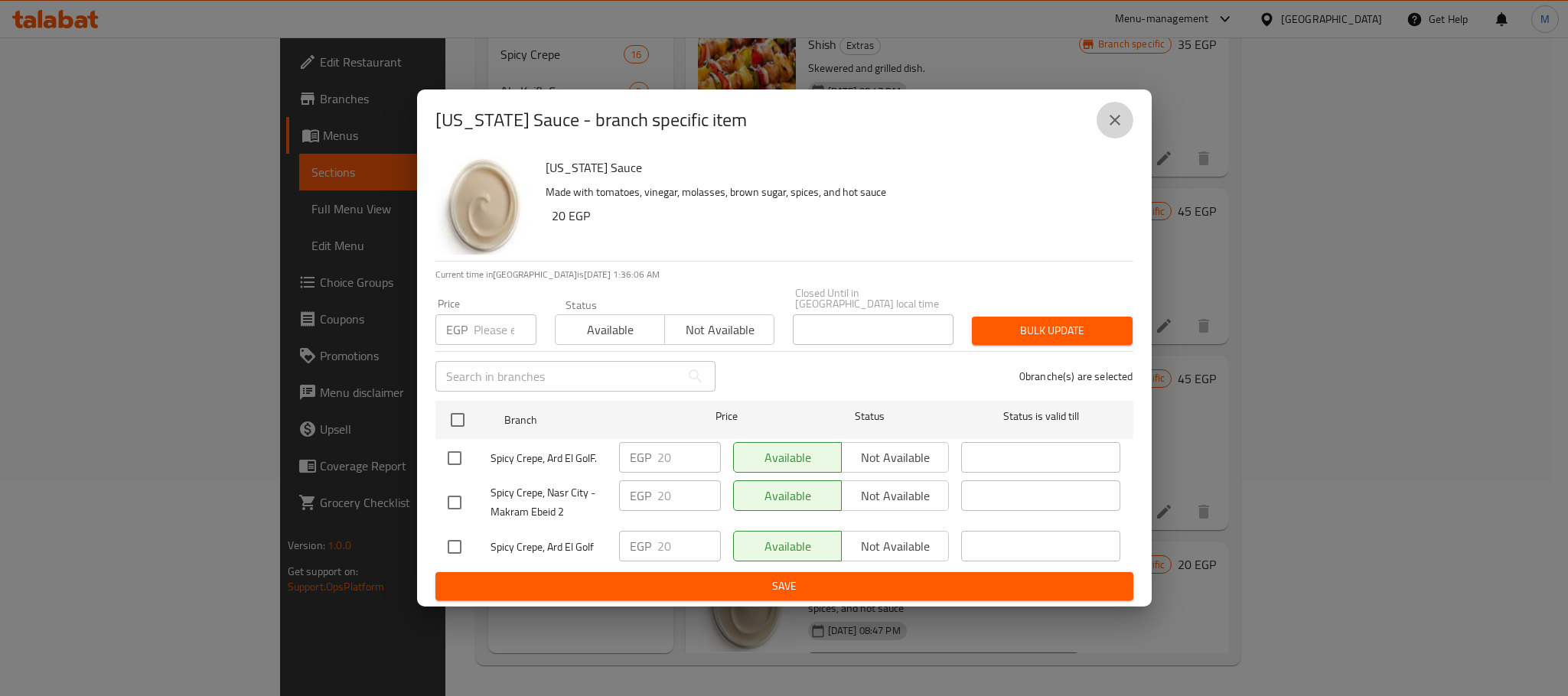
click at [1109, 127] on icon "close" at bounding box center [1115, 120] width 18 height 18
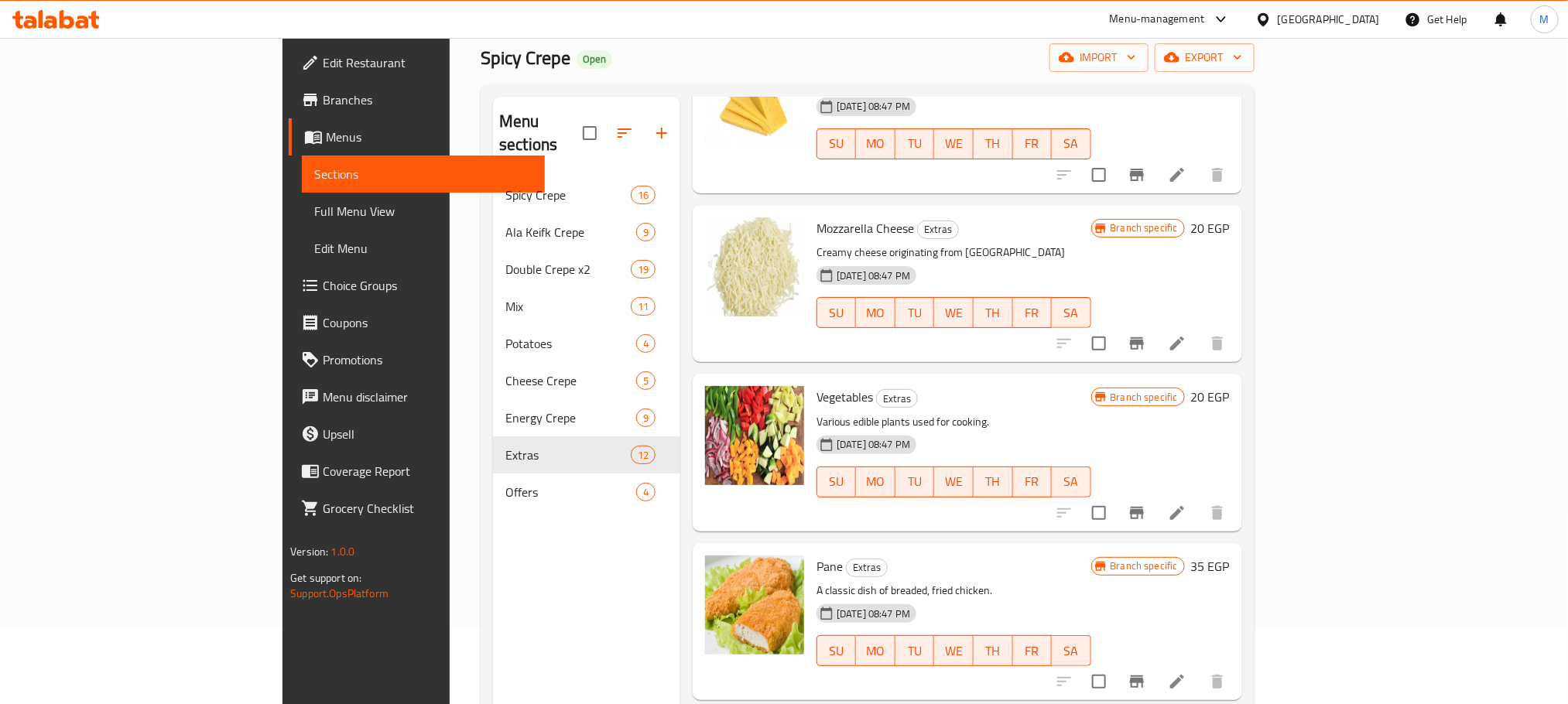
scroll to position [0, 0]
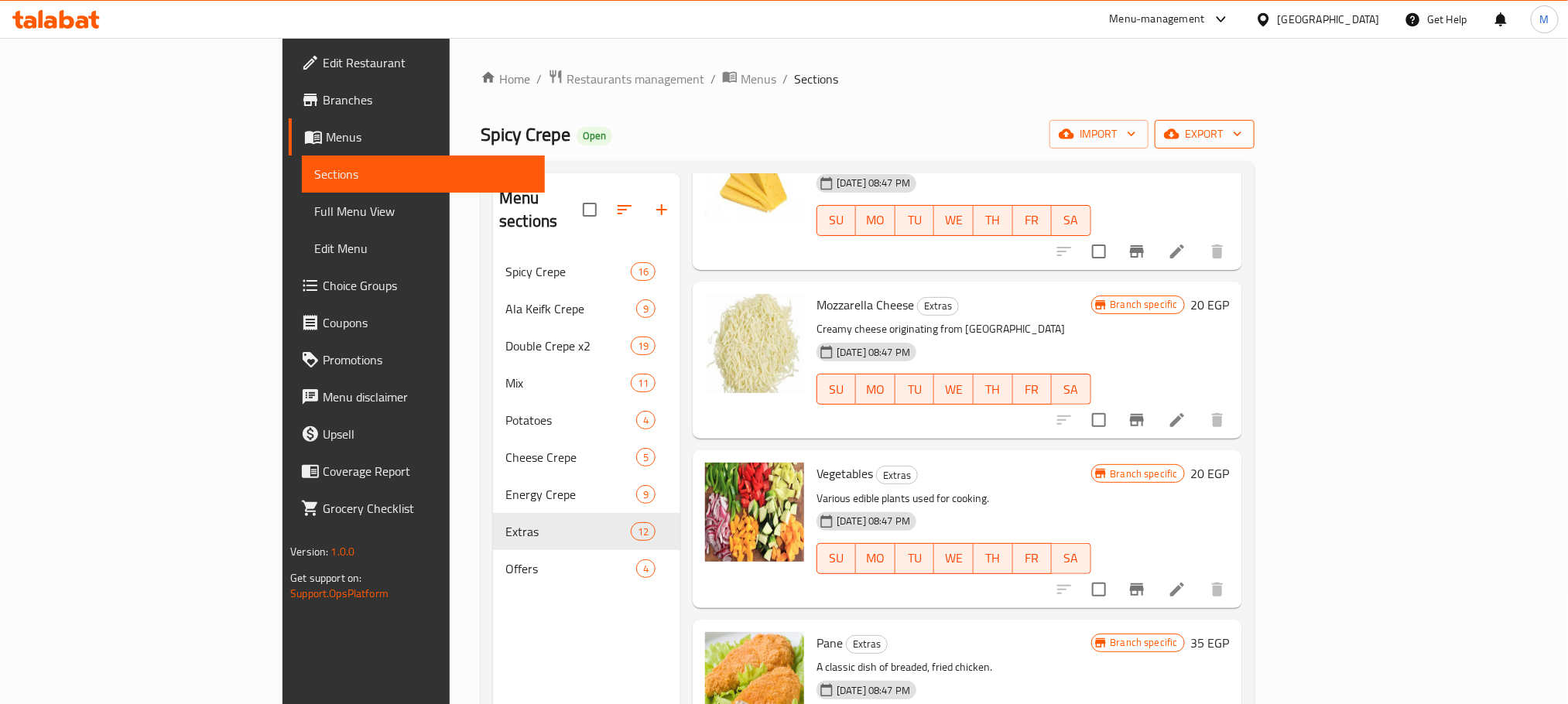
click at [1245, 128] on icon "button" at bounding box center [1237, 134] width 15 height 15
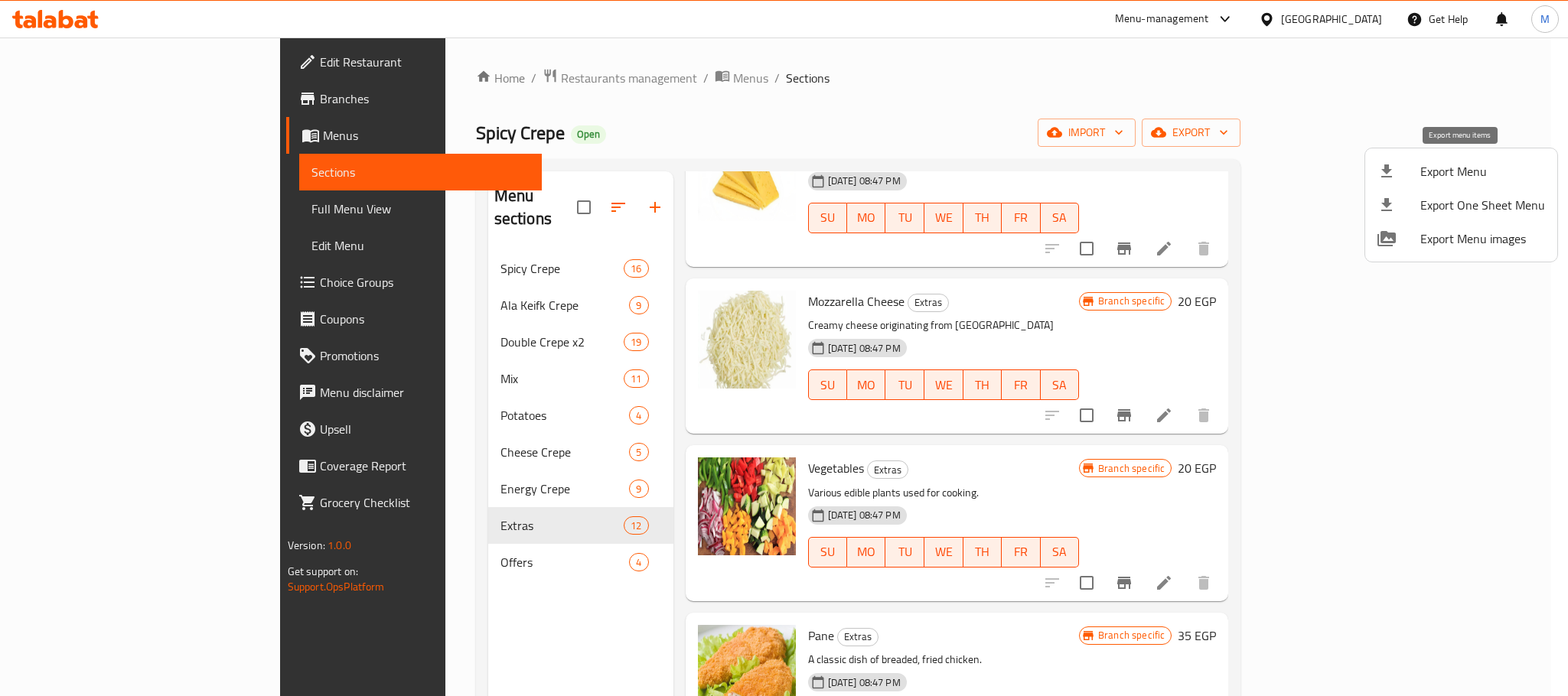
click at [1409, 166] on div at bounding box center [1398, 171] width 42 height 18
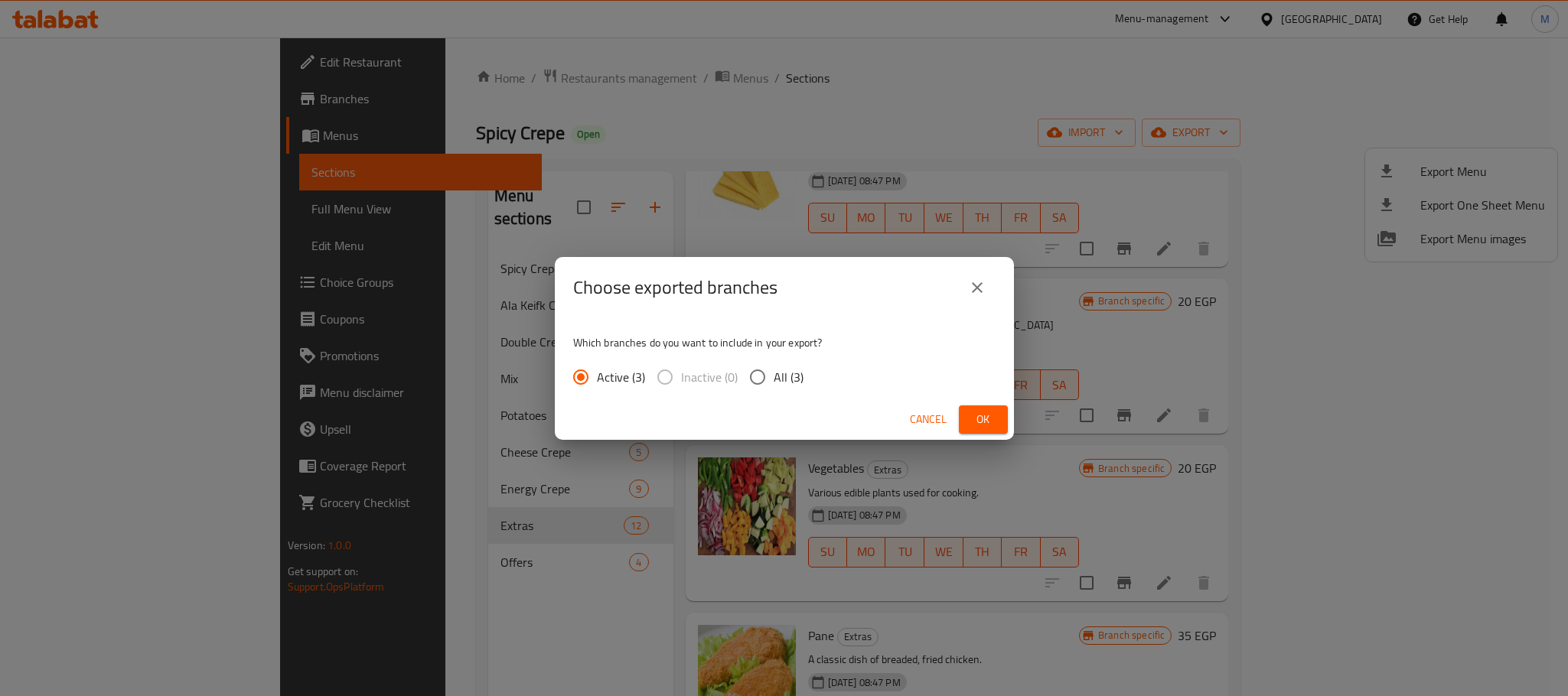
click at [962, 420] on button "Ok" at bounding box center [983, 419] width 49 height 28
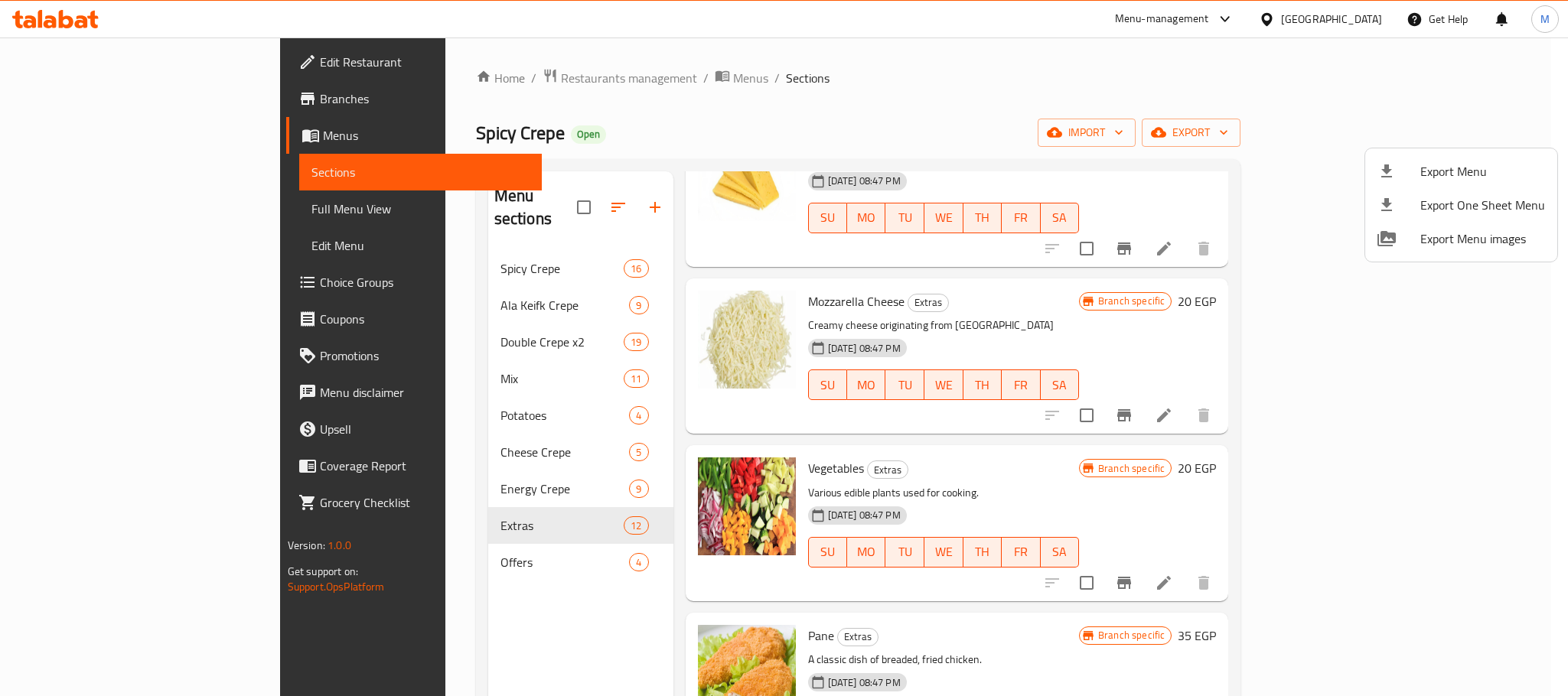
click at [46, 107] on div at bounding box center [784, 348] width 1568 height 696
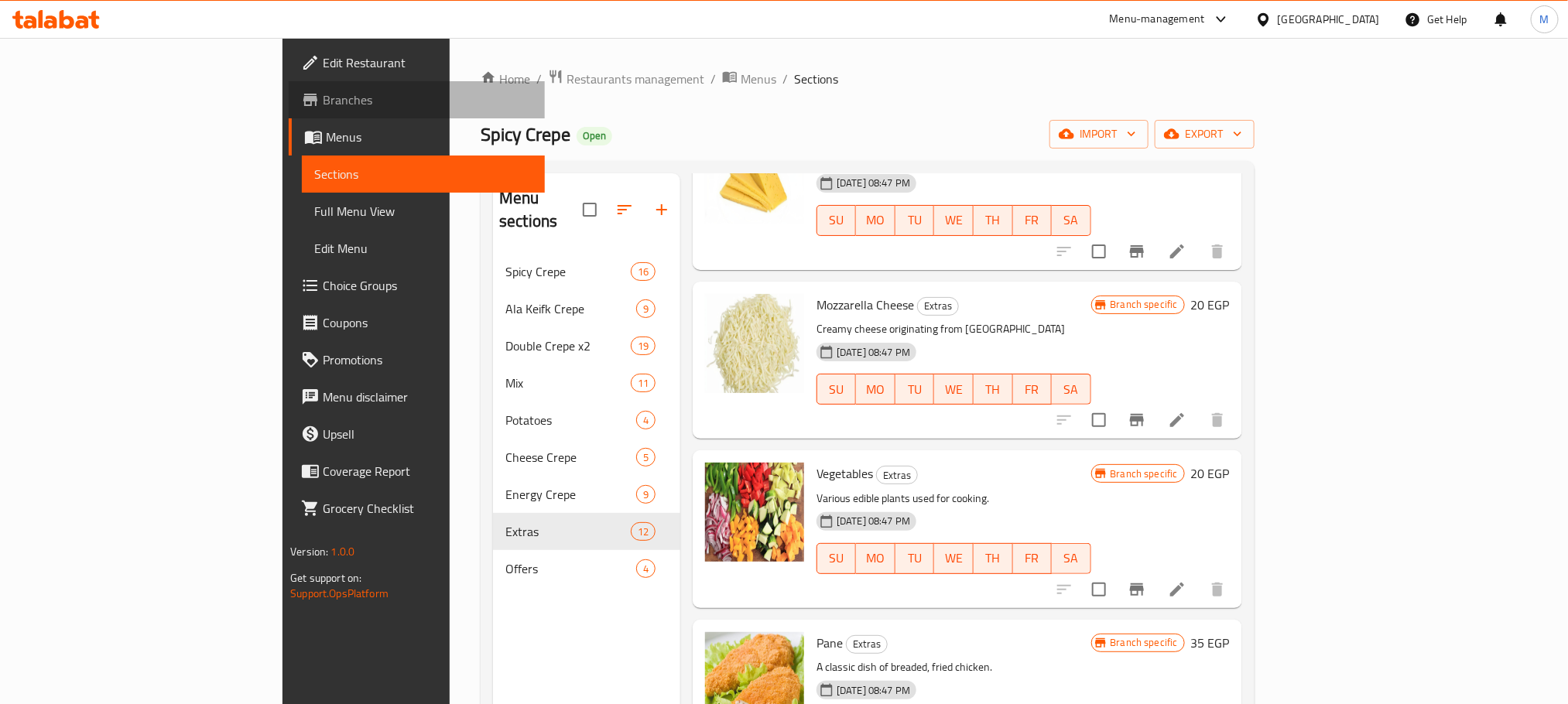
click at [323, 103] on span "Branches" at bounding box center [427, 100] width 209 height 19
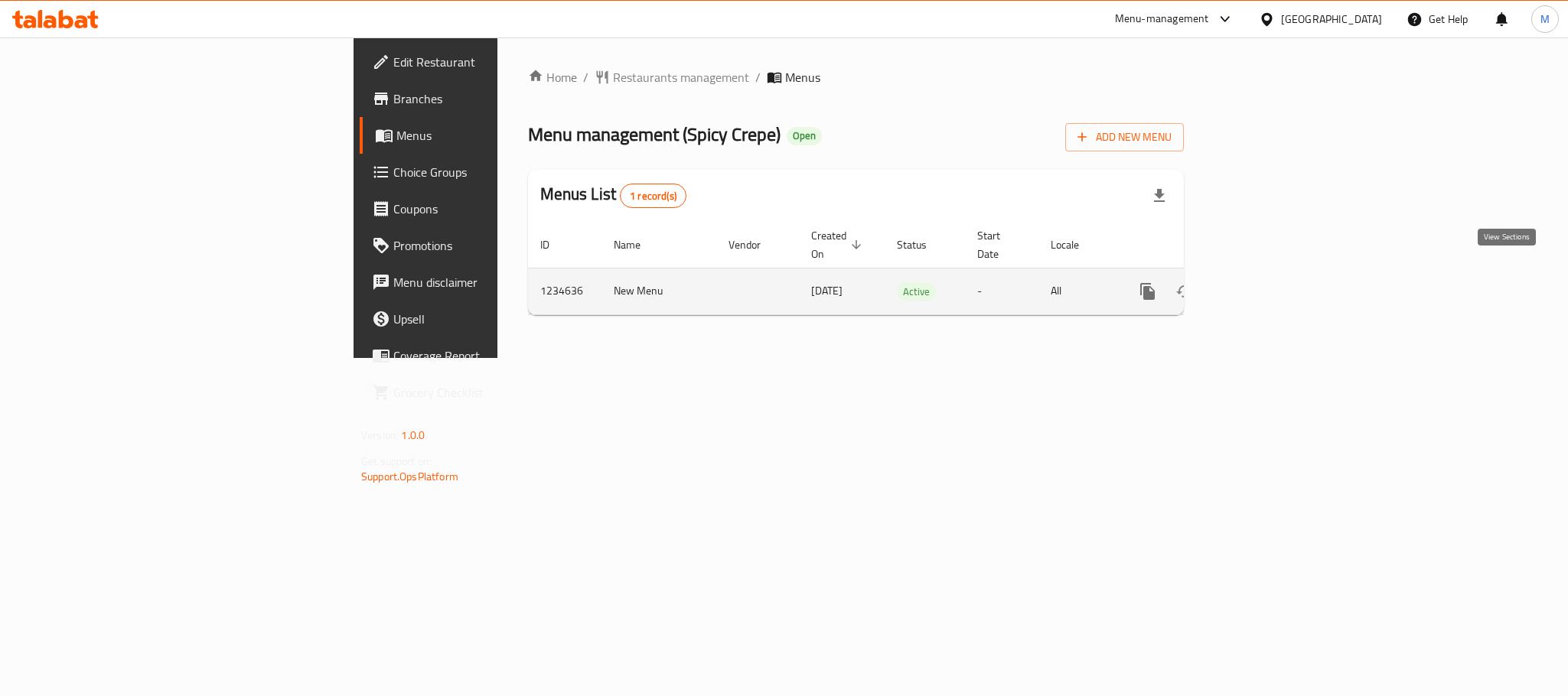
click at [1268, 282] on icon "enhanced table" at bounding box center [1258, 291] width 18 height 18
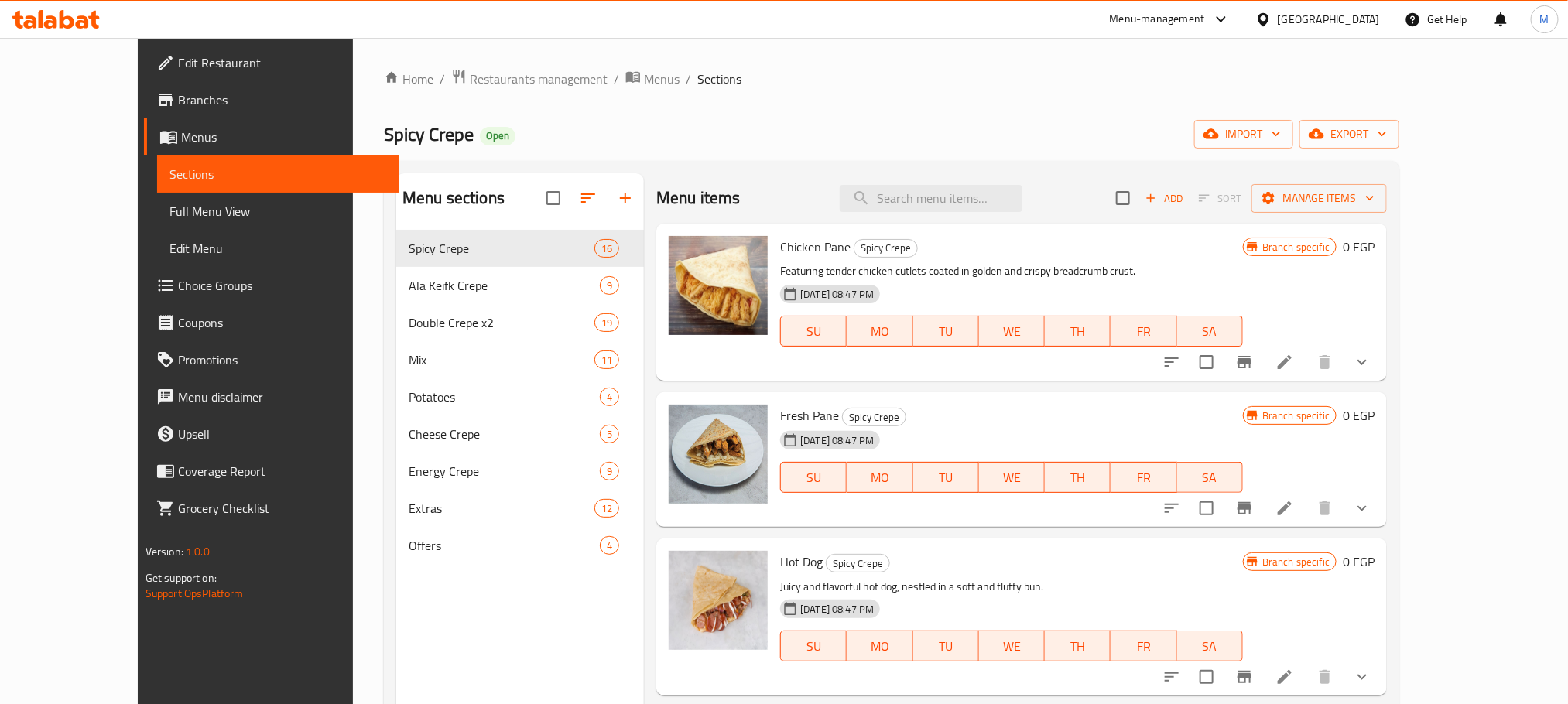
drag, startPoint x: 969, startPoint y: 117, endPoint x: 814, endPoint y: 92, distance: 157.0
click at [814, 92] on div "Home / Restaurants management / Menus / Sections Spicy Crepe Open import export…" at bounding box center [891, 480] width 1015 height 821
click at [63, 23] on icon at bounding box center [56, 19] width 88 height 19
